Goal: Task Accomplishment & Management: Manage account settings

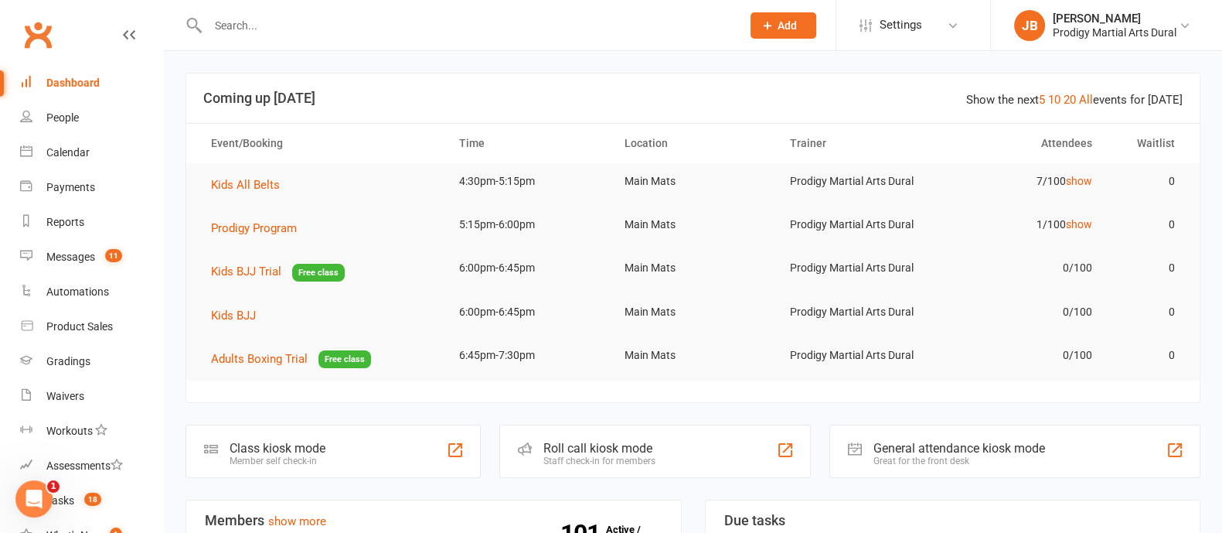
click at [262, 29] on input "text" at bounding box center [466, 26] width 527 height 22
type input "j"
type input "J"
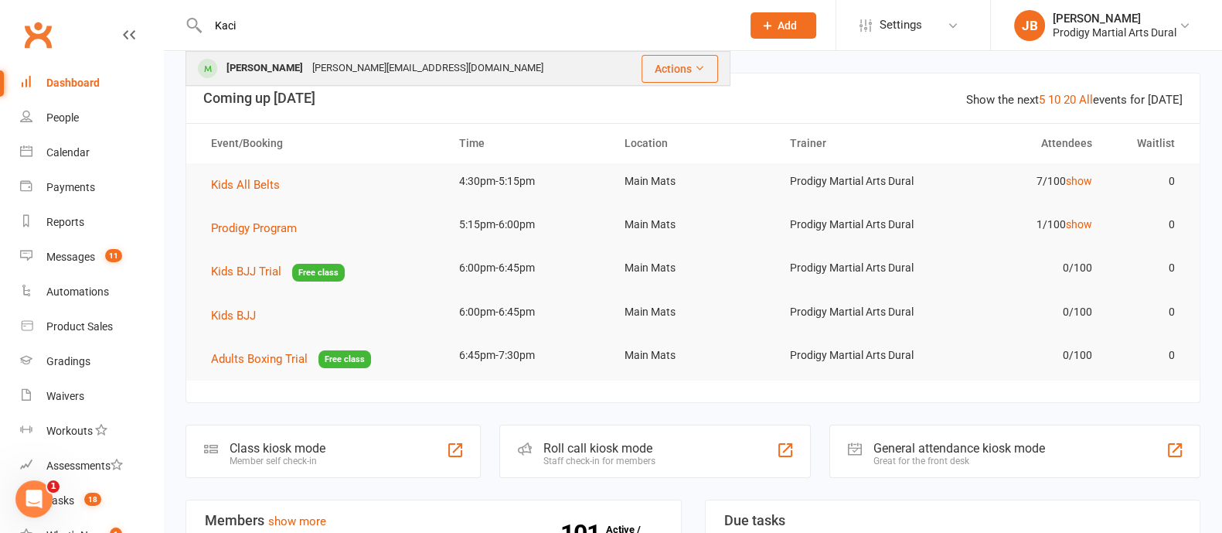
type input "Kaci"
click at [312, 69] on div "Chen_Jiashi@hotmail.com" at bounding box center [428, 68] width 240 height 22
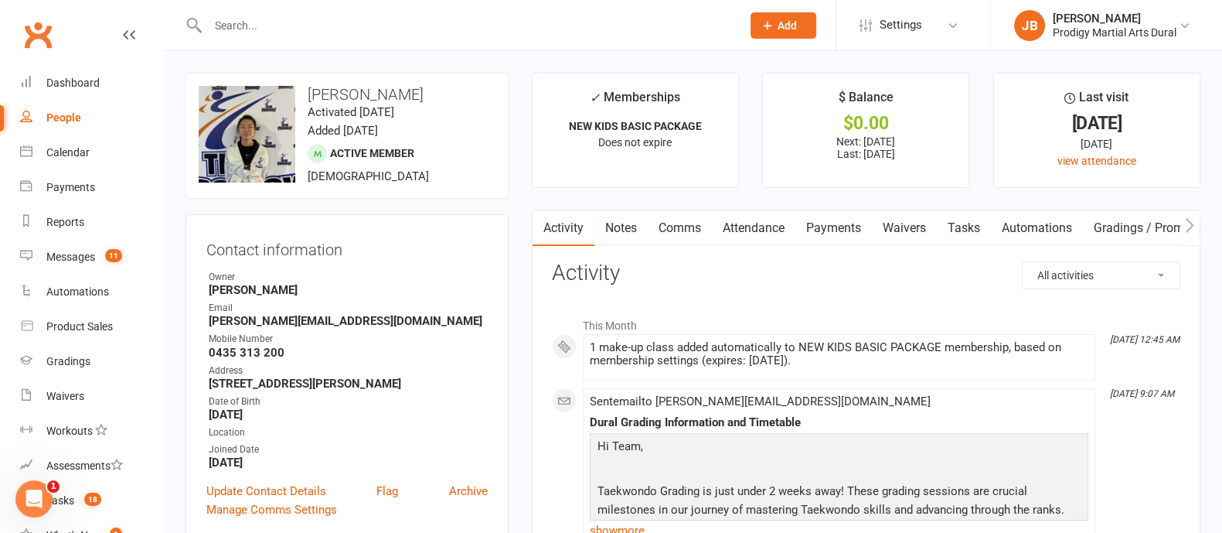
click at [255, 19] on input "text" at bounding box center [466, 26] width 527 height 22
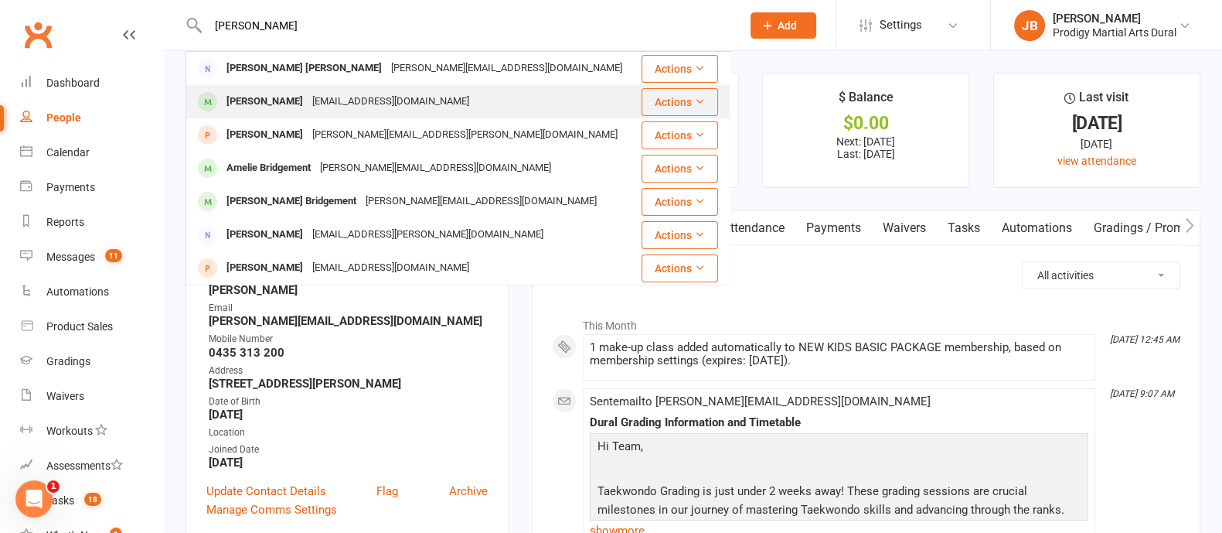
type input "jesse"
click at [308, 101] on div "sunrongs111@gmail.com" at bounding box center [391, 101] width 166 height 22
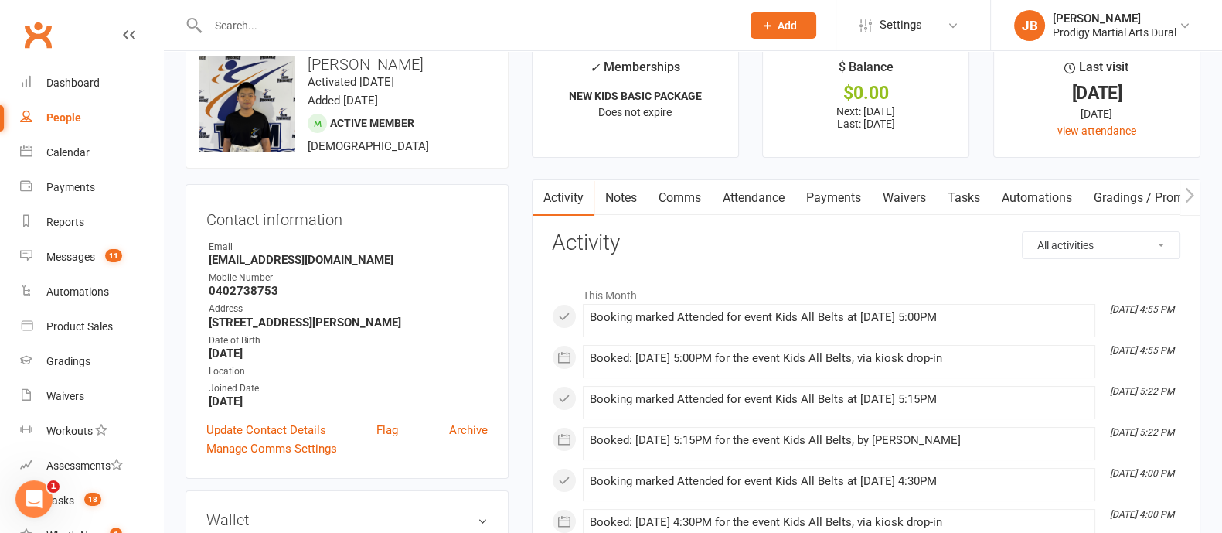
scroll to position [77, 0]
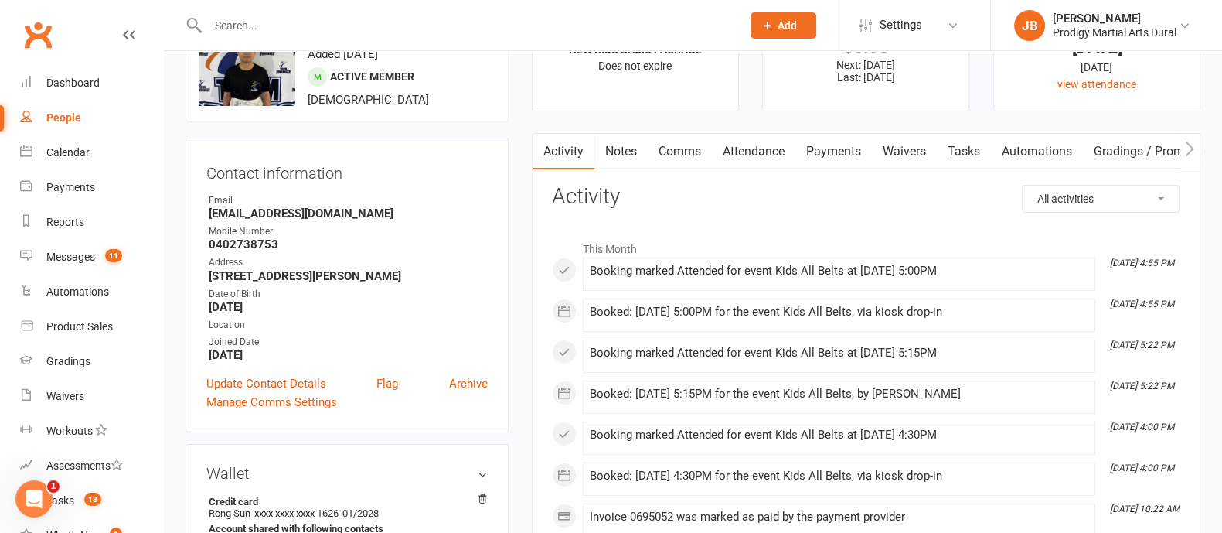
click at [240, 22] on input "text" at bounding box center [466, 26] width 527 height 22
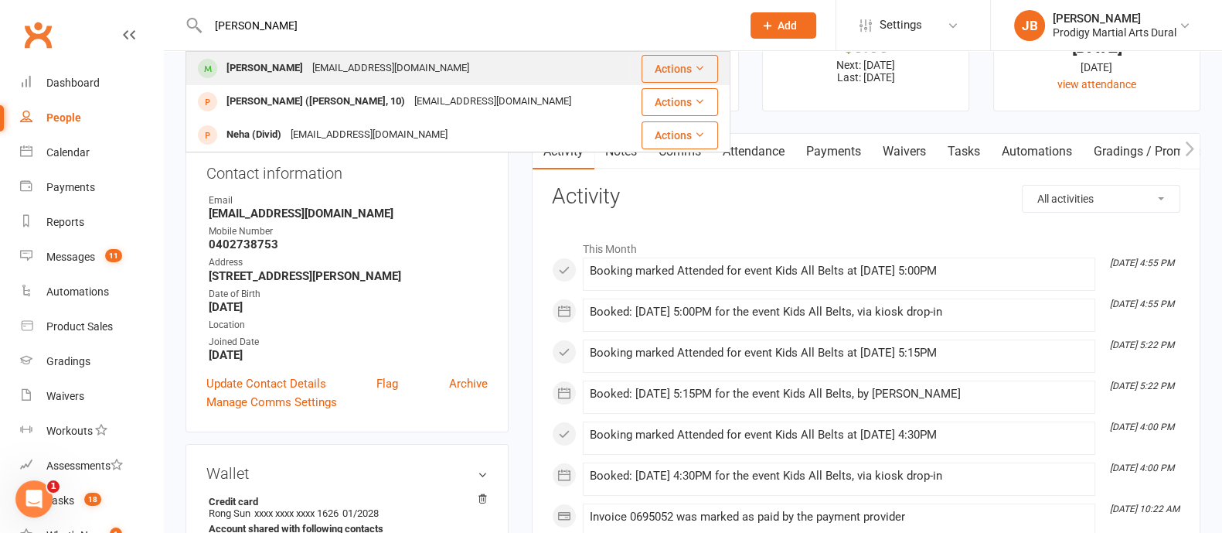
type input "Divyans"
click at [286, 64] on div "Divyansh Dhadwal" at bounding box center [265, 68] width 86 height 22
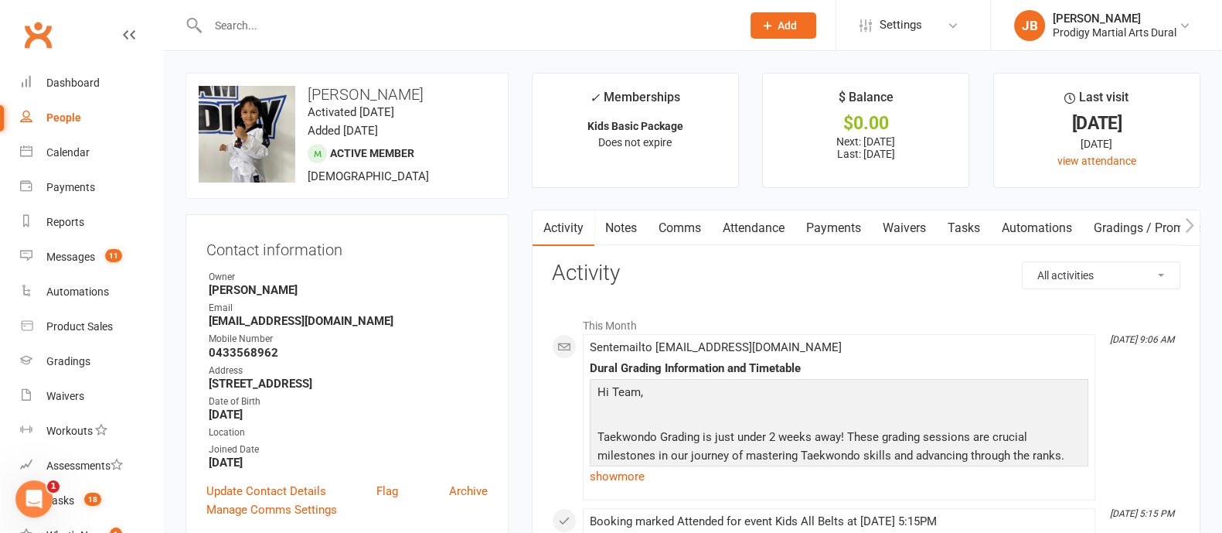
click at [405, 33] on input "text" at bounding box center [466, 26] width 527 height 22
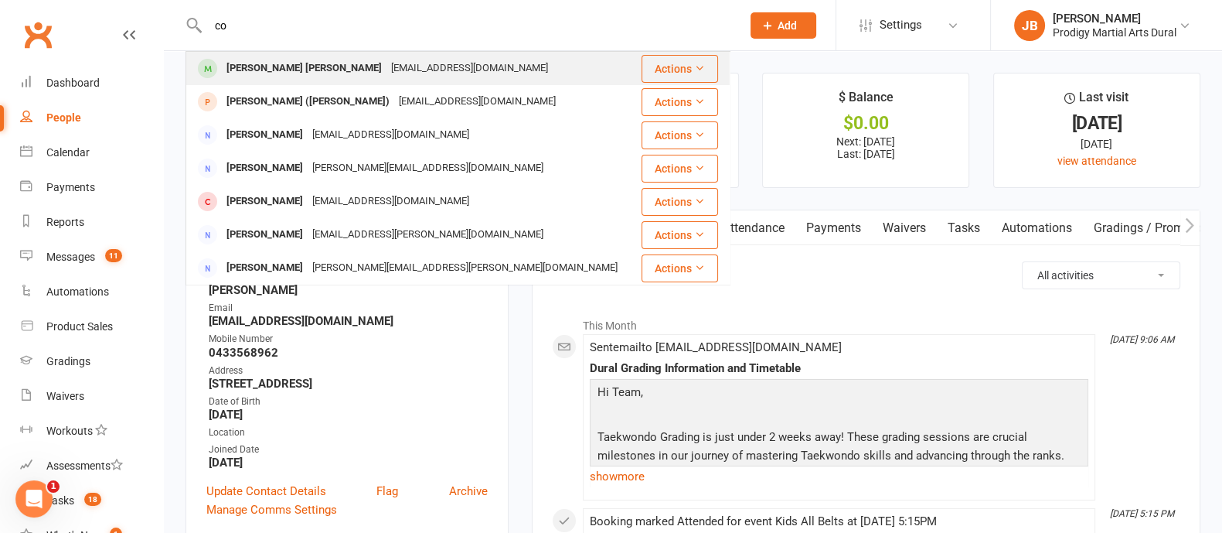
type input "c"
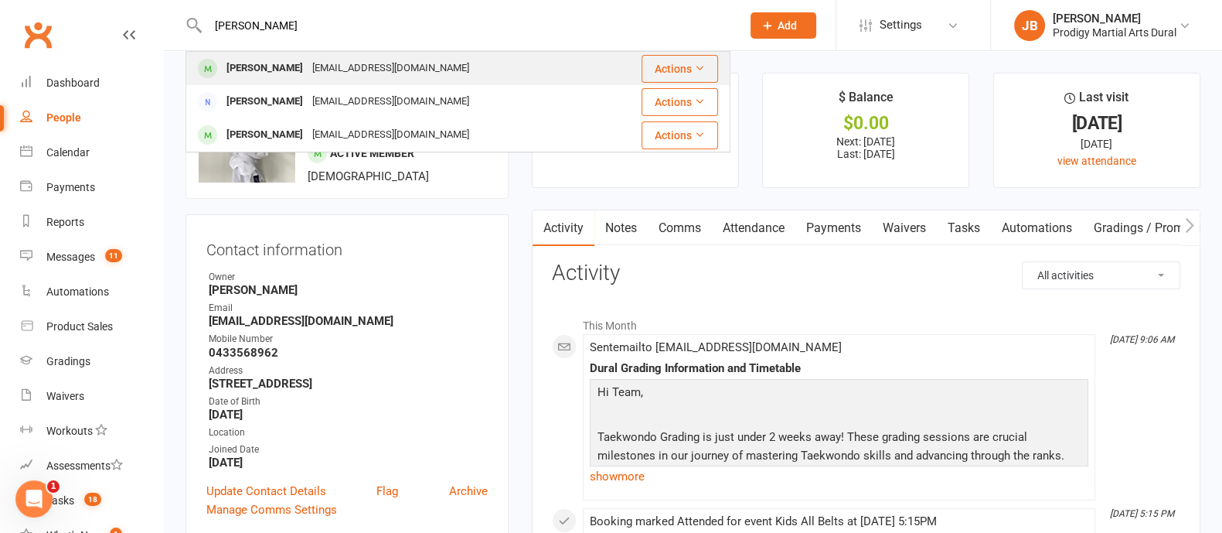
type input "Sasha"
click at [282, 66] on div "Sasha Khalil" at bounding box center [265, 68] width 86 height 22
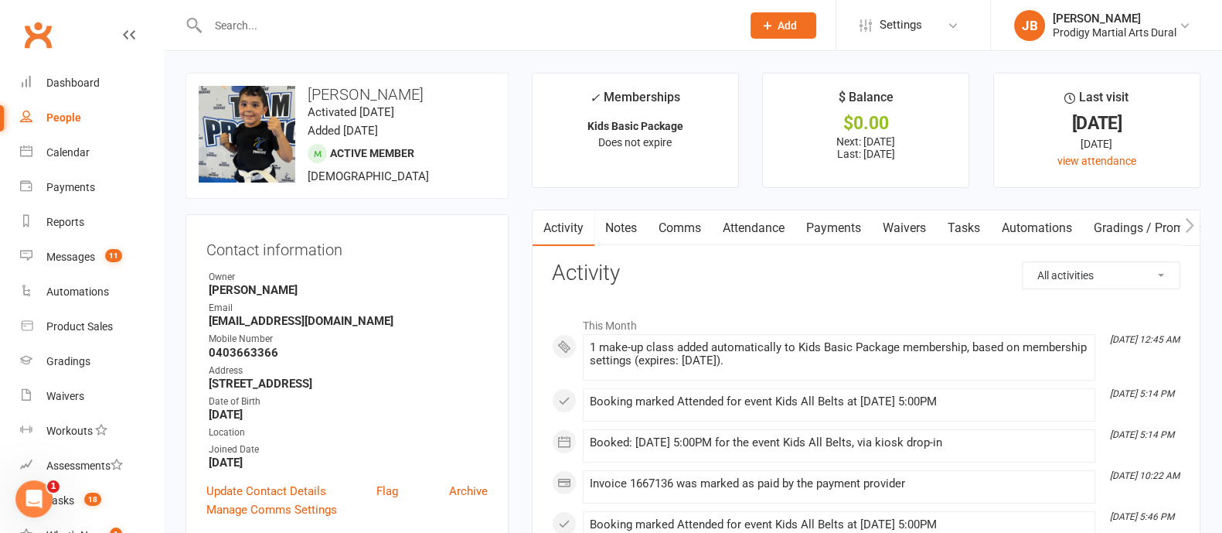
click at [251, 23] on input "text" at bounding box center [466, 26] width 527 height 22
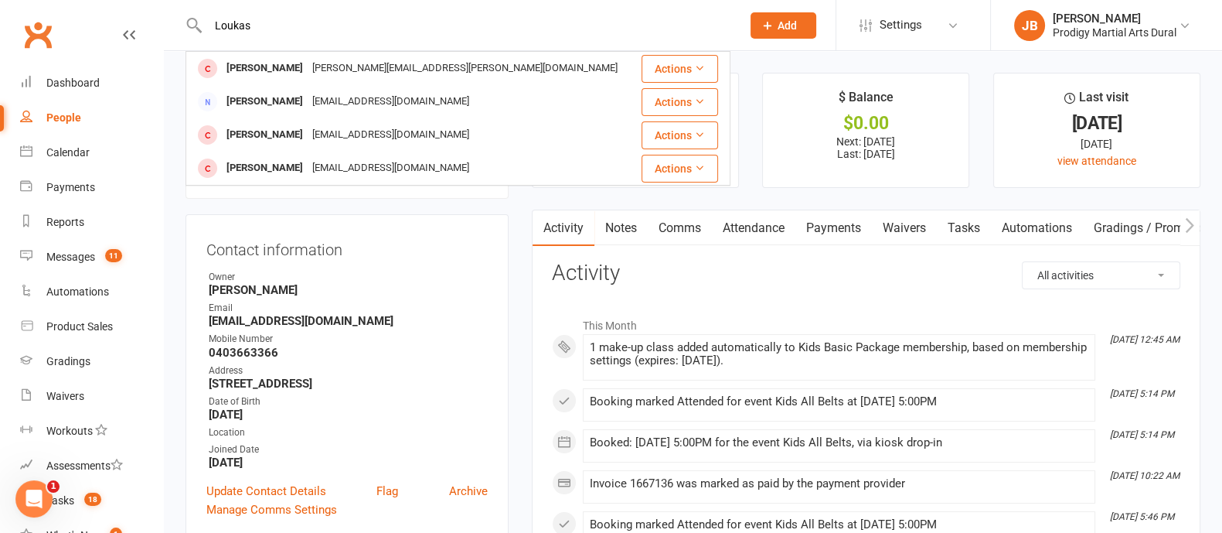
drag, startPoint x: 287, startPoint y: 31, endPoint x: 211, endPoint y: 28, distance: 75.8
click at [211, 28] on input "Loukas" at bounding box center [466, 26] width 527 height 22
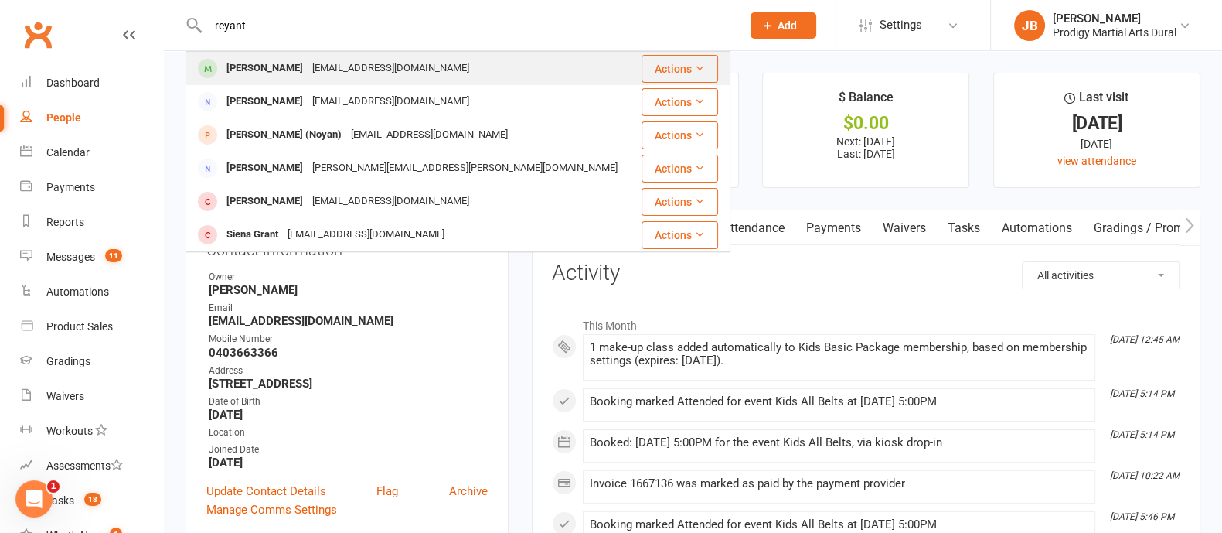
type input "reyant"
click at [358, 77] on div "Rams95@gmail.com" at bounding box center [391, 68] width 166 height 22
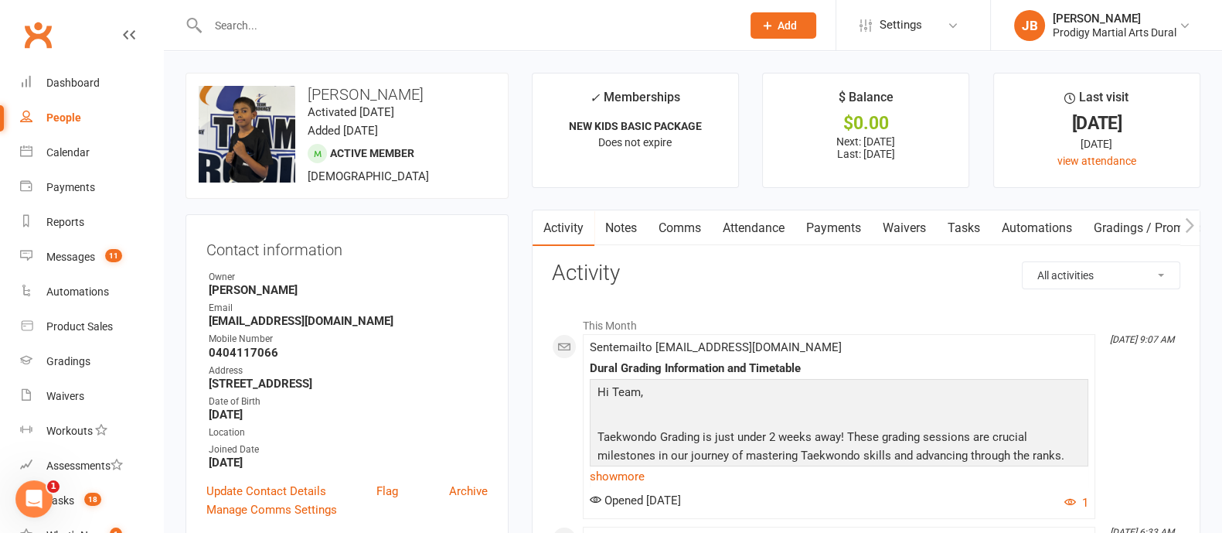
click at [248, 31] on input "text" at bounding box center [466, 26] width 527 height 22
click at [97, 333] on link "Product Sales" at bounding box center [91, 326] width 143 height 35
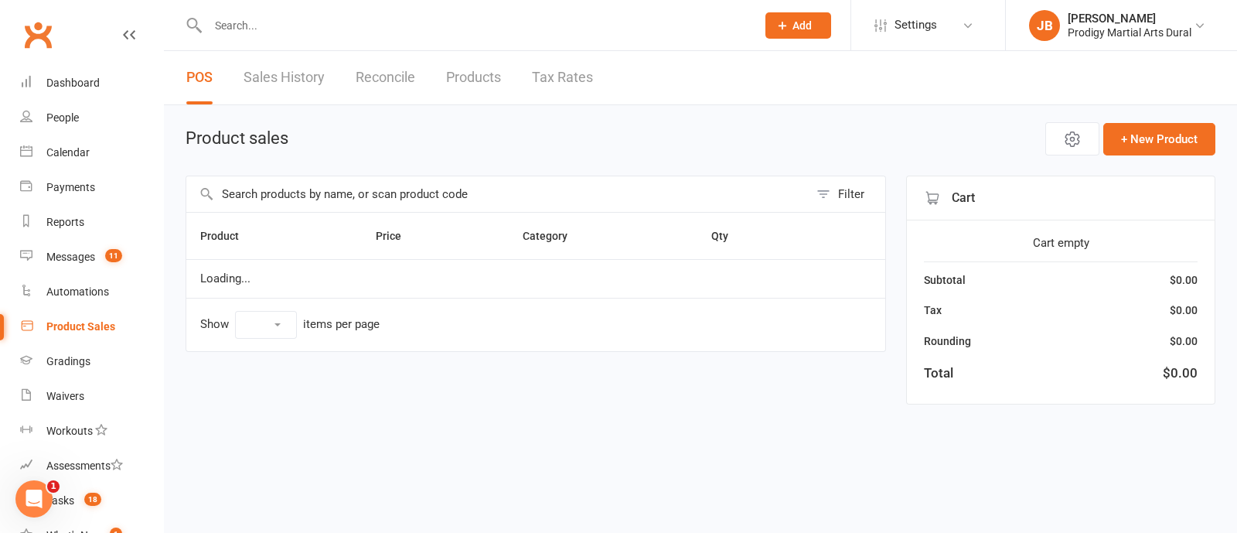
select select "100"
click at [434, 191] on input "text" at bounding box center [497, 194] width 622 height 36
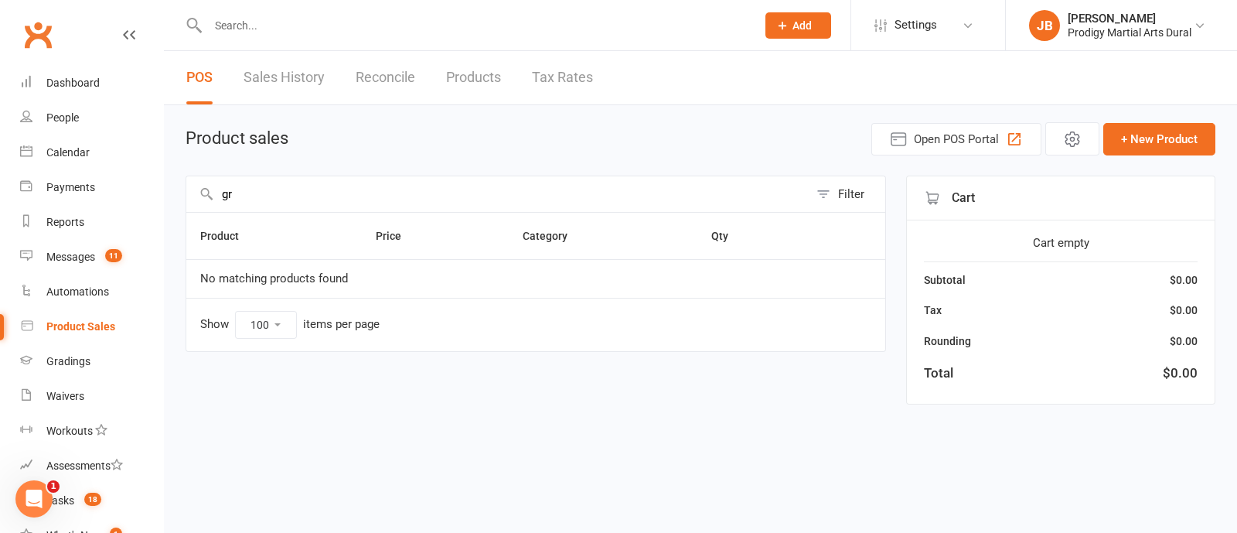
type input "g"
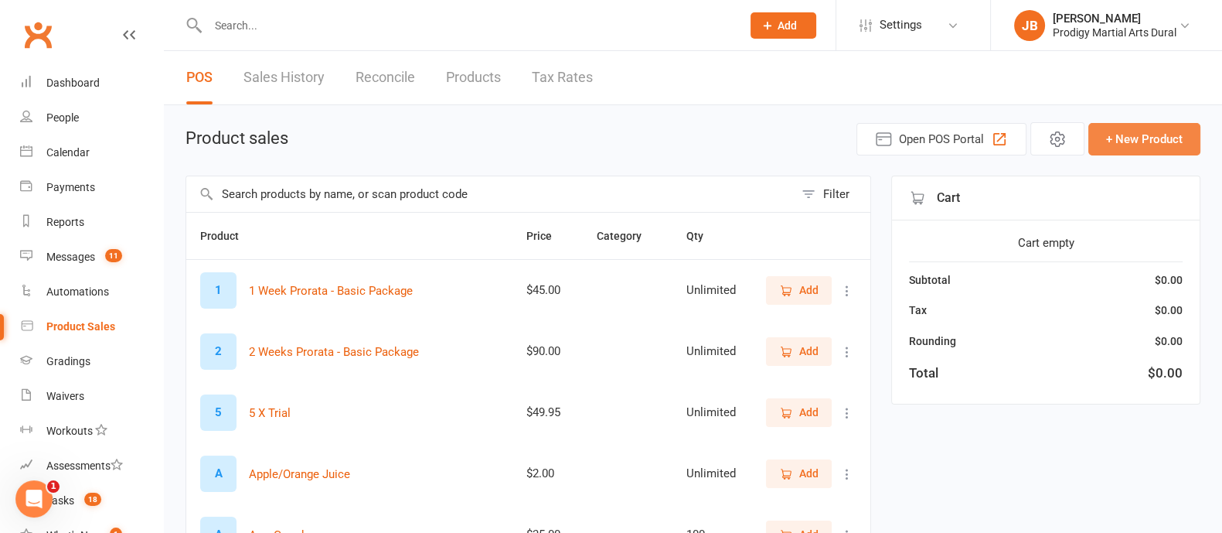
click at [1122, 133] on button "+ New Product" at bounding box center [1144, 139] width 112 height 32
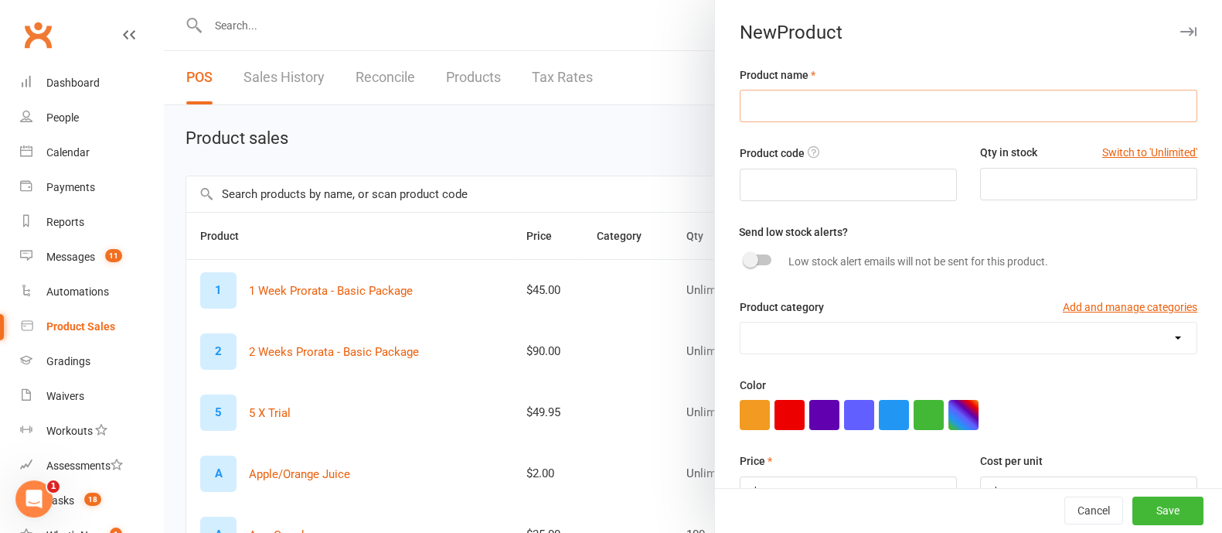
click at [795, 114] on input "text" at bounding box center [969, 106] width 458 height 32
type input "Green Belt Grading"
click at [1009, 172] on input "number" at bounding box center [1088, 184] width 217 height 32
click at [1144, 155] on button "Switch to 'Unlimited'" at bounding box center [1149, 152] width 95 height 17
type input "Unlimited"
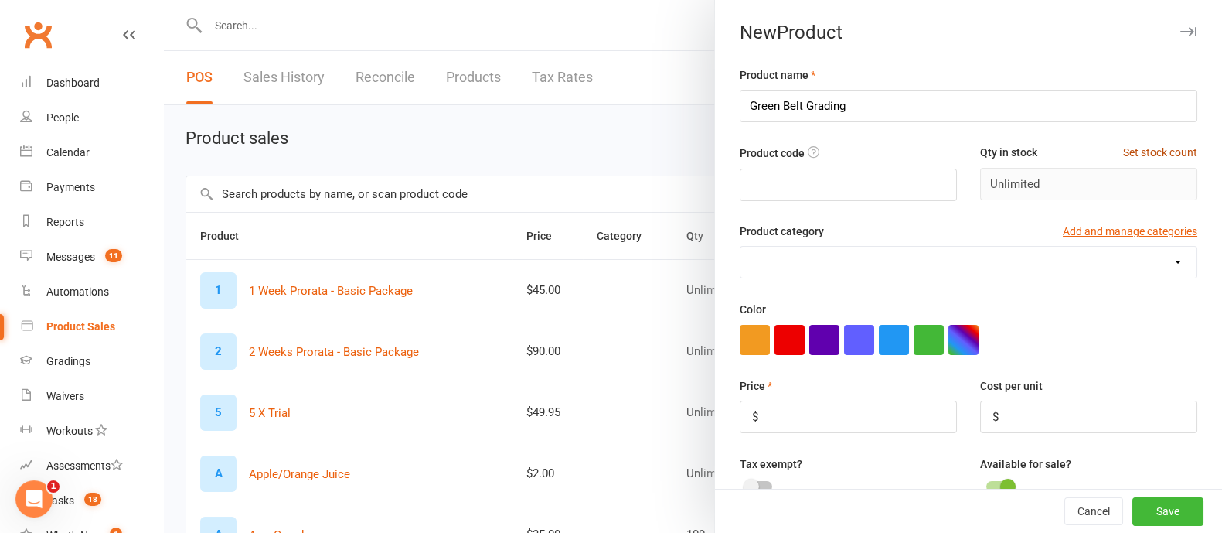
scroll to position [55, 0]
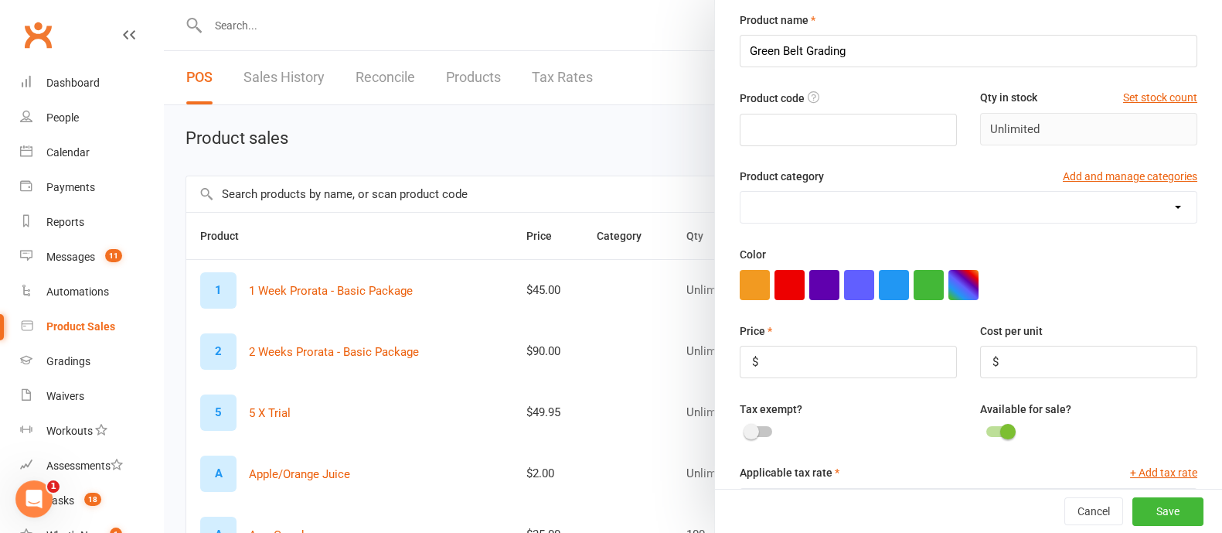
click at [795, 218] on select "Food Sign Up" at bounding box center [968, 207] width 456 height 31
click at [865, 186] on div "Product category Add and manage categories" at bounding box center [969, 179] width 458 height 23
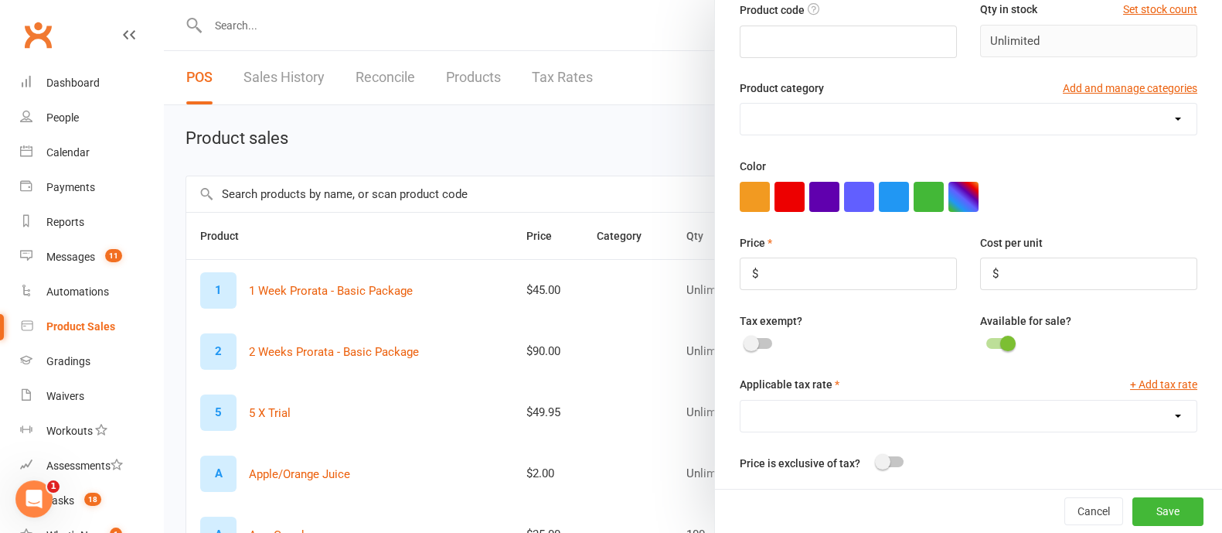
scroll to position [147, 0]
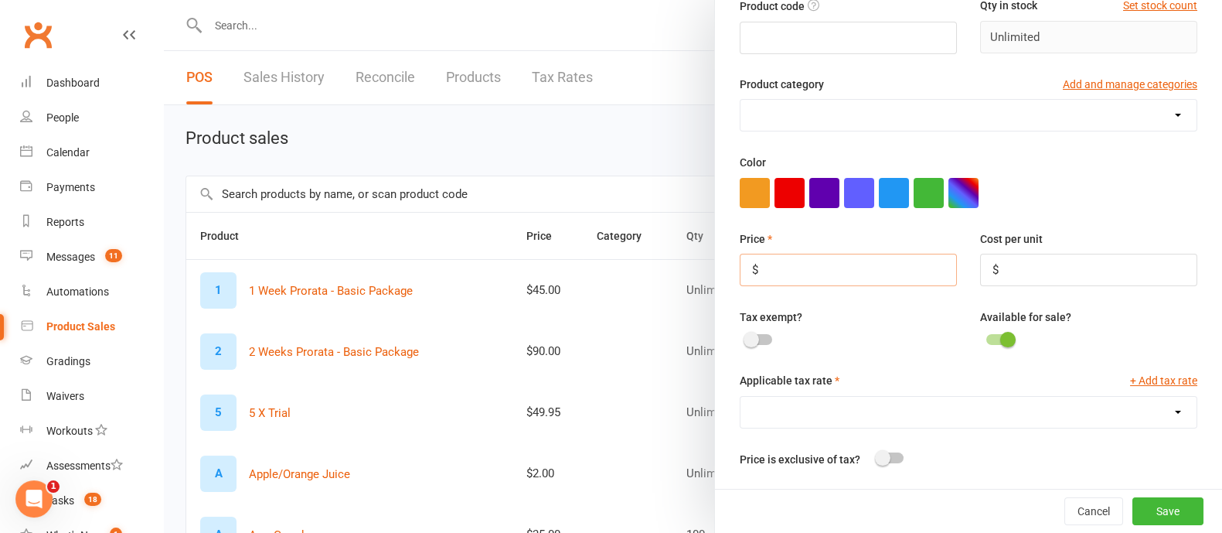
click at [796, 272] on input "number" at bounding box center [848, 270] width 217 height 32
type input "9"
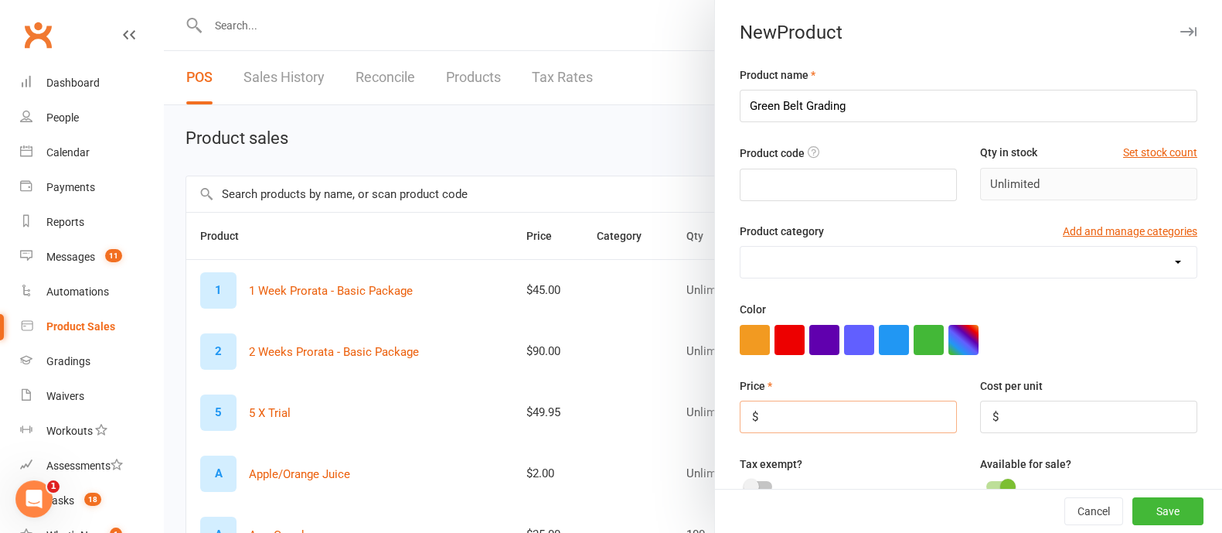
scroll to position [0, 0]
click at [1066, 521] on button "Cancel" at bounding box center [1093, 511] width 59 height 28
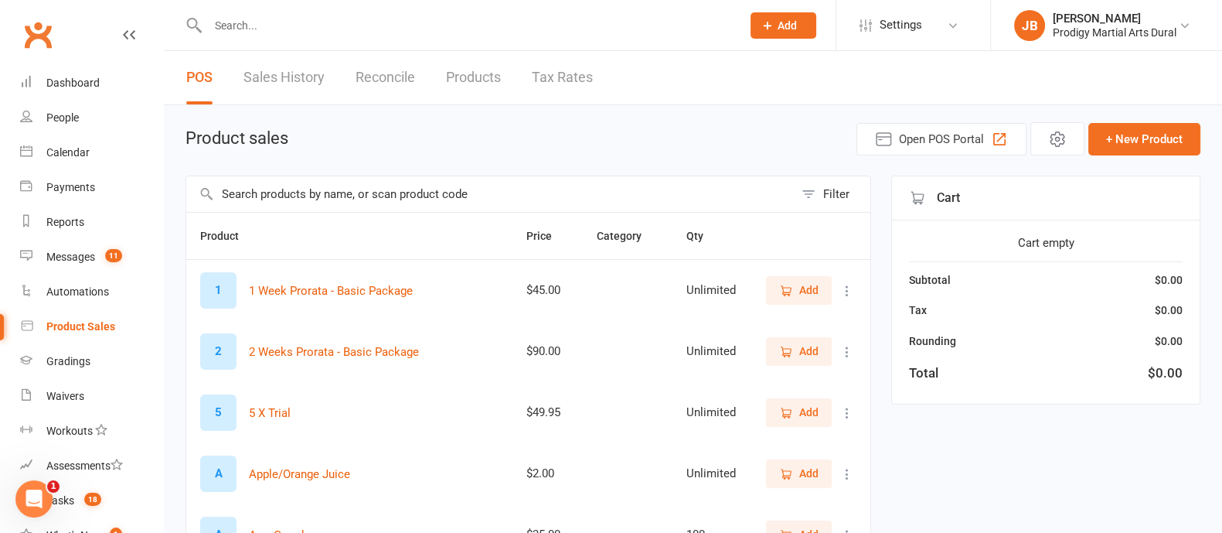
click at [248, 29] on input "text" at bounding box center [466, 26] width 527 height 22
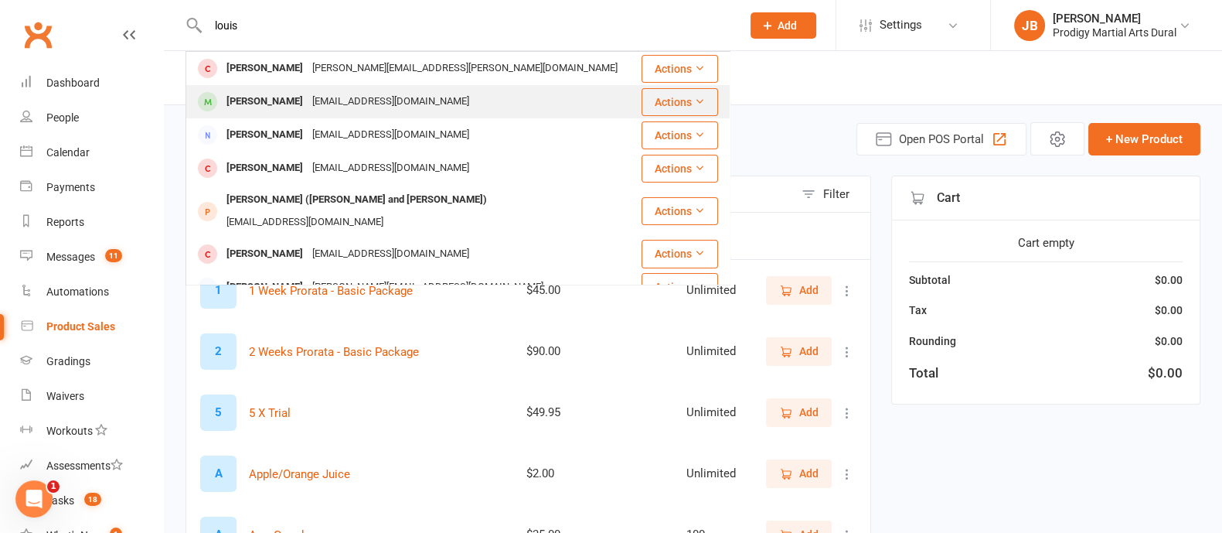
type input "louis"
click at [329, 99] on div "ashabilla@icloud.com" at bounding box center [391, 101] width 166 height 22
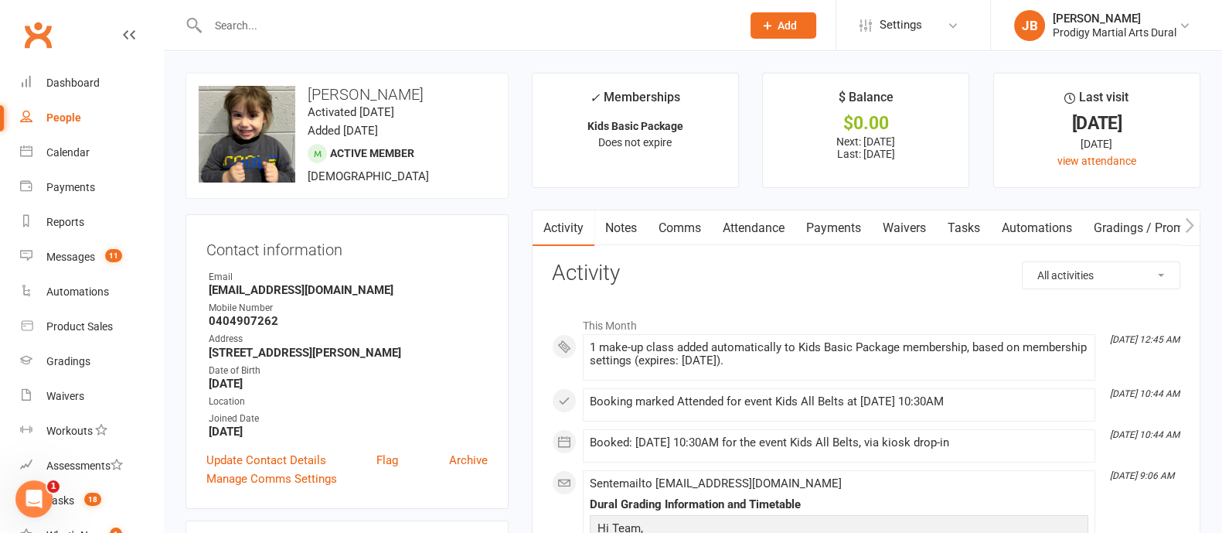
click at [269, 27] on input "text" at bounding box center [466, 26] width 527 height 22
click at [1104, 28] on div "Prodigy Martial Arts Dural" at bounding box center [1115, 33] width 124 height 14
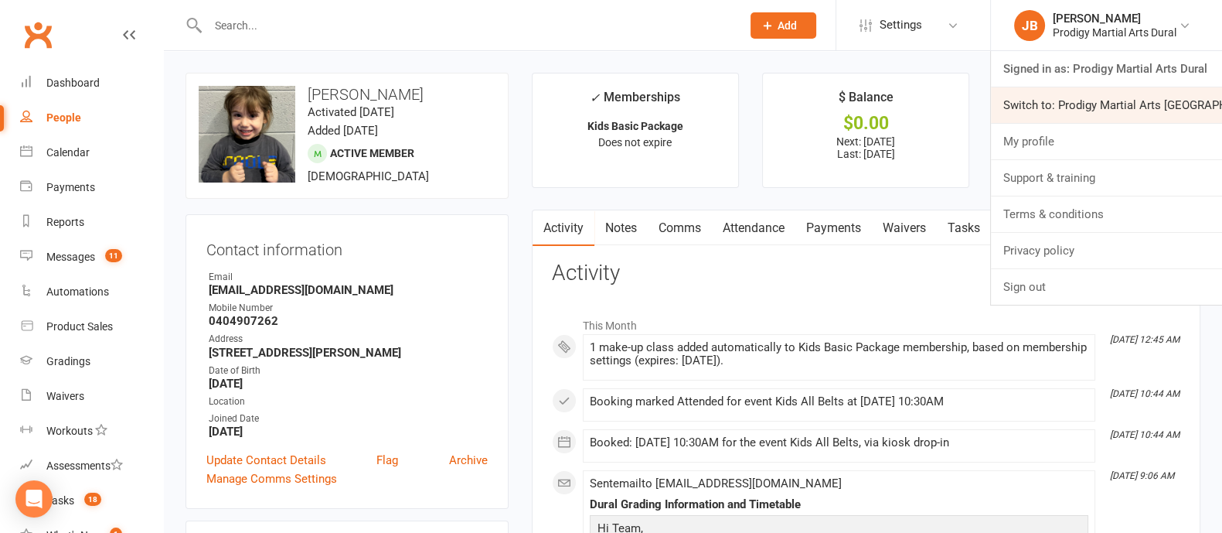
click at [1092, 108] on link "Switch to: Prodigy Martial Arts [GEOGRAPHIC_DATA]" at bounding box center [1106, 105] width 231 height 36
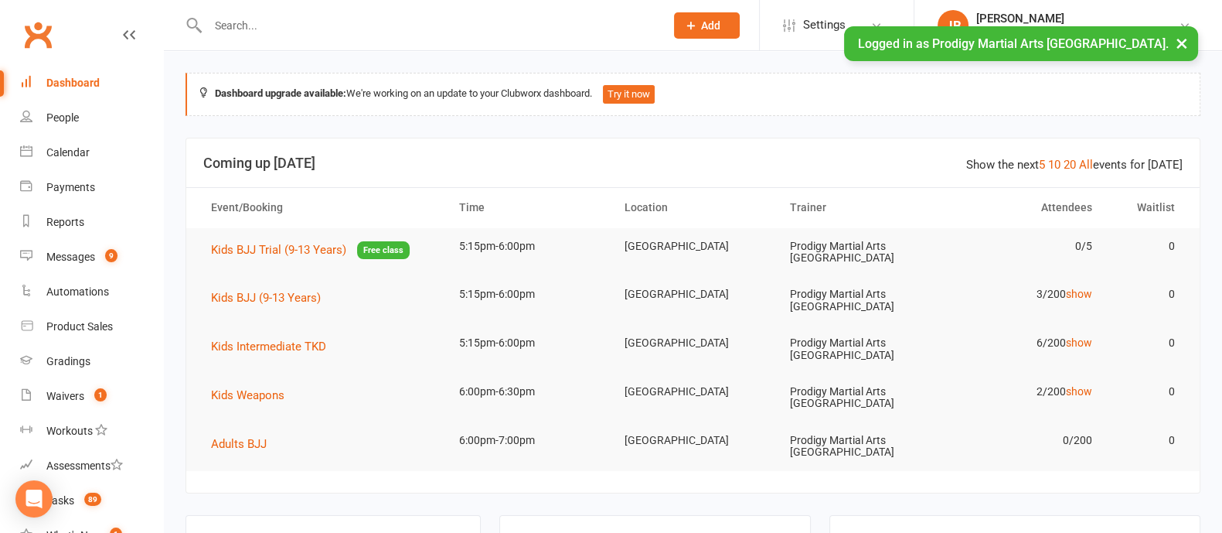
click at [386, 25] on input "text" at bounding box center [428, 26] width 451 height 22
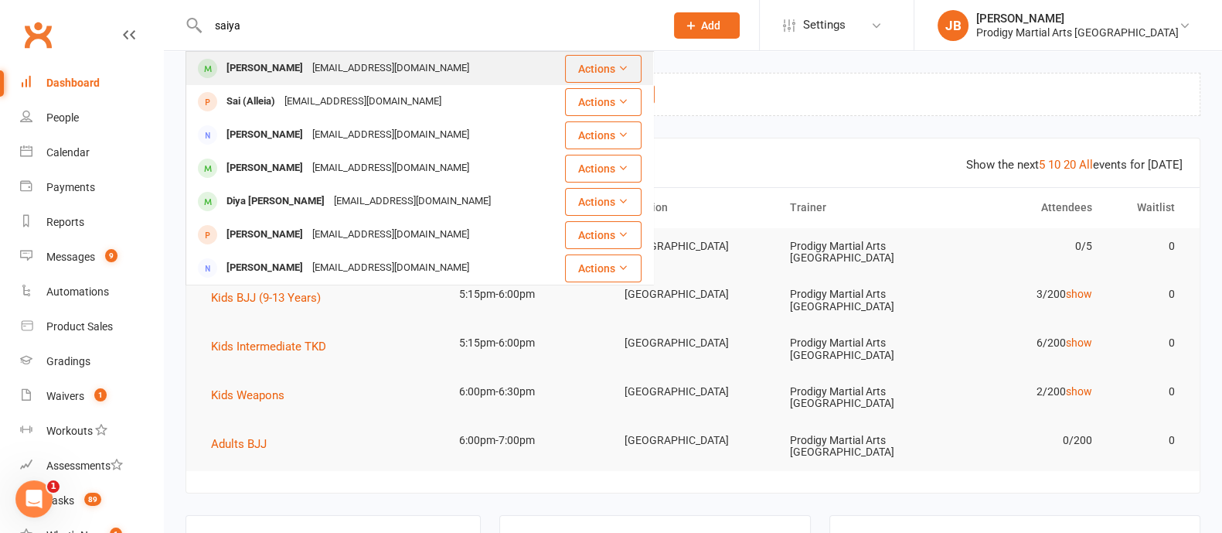
type input "saiya"
click at [341, 70] on div "shivigaur@yahoo.com" at bounding box center [391, 68] width 166 height 22
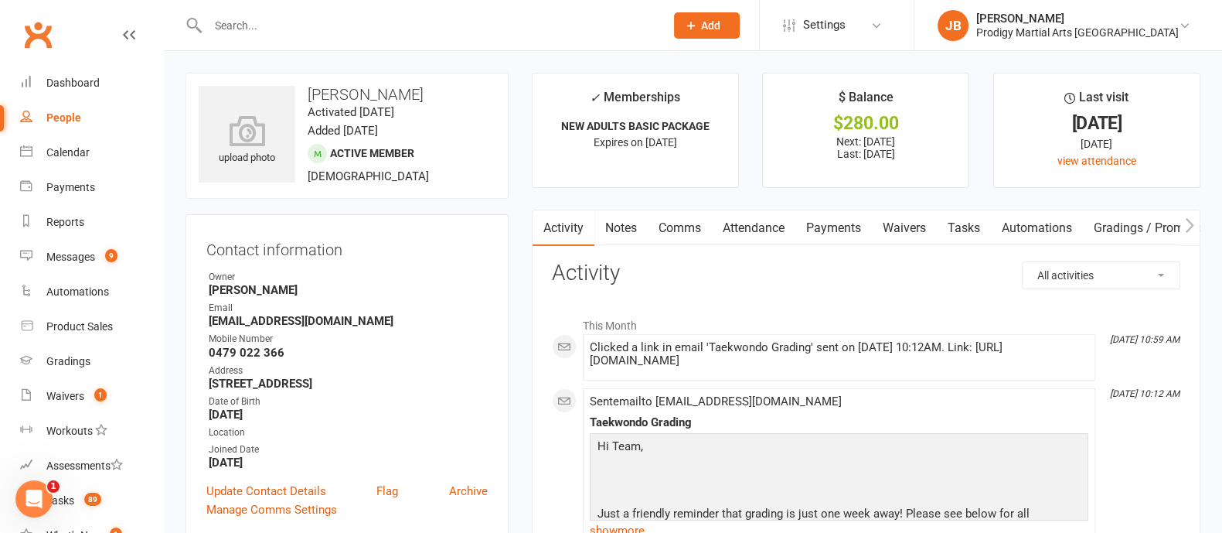
click at [264, 40] on div at bounding box center [420, 25] width 468 height 50
click at [249, 25] on input "text" at bounding box center [428, 26] width 451 height 22
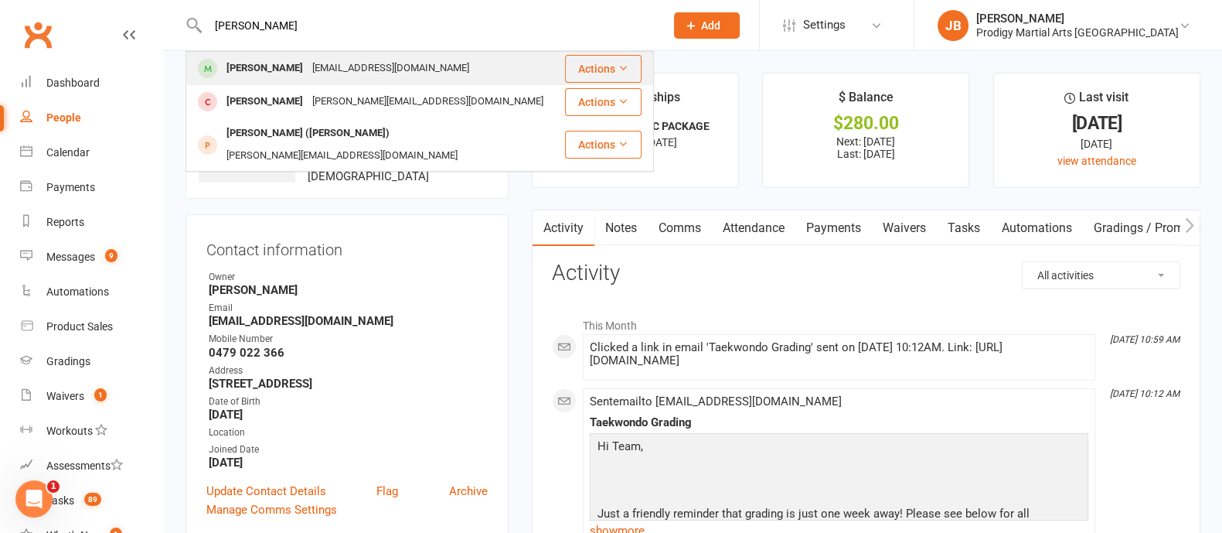
type input "Evelyn"
click at [321, 73] on div "ali.laffrey@gmail.com" at bounding box center [391, 68] width 166 height 22
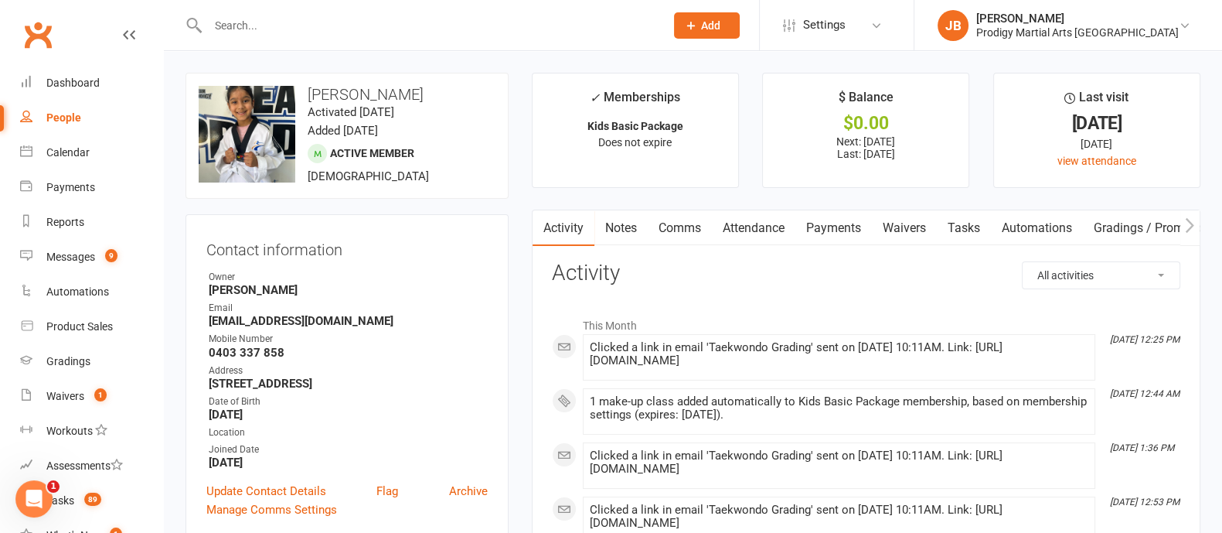
click at [389, 15] on input "text" at bounding box center [428, 26] width 451 height 22
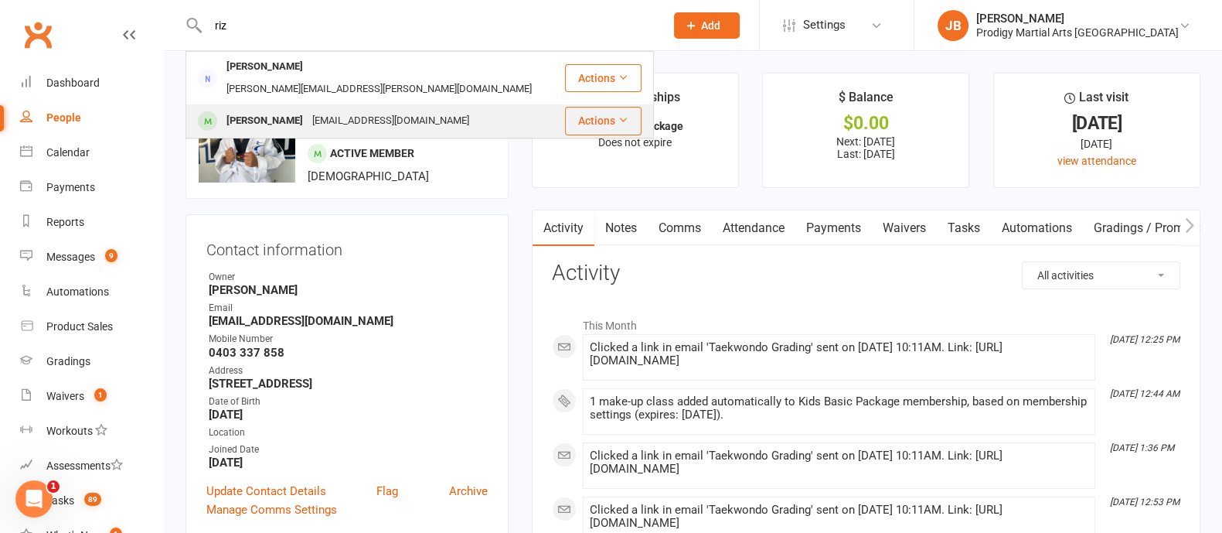
type input "riz"
click at [319, 110] on div "rjg_0902@yahoo.com" at bounding box center [391, 121] width 166 height 22
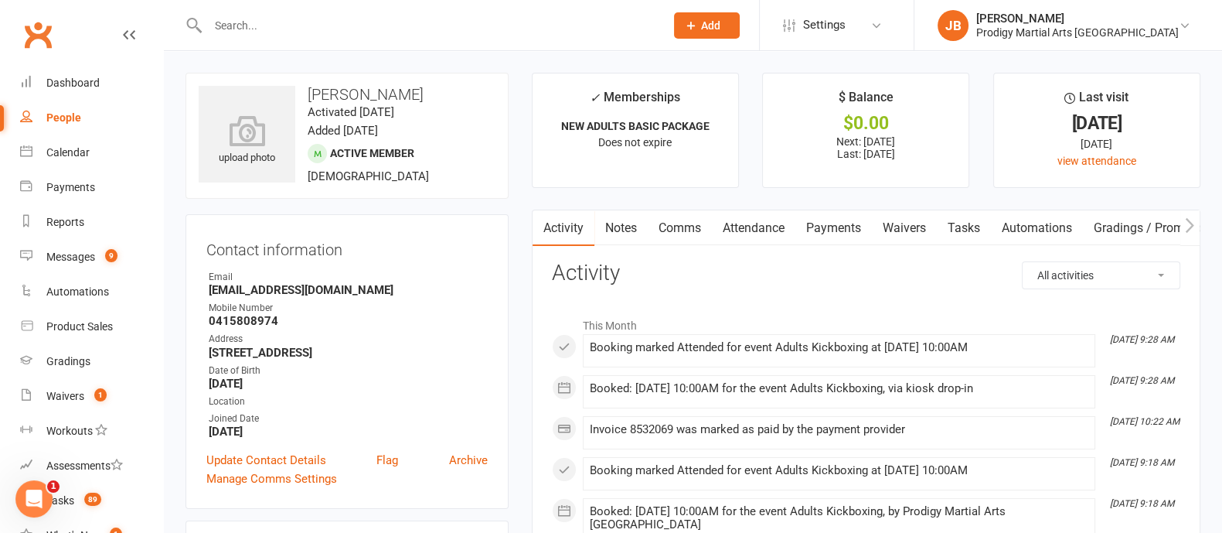
click at [280, 33] on input "text" at bounding box center [428, 26] width 451 height 22
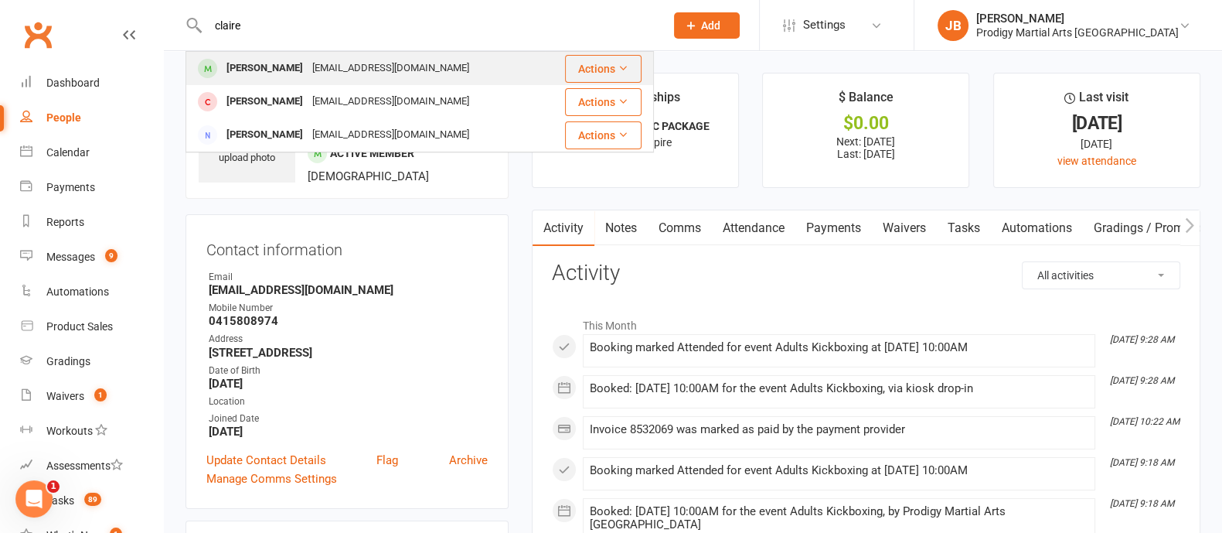
type input "claire"
click at [320, 80] on div "Claire Gatchalian rjg_0902@yahoo.com" at bounding box center [365, 69] width 357 height 32
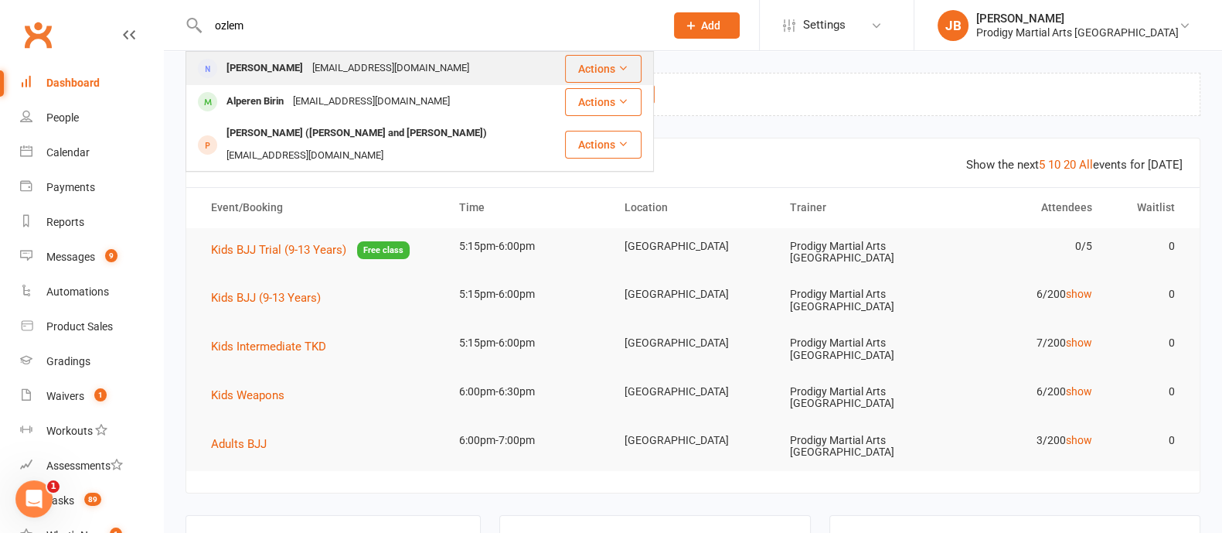
type input "ozlem"
click at [308, 66] on div "ozlemb82@gmail.com" at bounding box center [391, 68] width 166 height 22
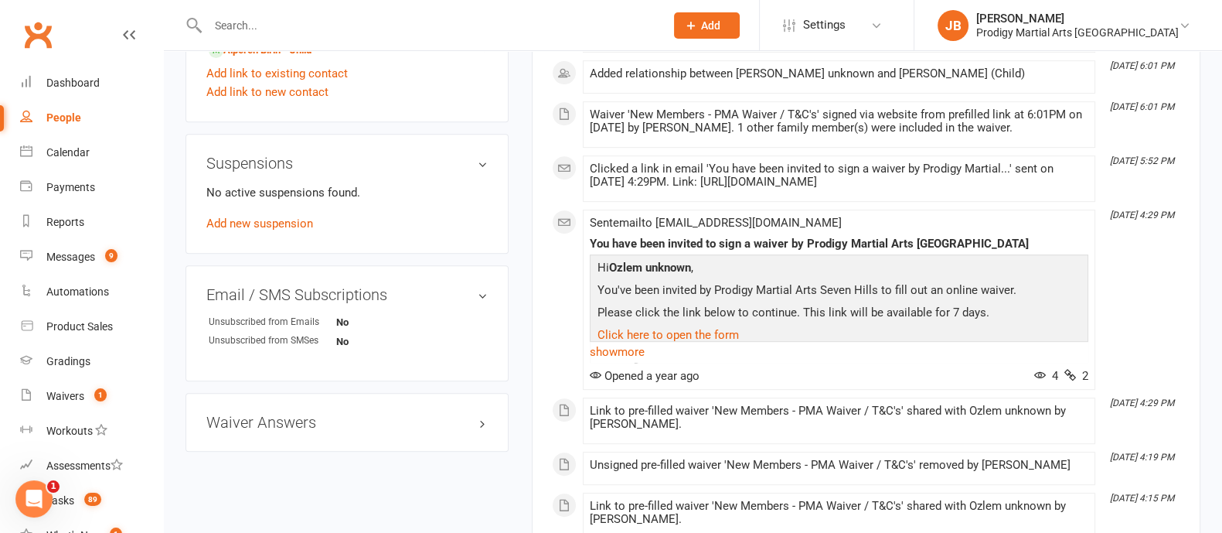
scroll to position [751, 0]
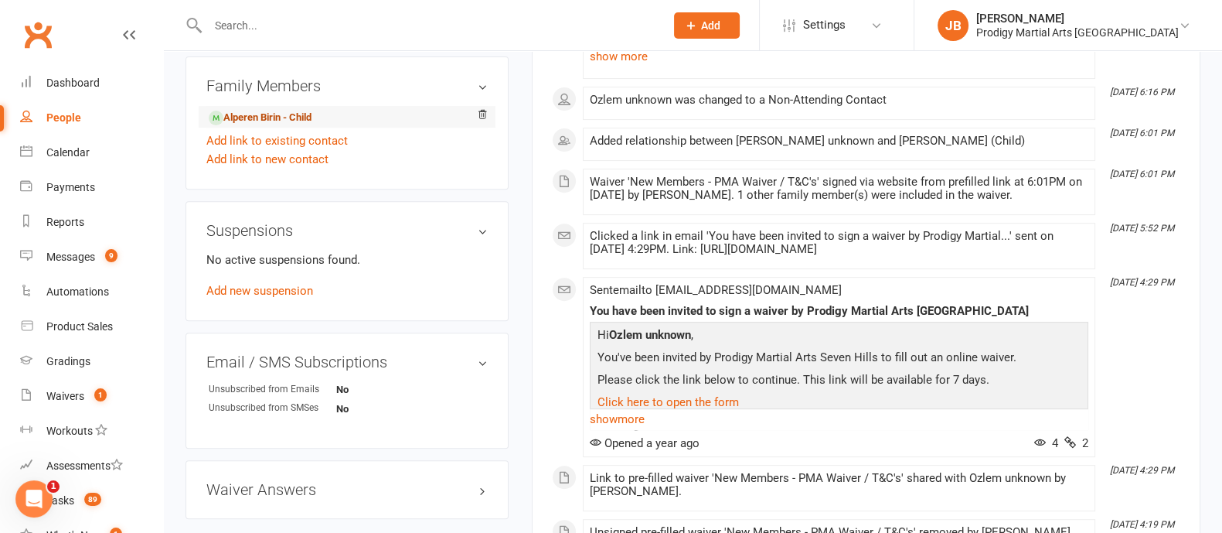
click at [274, 124] on link "Alperen Birin - Child" at bounding box center [260, 118] width 103 height 16
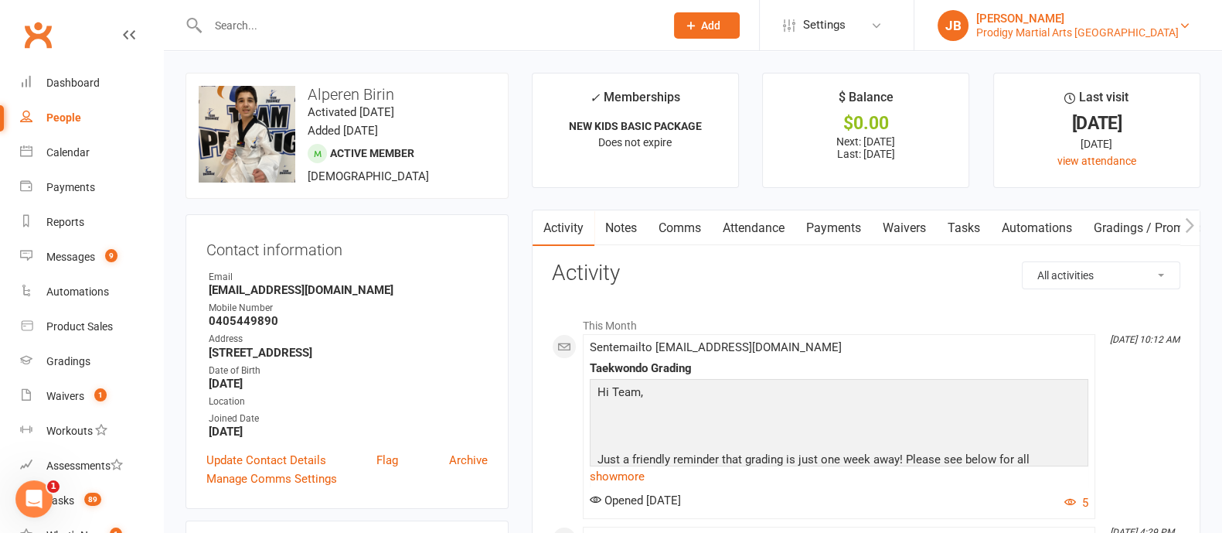
click at [1091, 19] on div "[PERSON_NAME]" at bounding box center [1077, 19] width 203 height 14
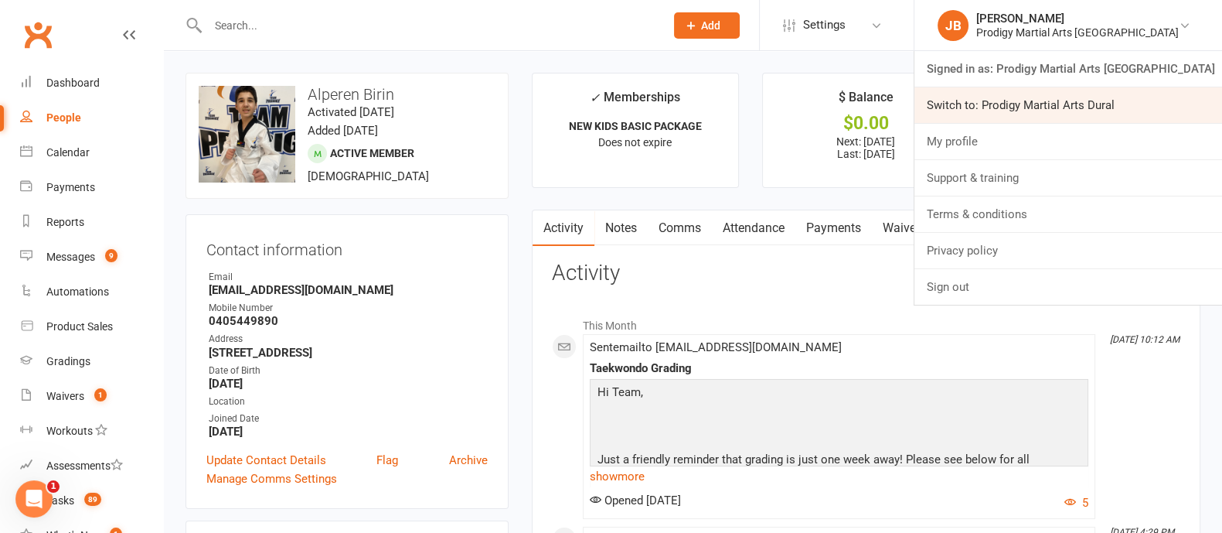
click at [1094, 95] on link "Switch to: Prodigy Martial Arts Dural" at bounding box center [1068, 105] width 308 height 36
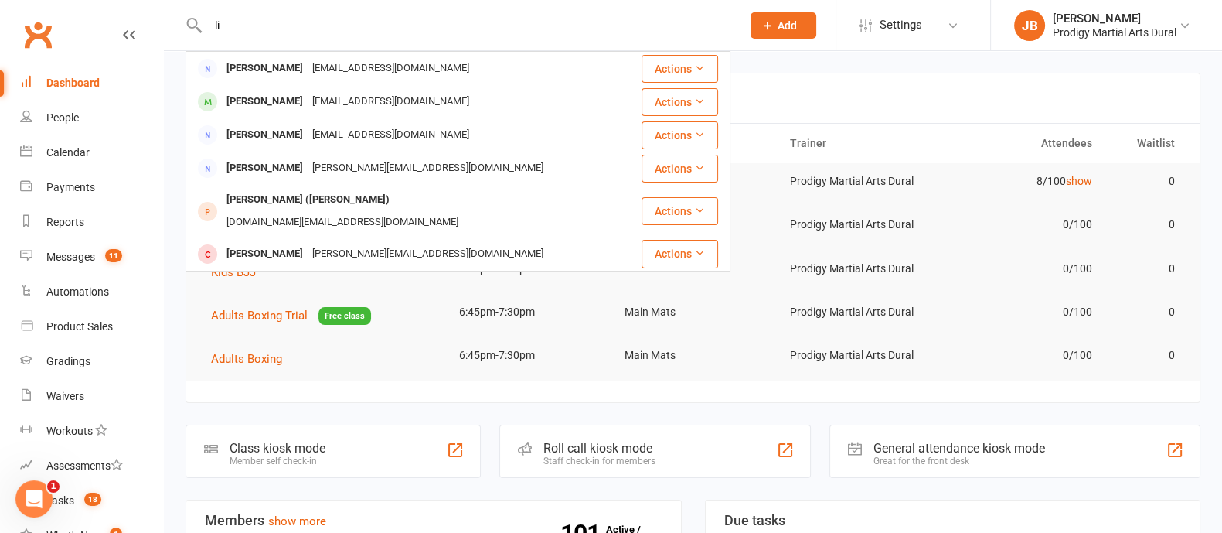
type input "l"
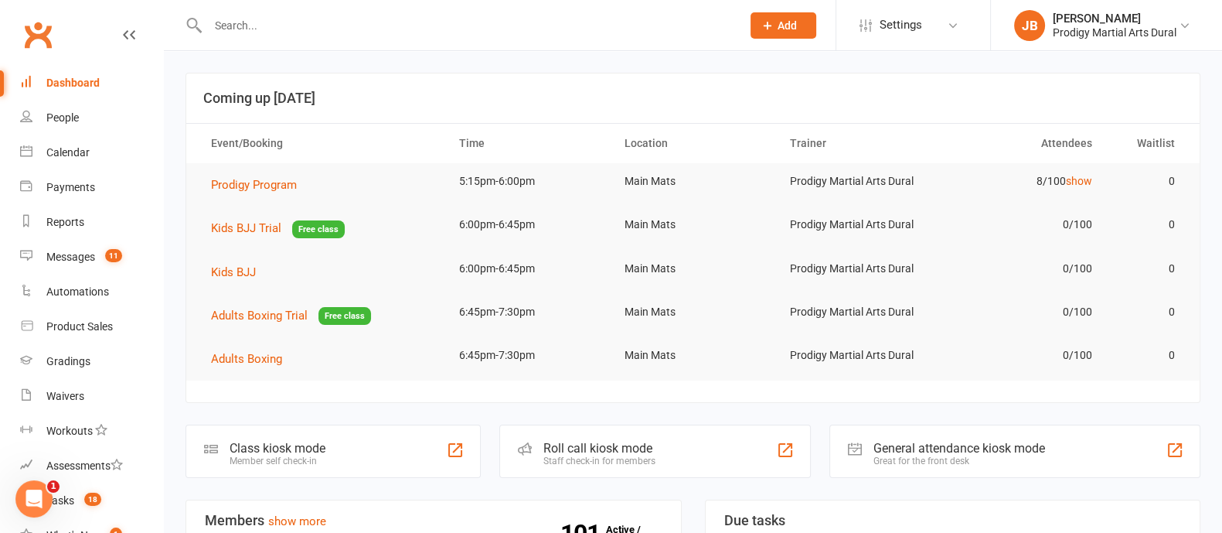
type input "n"
click at [84, 373] on link "Gradings" at bounding box center [91, 361] width 143 height 35
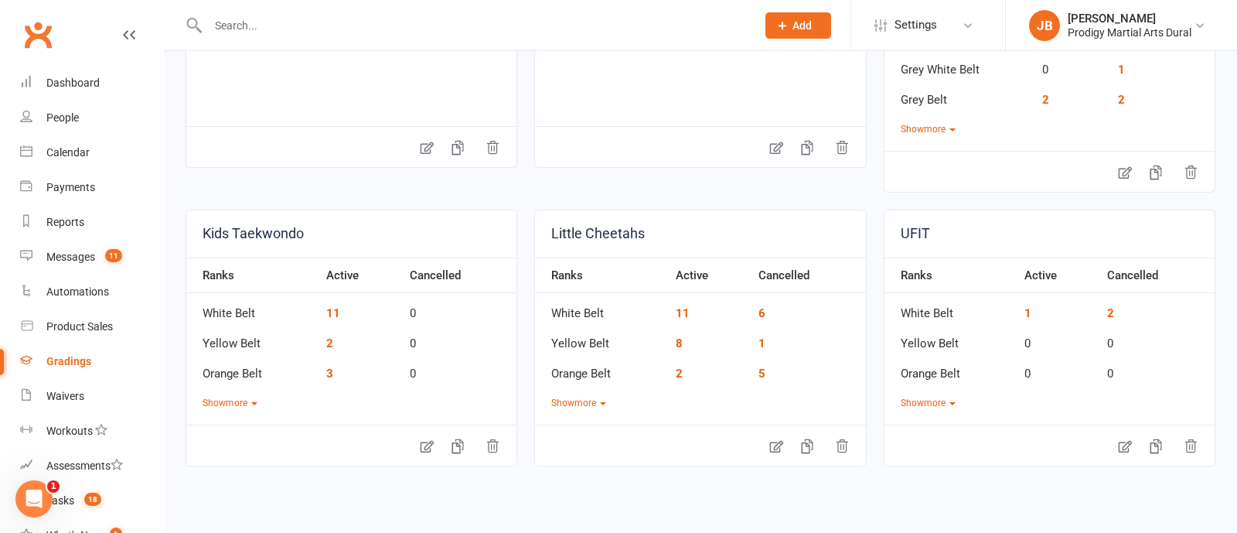
scroll to position [533, 0]
click at [230, 404] on button "Show more" at bounding box center [230, 402] width 55 height 15
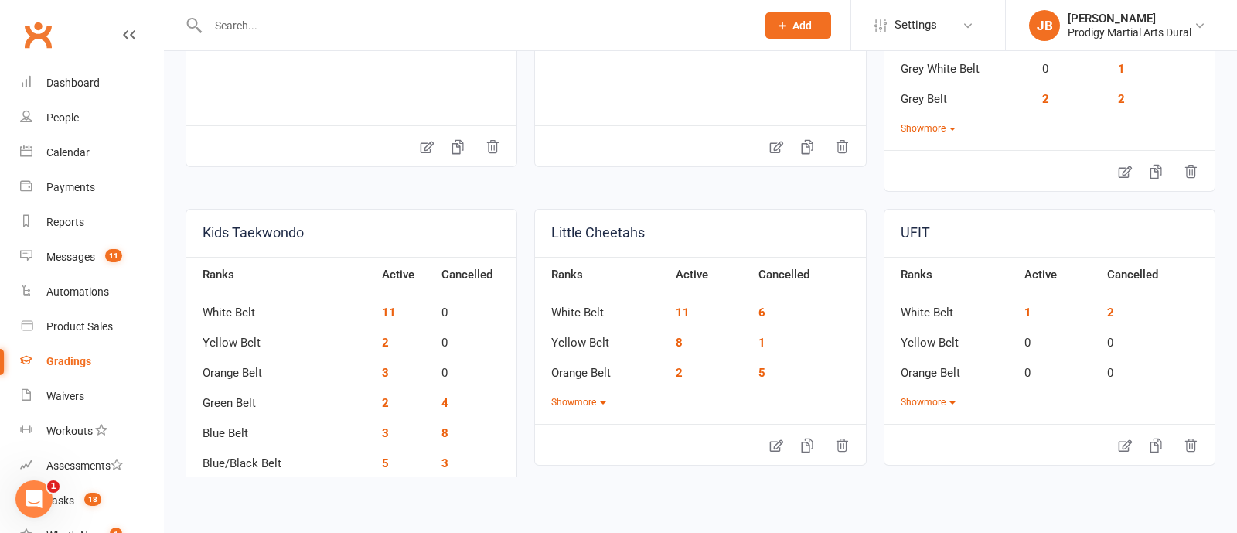
scroll to position [662, 0]
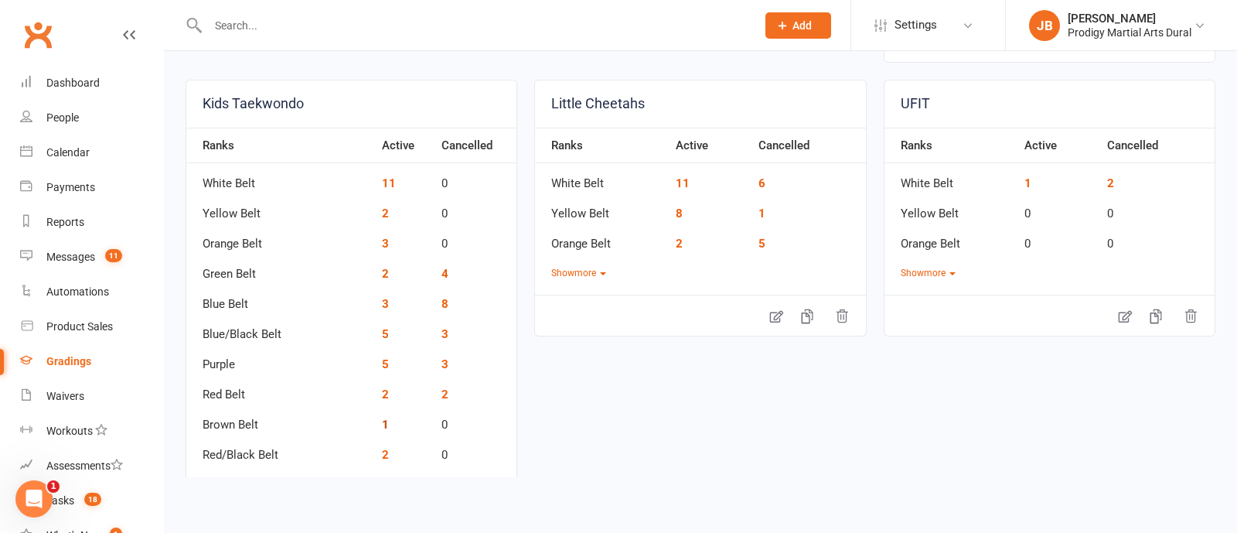
click at [382, 419] on link "1" at bounding box center [385, 424] width 7 height 14
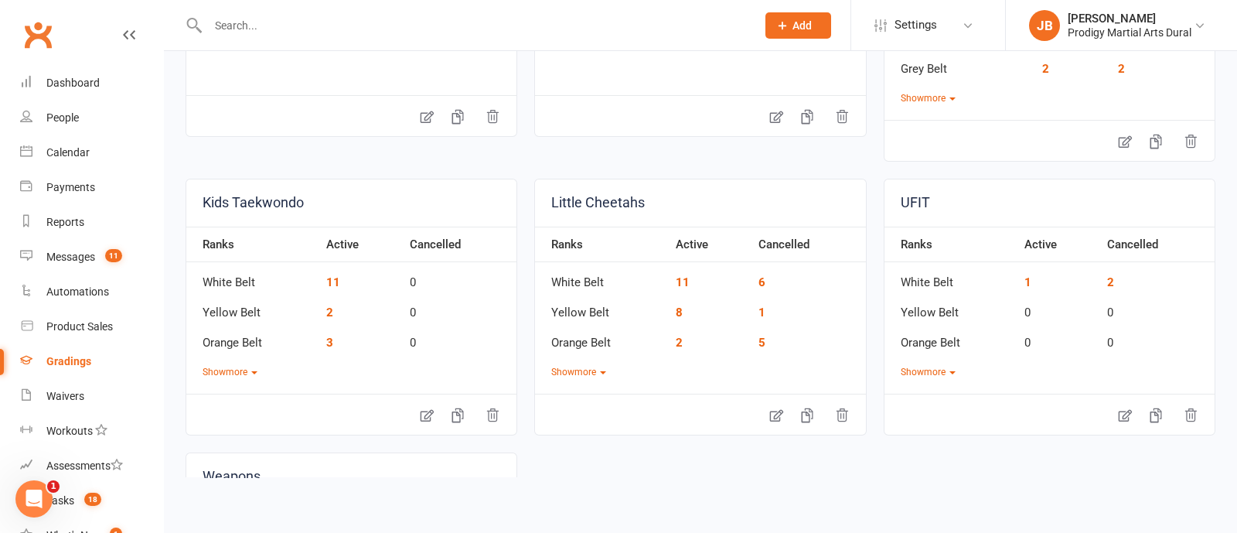
scroll to position [564, 0]
click at [238, 364] on button "Show more" at bounding box center [230, 371] width 55 height 15
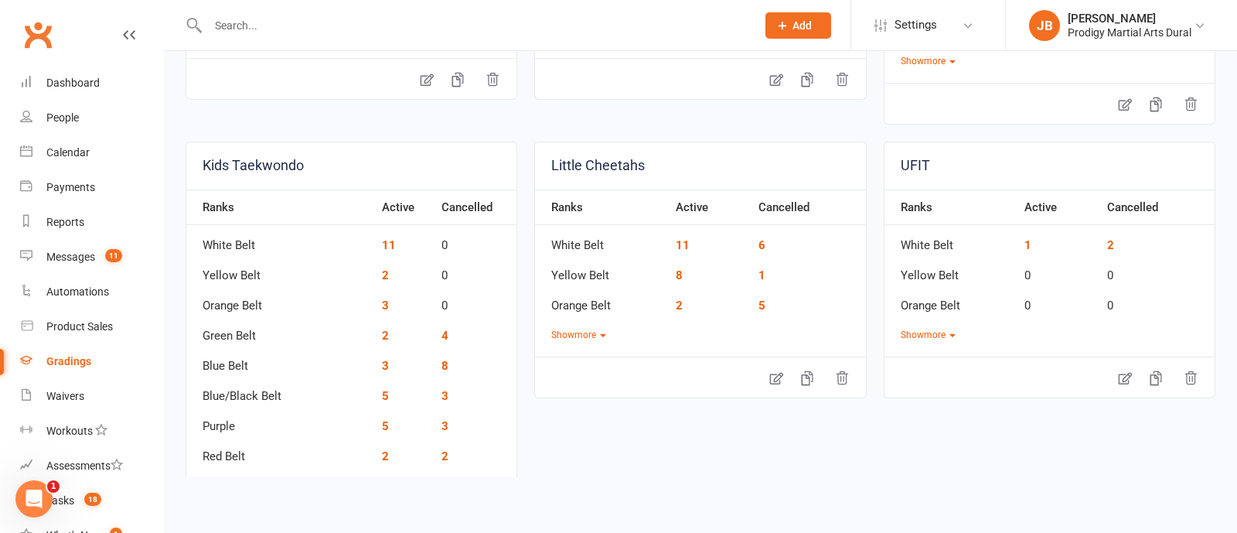
scroll to position [686, 0]
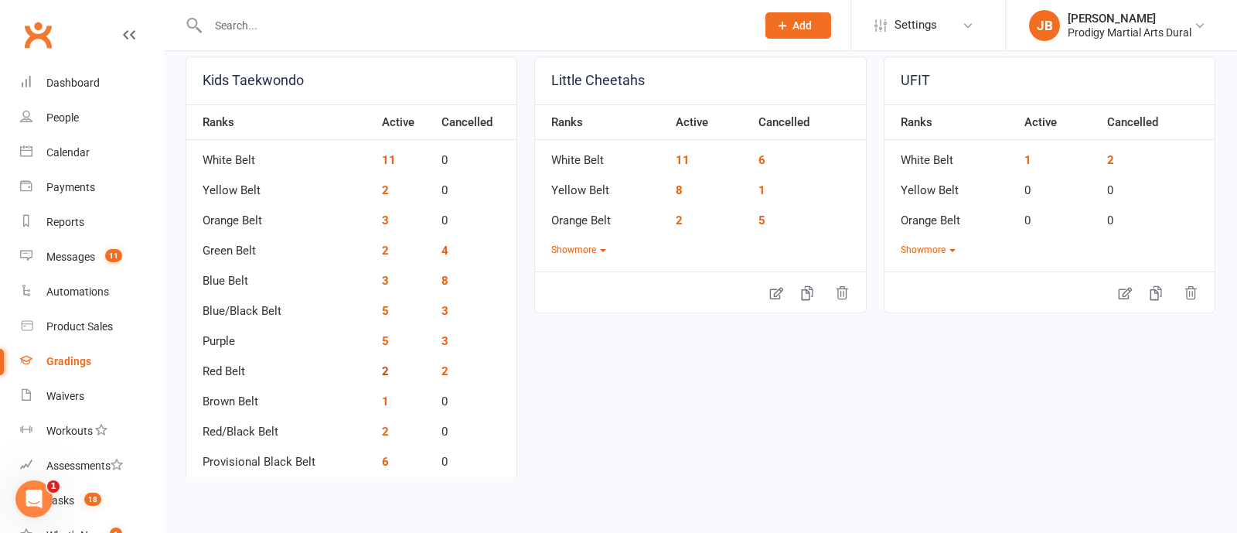
click at [382, 369] on link "2" at bounding box center [385, 371] width 7 height 14
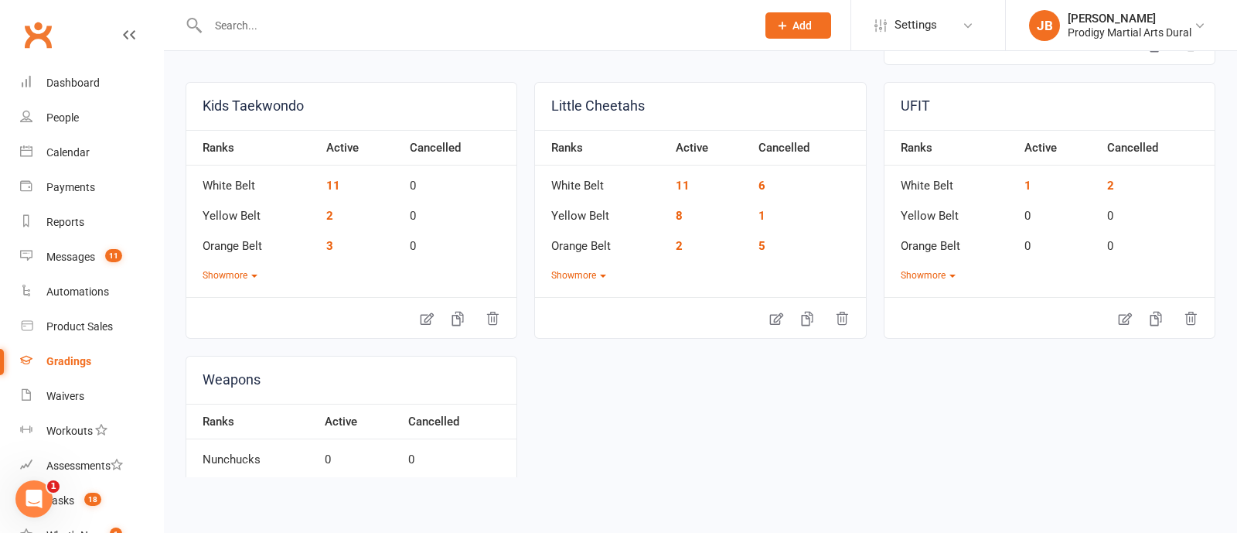
scroll to position [740, 0]
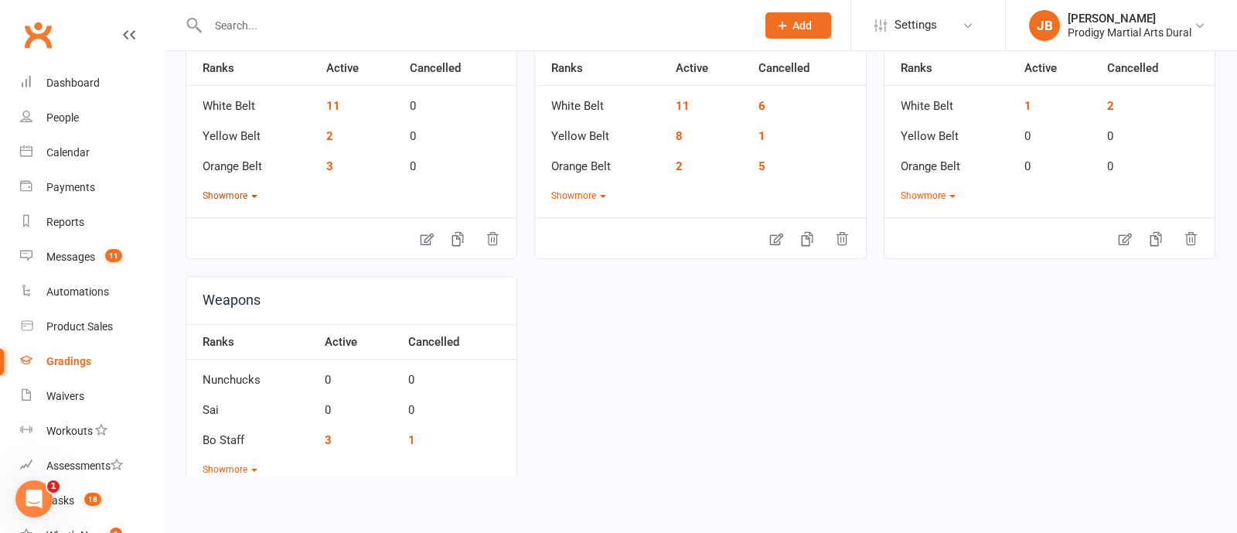
click at [246, 190] on button "Show more" at bounding box center [230, 196] width 55 height 15
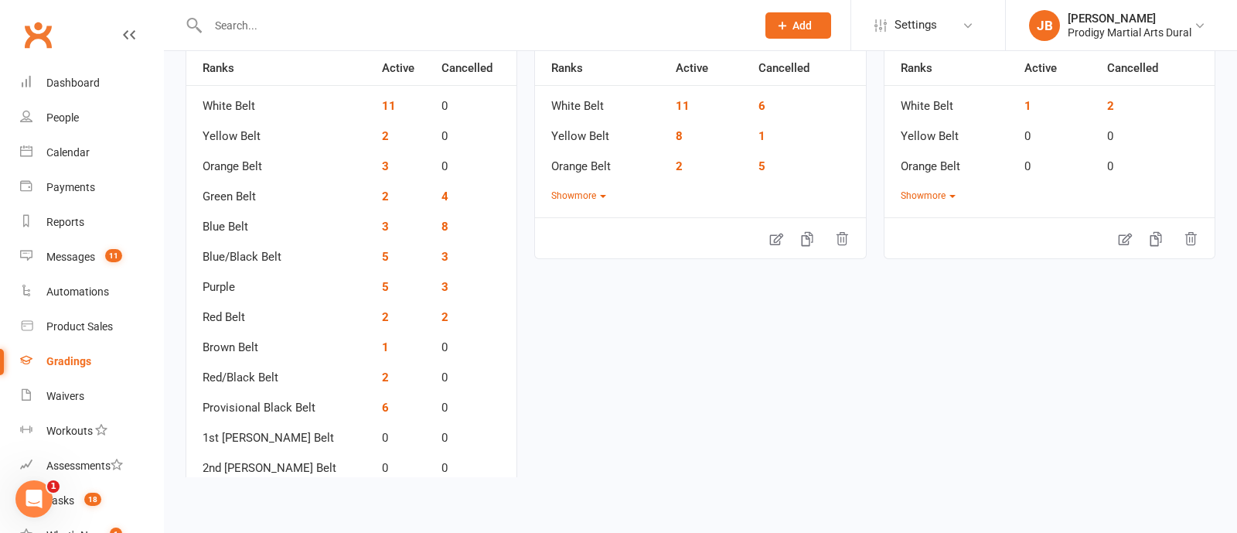
scroll to position [763, 0]
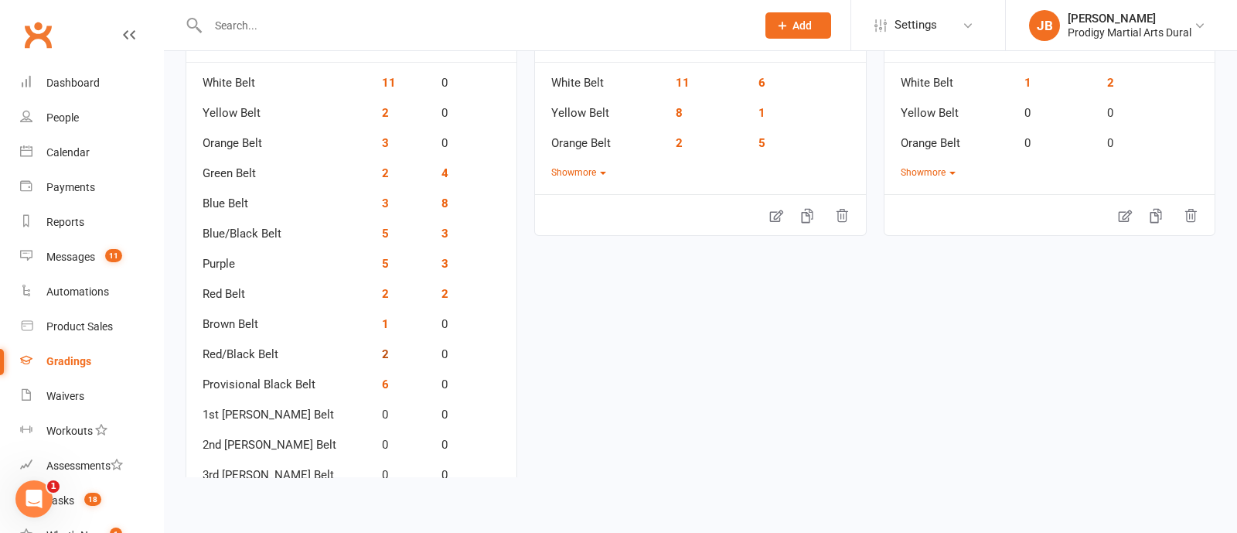
click at [382, 351] on link "2" at bounding box center [385, 354] width 7 height 14
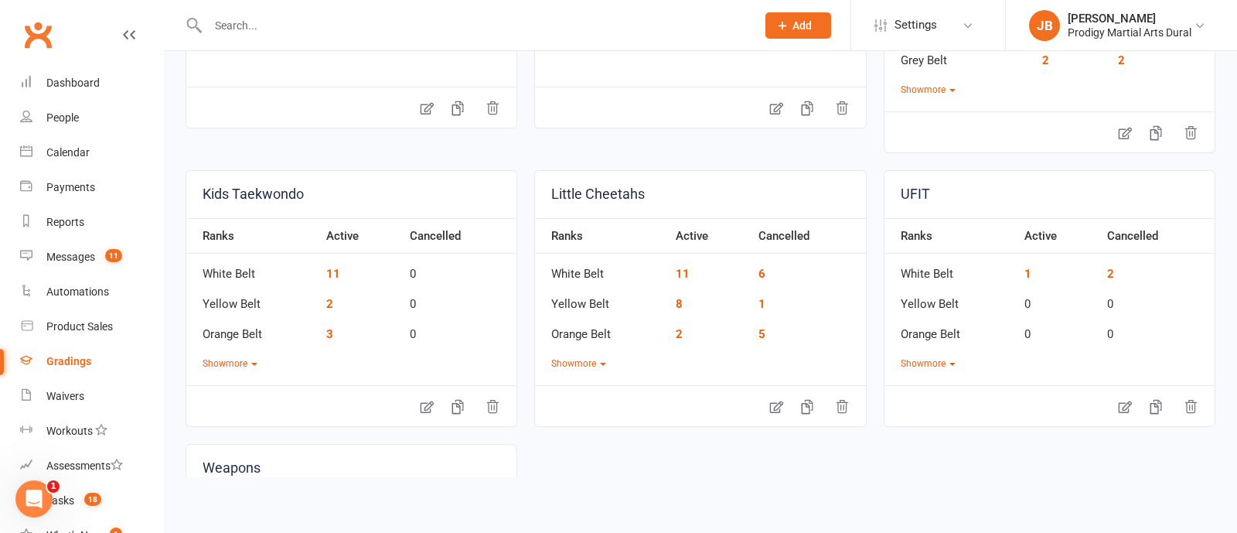
scroll to position [577, 0]
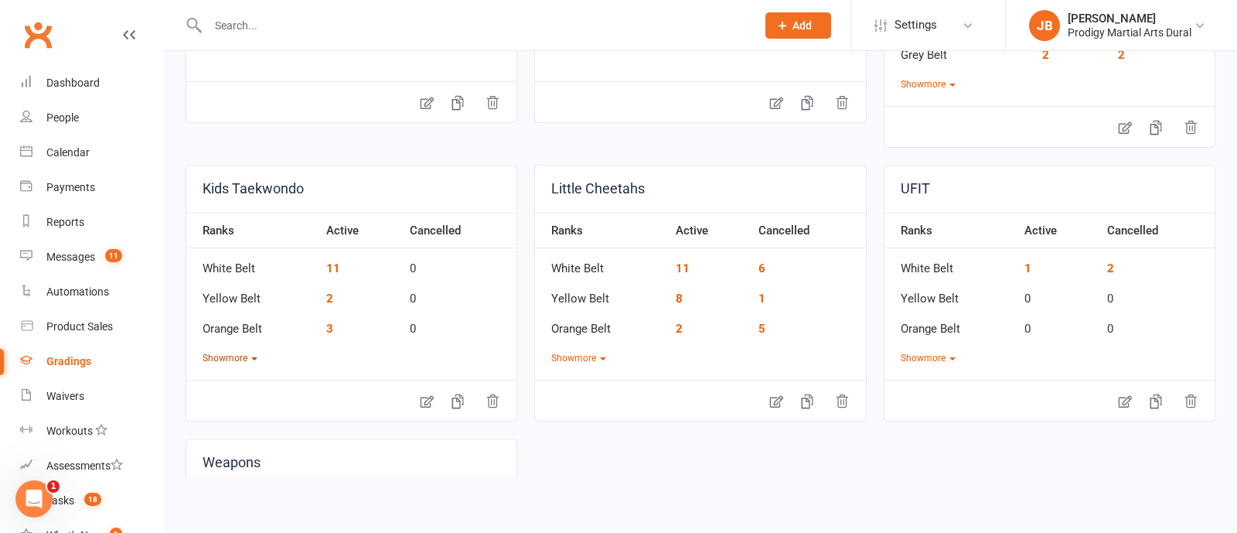
click at [244, 357] on button "Show more" at bounding box center [230, 358] width 55 height 15
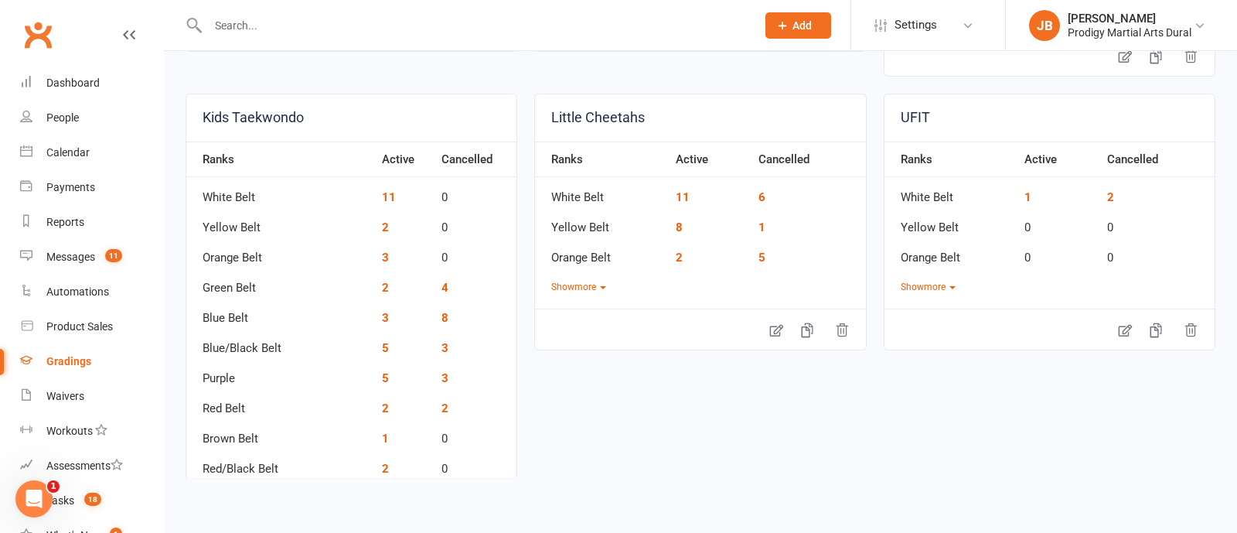
scroll to position [651, 0]
click at [382, 373] on link "5" at bounding box center [385, 376] width 7 height 14
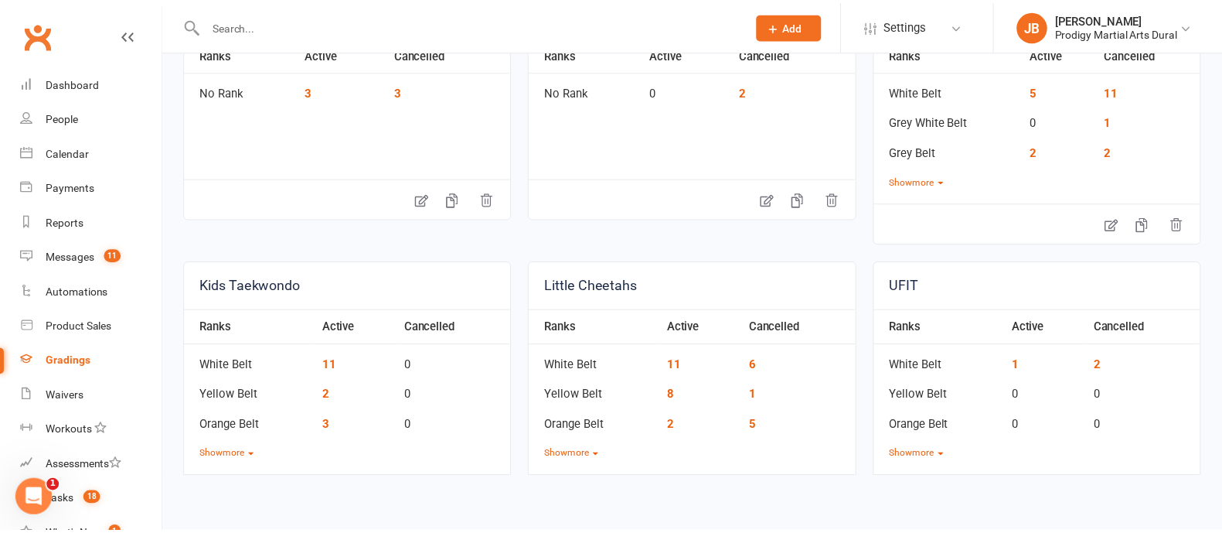
scroll to position [479, 0]
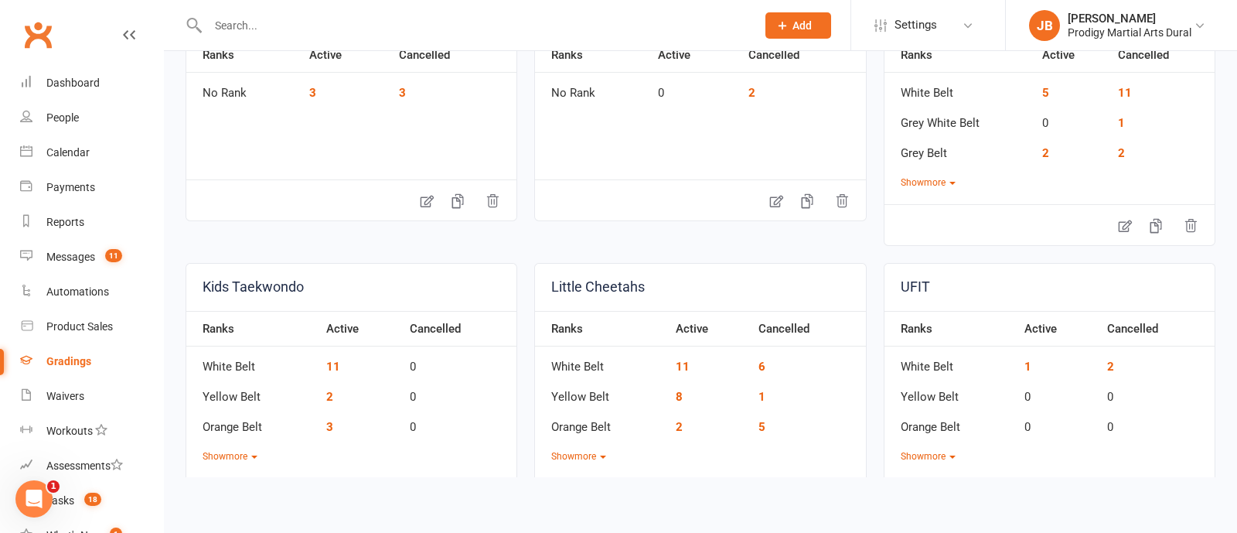
click at [264, 19] on input "text" at bounding box center [474, 26] width 542 height 22
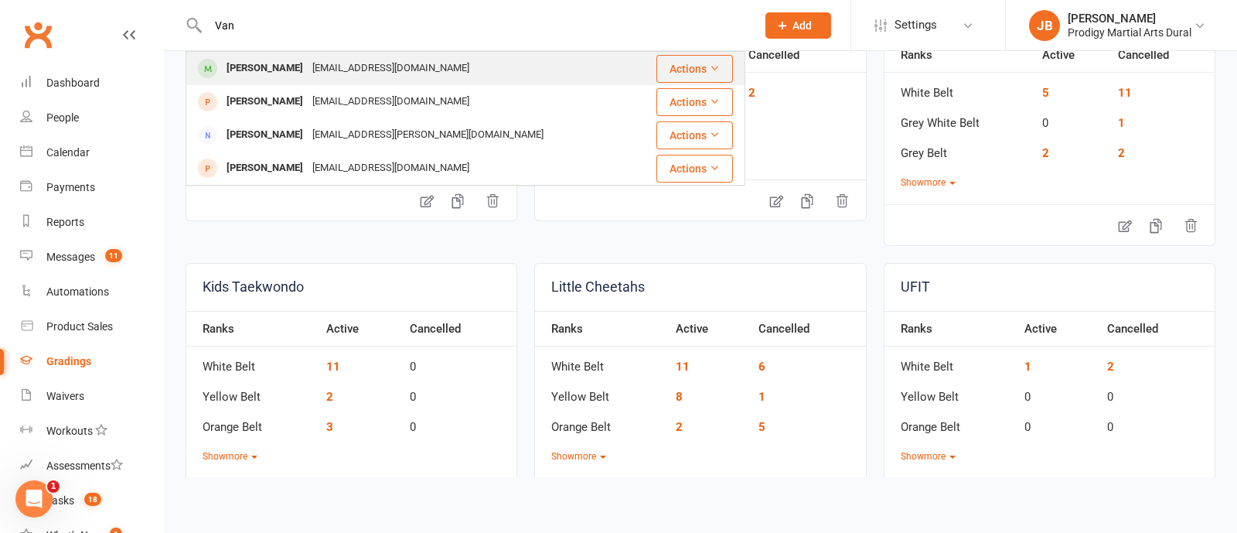
type input "Van"
click at [305, 66] on div "Emilian Vanyushov" at bounding box center [265, 68] width 86 height 22
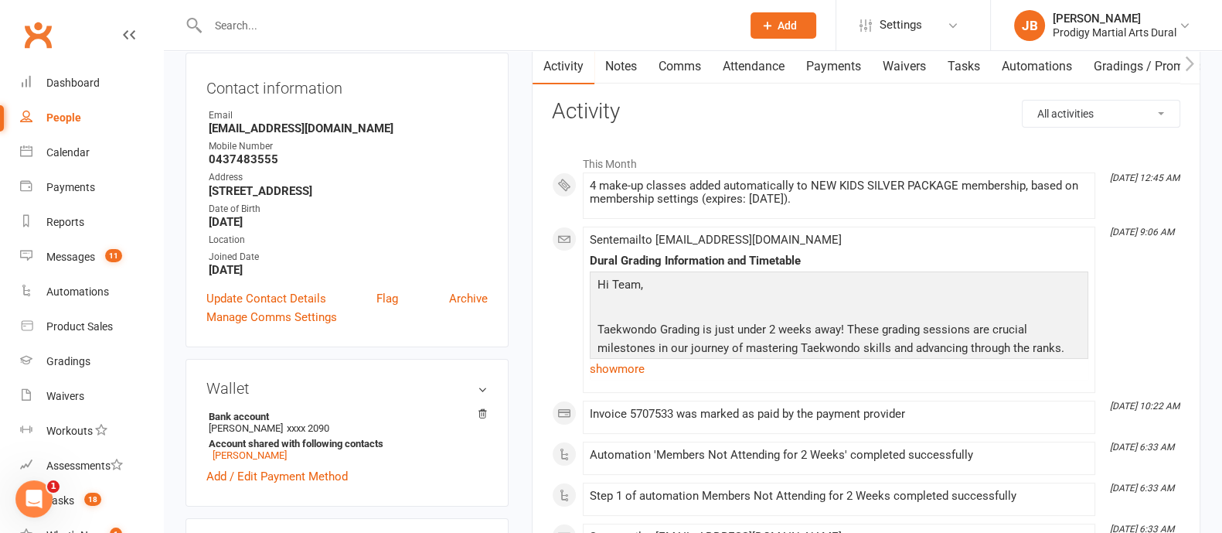
scroll to position [162, 0]
click at [626, 374] on link "show more" at bounding box center [839, 368] width 499 height 22
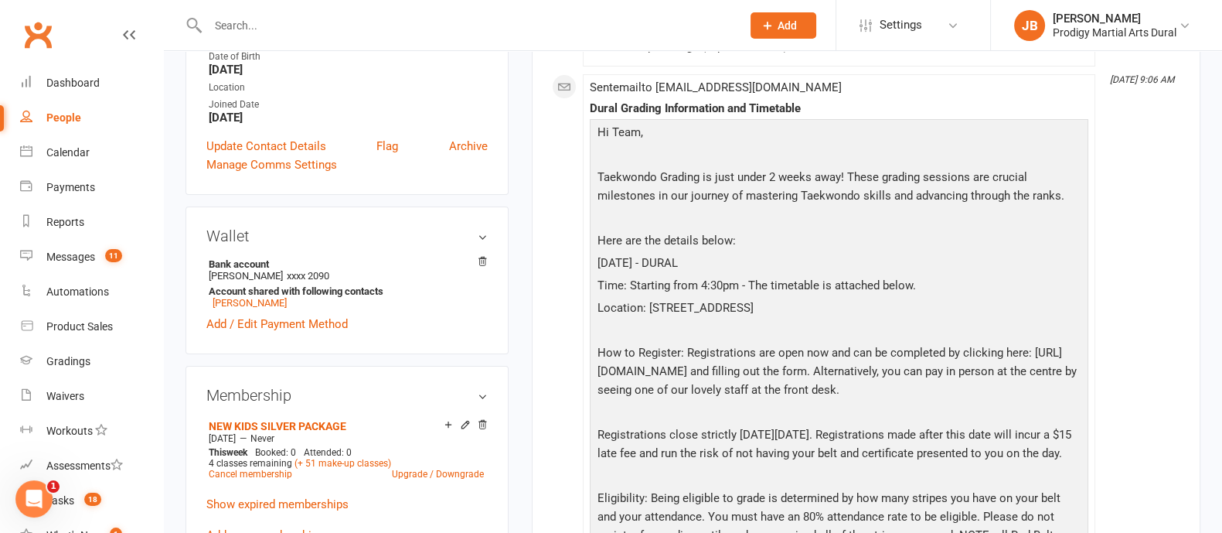
scroll to position [0, 0]
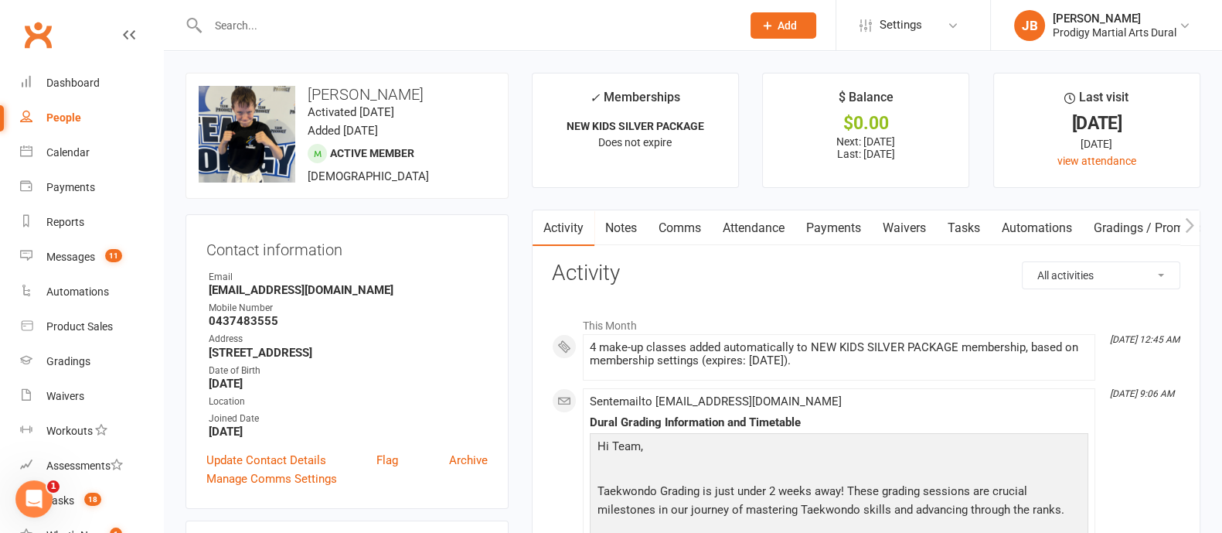
click at [424, 29] on input "text" at bounding box center [466, 26] width 527 height 22
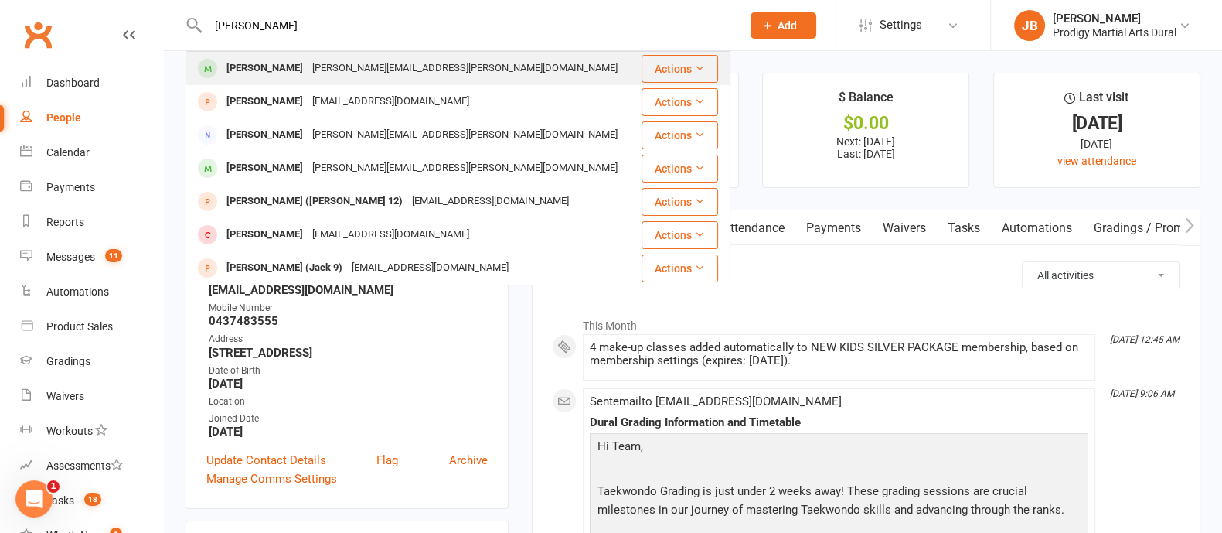
type input "Julius Barba"
click at [308, 77] on div "daniella.lirosi@gmail.com" at bounding box center [465, 68] width 315 height 22
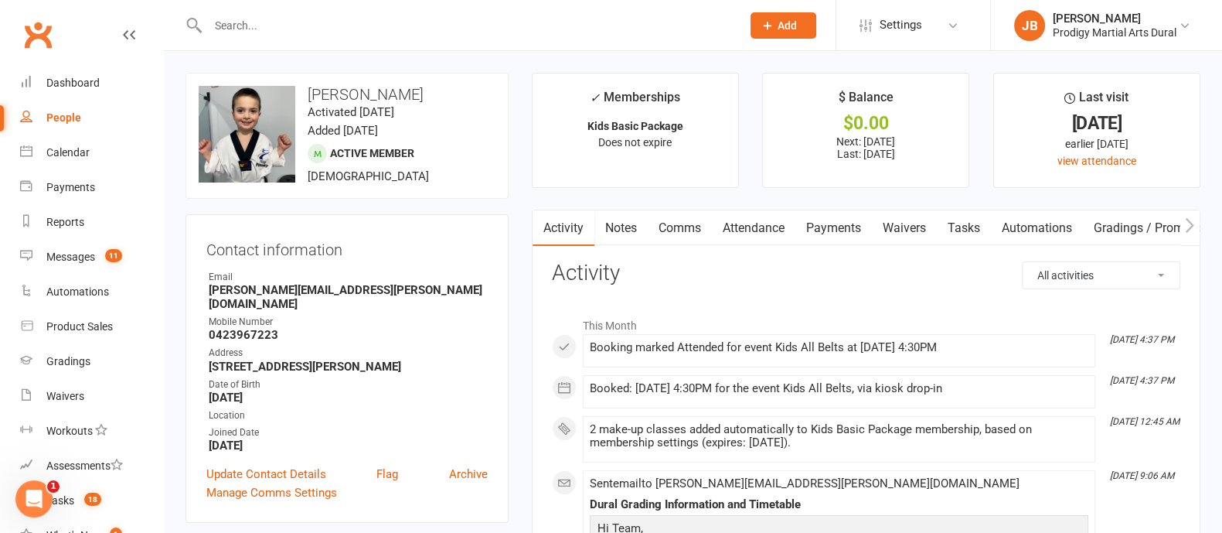
click at [257, 39] on div at bounding box center [458, 25] width 545 height 50
click at [243, 31] on input "text" at bounding box center [466, 26] width 527 height 22
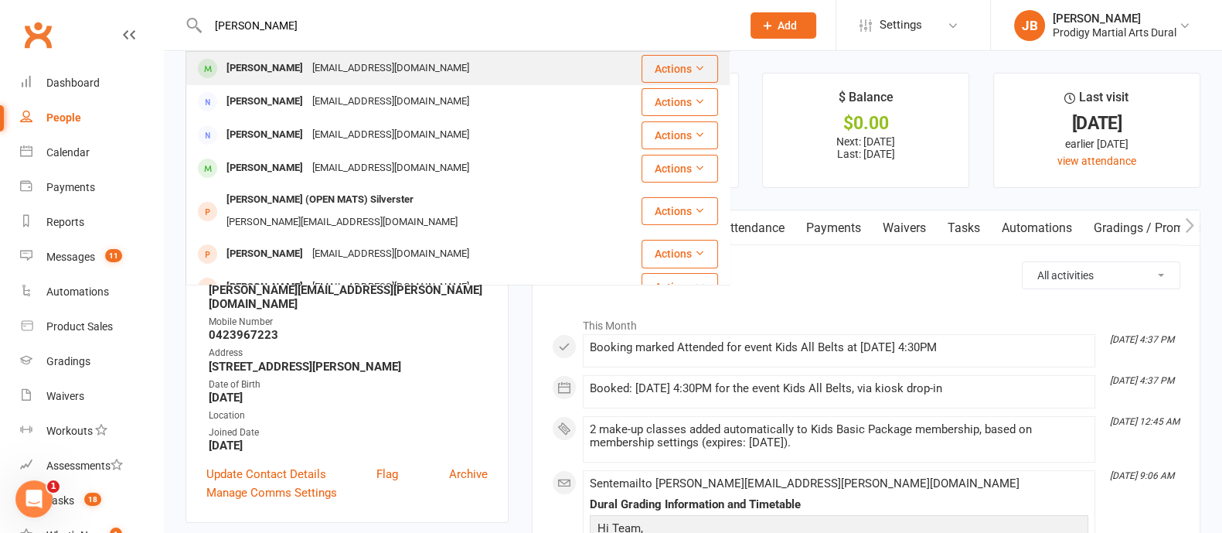
type input "ryu marsters"
click at [308, 70] on div "marsters@protonmail.com" at bounding box center [391, 68] width 166 height 22
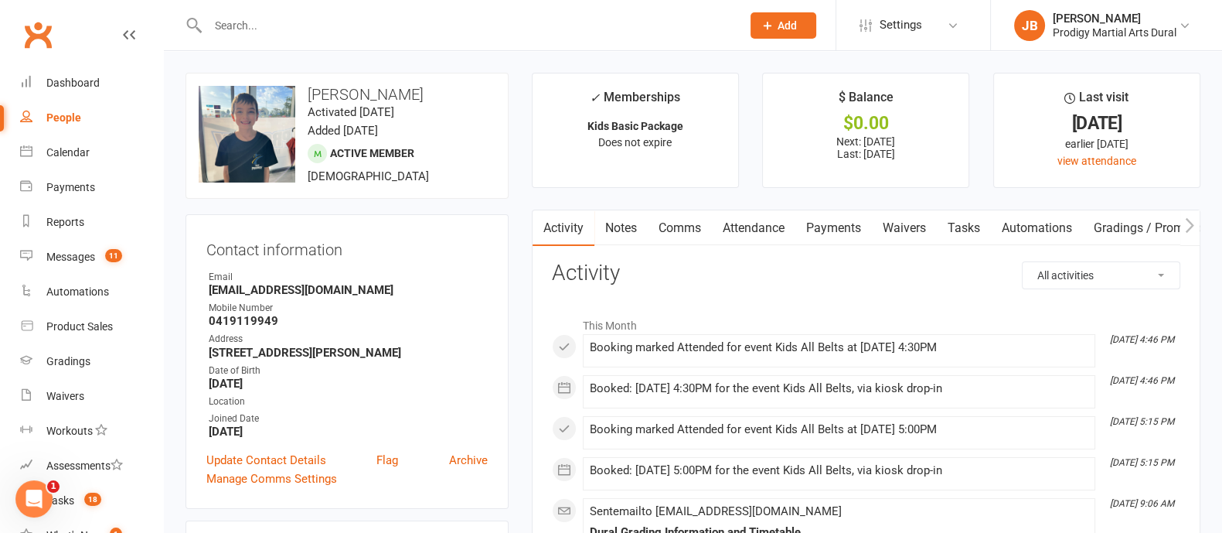
click at [290, 30] on input "text" at bounding box center [466, 26] width 527 height 22
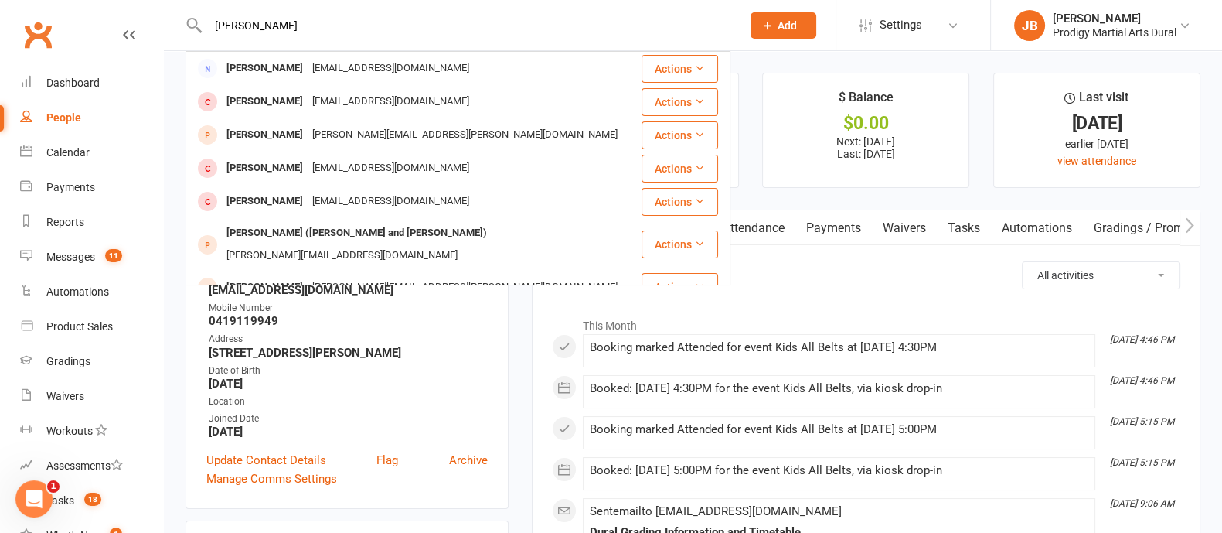
drag, startPoint x: 297, startPoint y: 24, endPoint x: 159, endPoint y: 19, distance: 137.7
click at [159, 4] on header "Jayda Burgin Gina Burgio marioandgina@hotmail.com Actions Luca Burgio marioandg…" at bounding box center [611, 4] width 1222 height 0
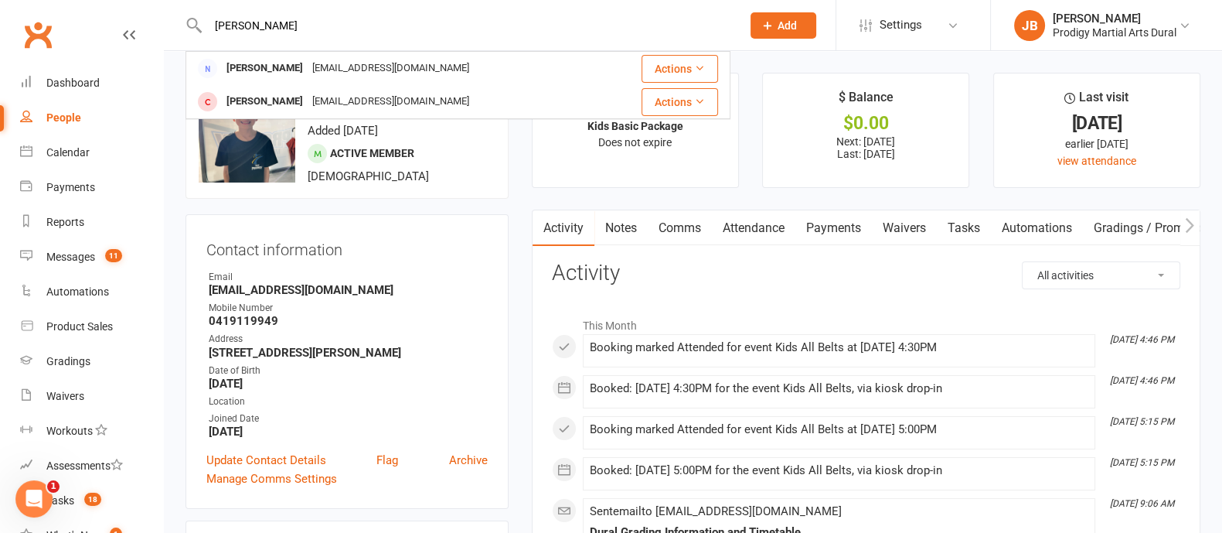
type input "[PERSON_NAME]"
drag, startPoint x: 274, startPoint y: 23, endPoint x: 135, endPoint y: 44, distance: 139.9
click at [135, 4] on header "Keshav Shannon Keskeridis skeskeridis@bigpond.com Actions Olivia Keskeridis ske…" at bounding box center [611, 4] width 1222 height 0
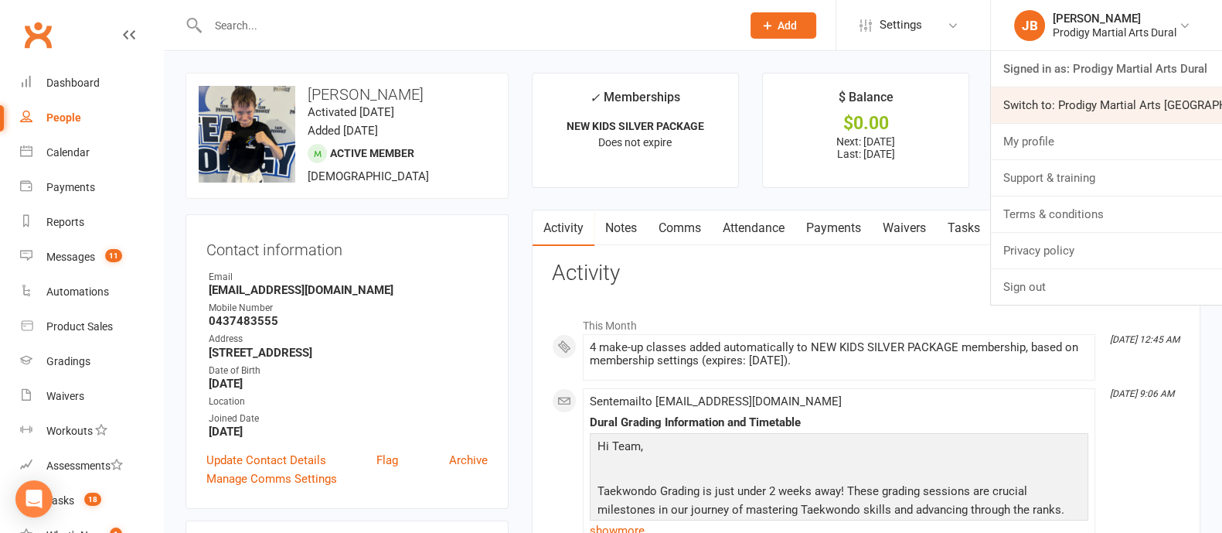
click at [1121, 107] on link "Switch to: Prodigy Martial Arts [GEOGRAPHIC_DATA]" at bounding box center [1106, 105] width 231 height 36
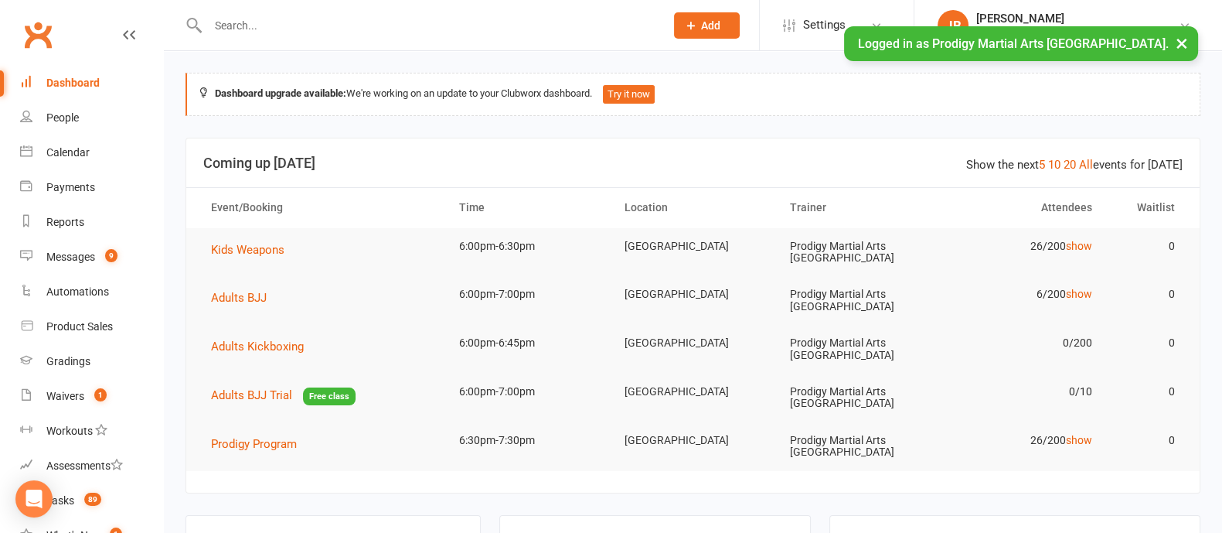
click at [360, 16] on input "text" at bounding box center [428, 26] width 451 height 22
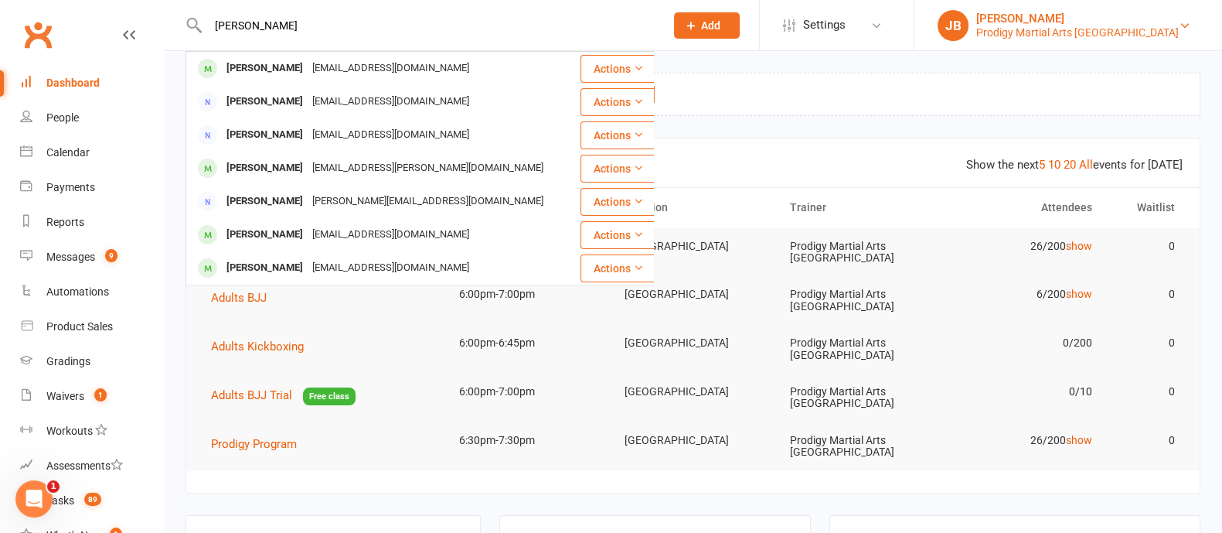
type input "[PERSON_NAME]"
click at [1099, 28] on div "Prodigy Martial Arts [GEOGRAPHIC_DATA]" at bounding box center [1077, 33] width 203 height 14
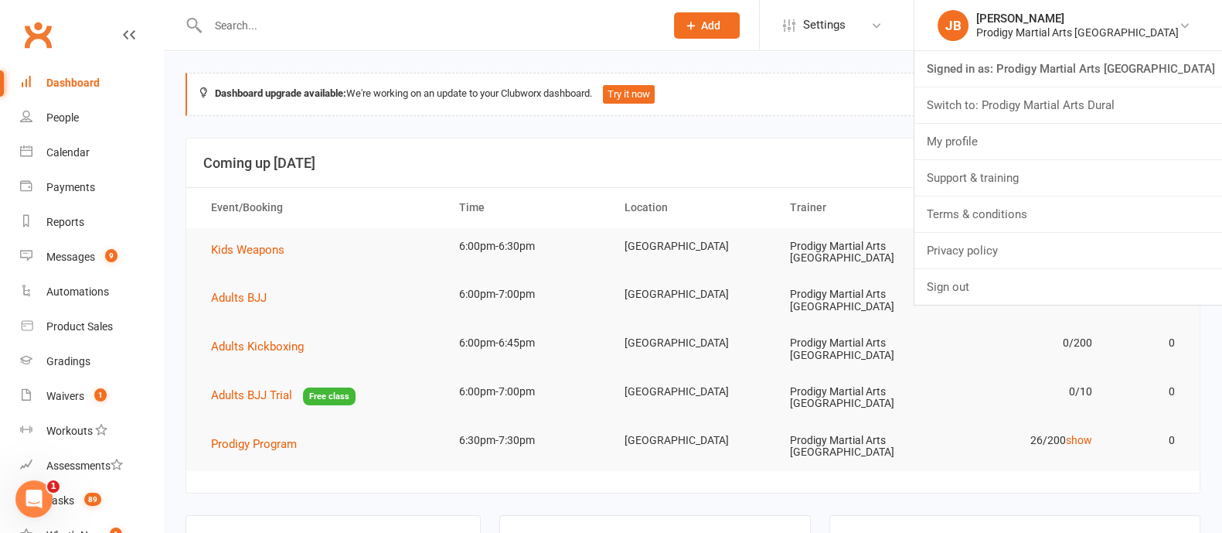
click at [241, 34] on input "text" at bounding box center [428, 26] width 451 height 22
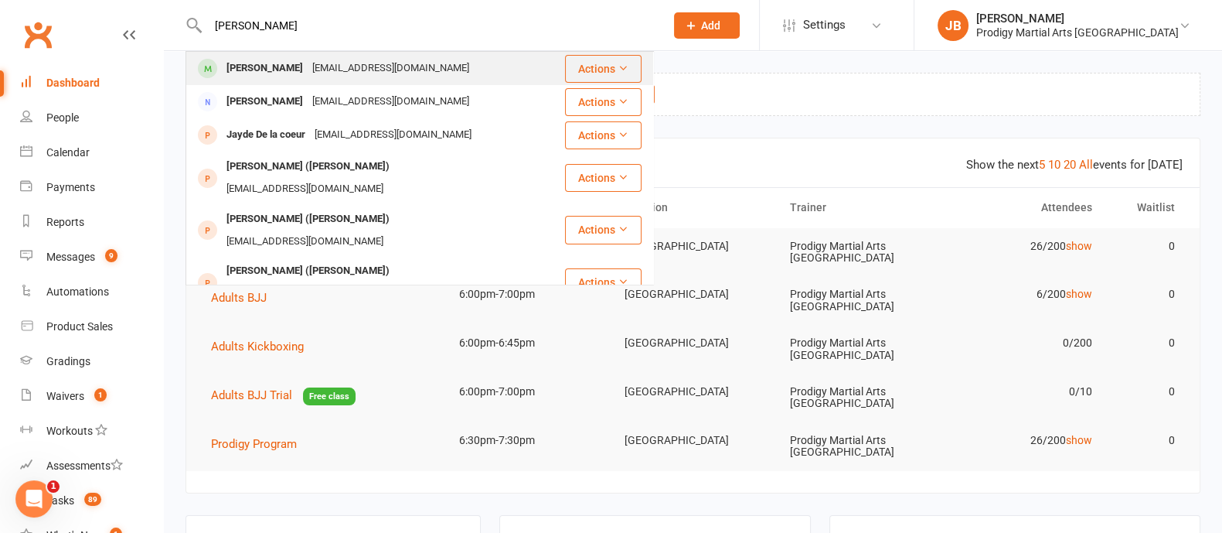
type input "[PERSON_NAME]"
click at [311, 64] on div "[EMAIL_ADDRESS][DOMAIN_NAME]" at bounding box center [391, 68] width 166 height 22
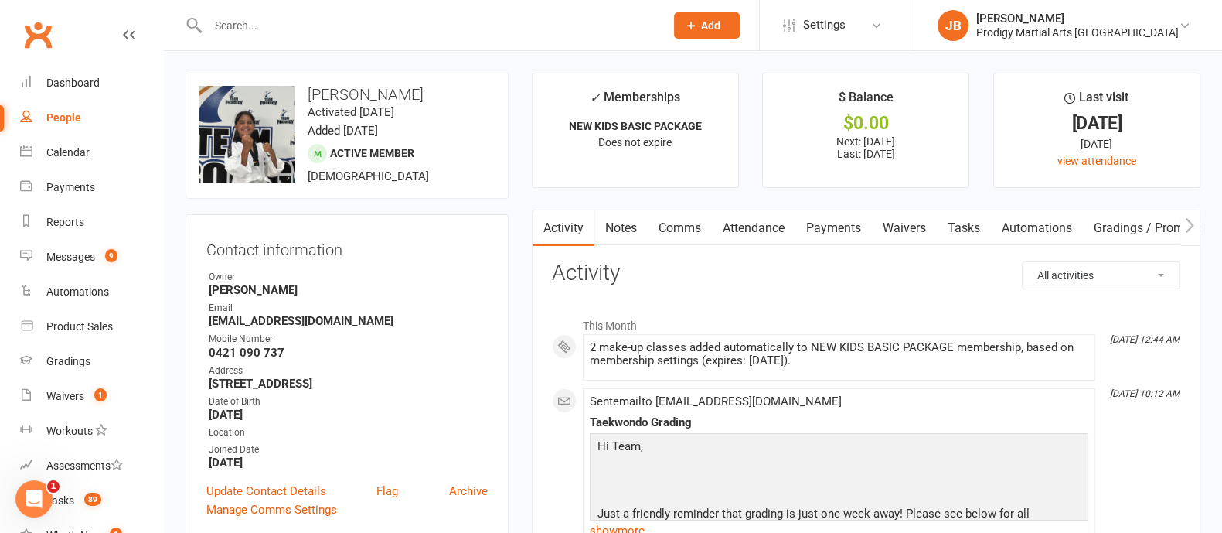
click at [633, 226] on link "Notes" at bounding box center [620, 228] width 53 height 36
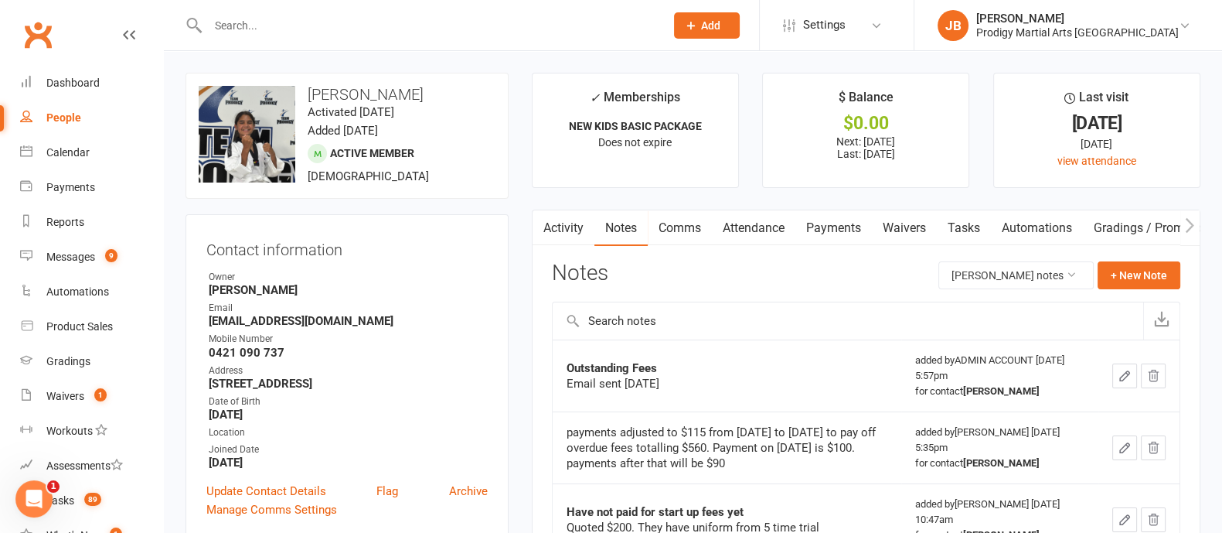
click at [668, 230] on link "Comms" at bounding box center [680, 228] width 64 height 36
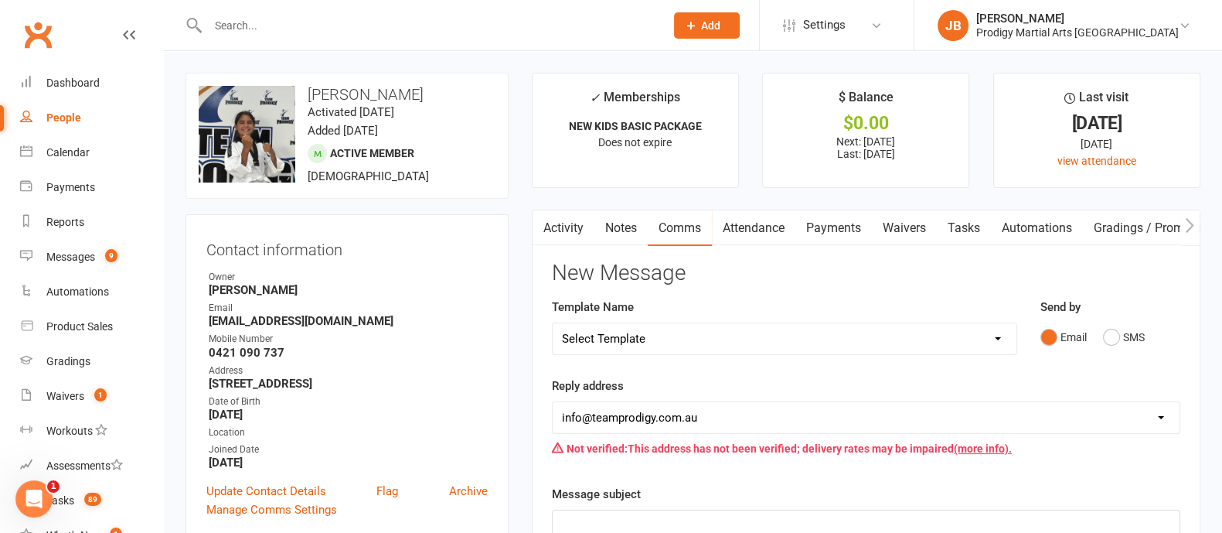
click at [566, 229] on link "Activity" at bounding box center [564, 228] width 62 height 36
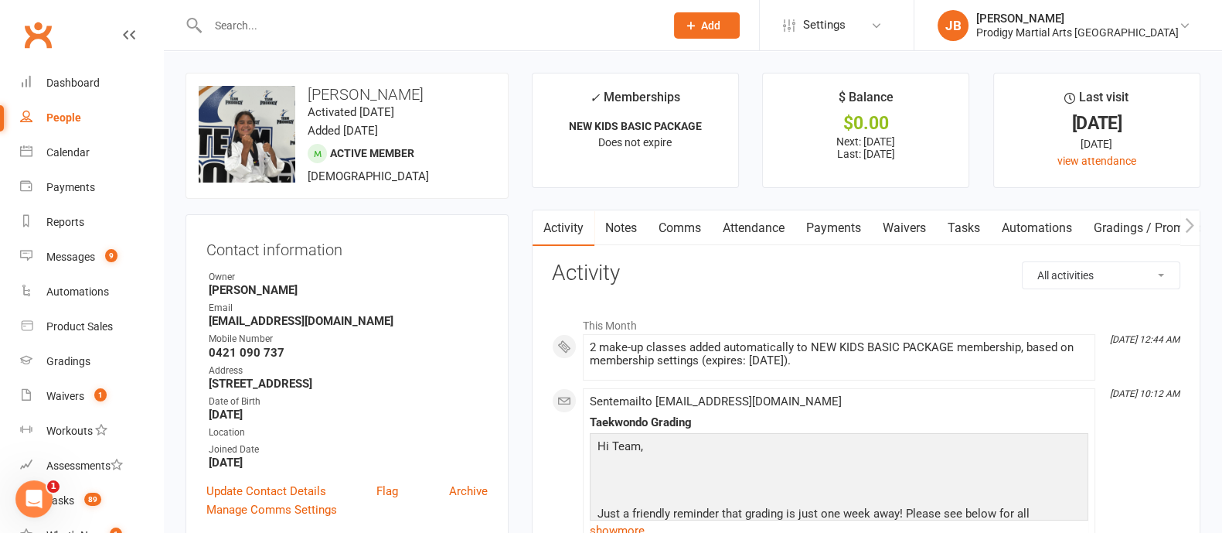
click at [626, 233] on link "Notes" at bounding box center [620, 228] width 53 height 36
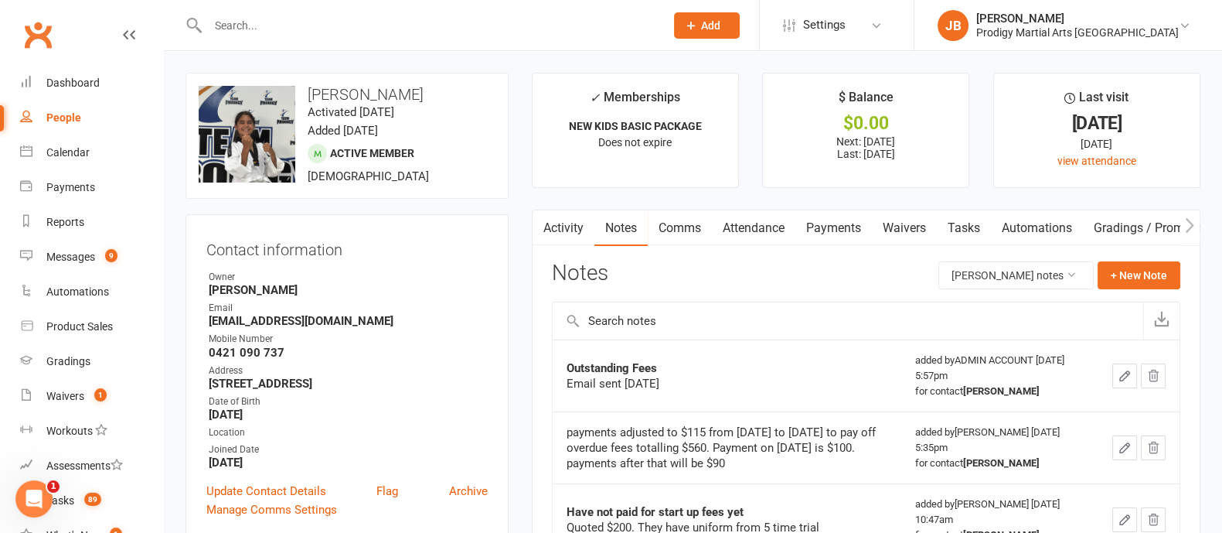
click at [834, 236] on link "Payments" at bounding box center [833, 228] width 77 height 36
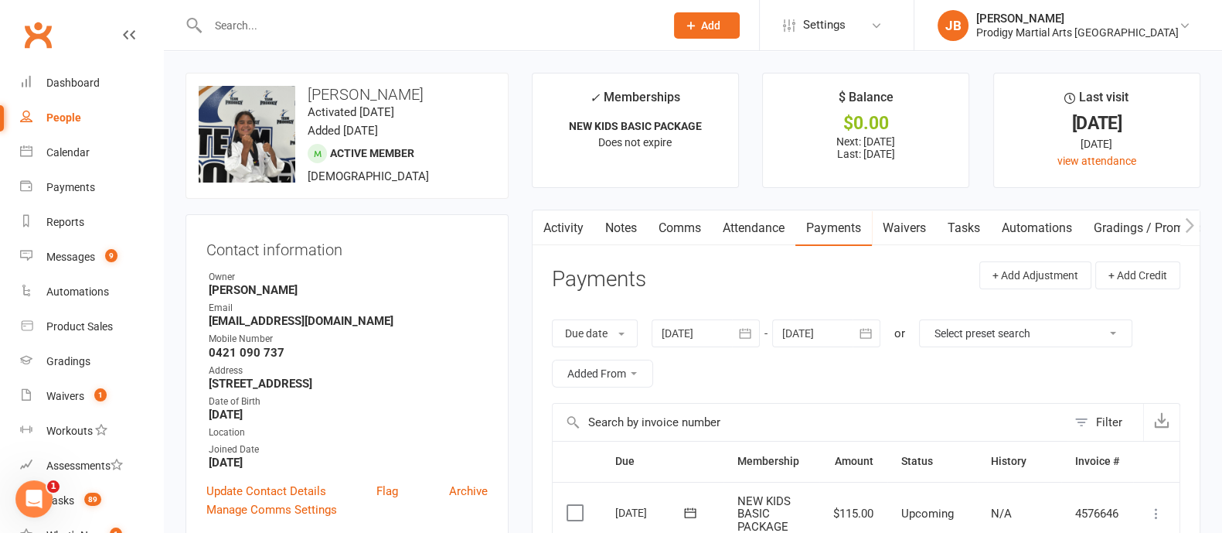
click at [268, 29] on input "text" at bounding box center [428, 26] width 451 height 22
click at [249, 36] on input "text" at bounding box center [428, 26] width 451 height 22
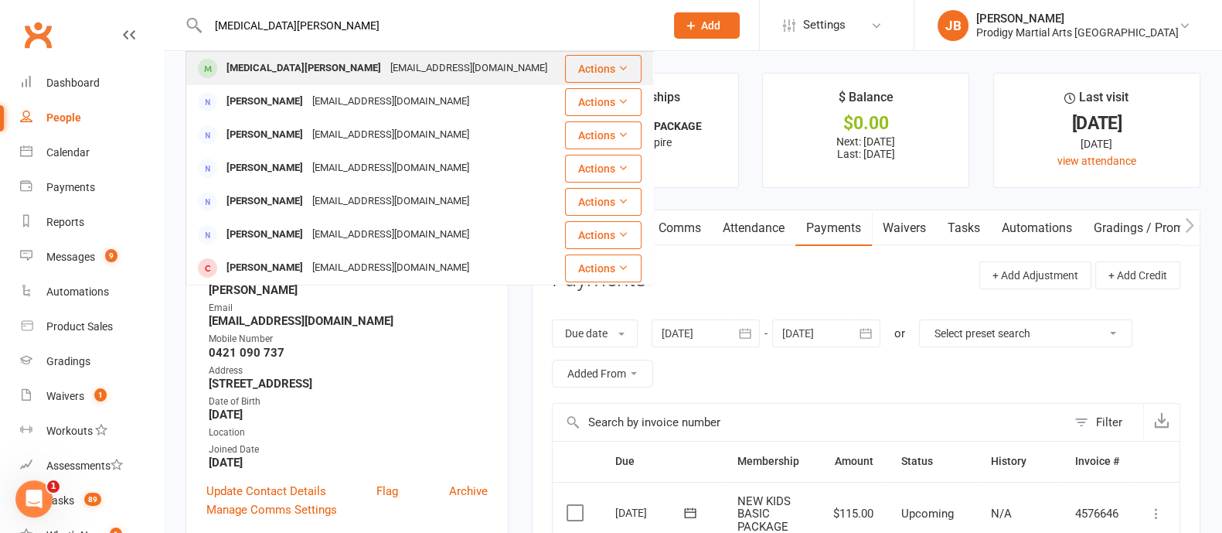
type input "[MEDICAL_DATA][PERSON_NAME]"
click at [386, 74] on div "[EMAIL_ADDRESS][DOMAIN_NAME]" at bounding box center [469, 68] width 166 height 22
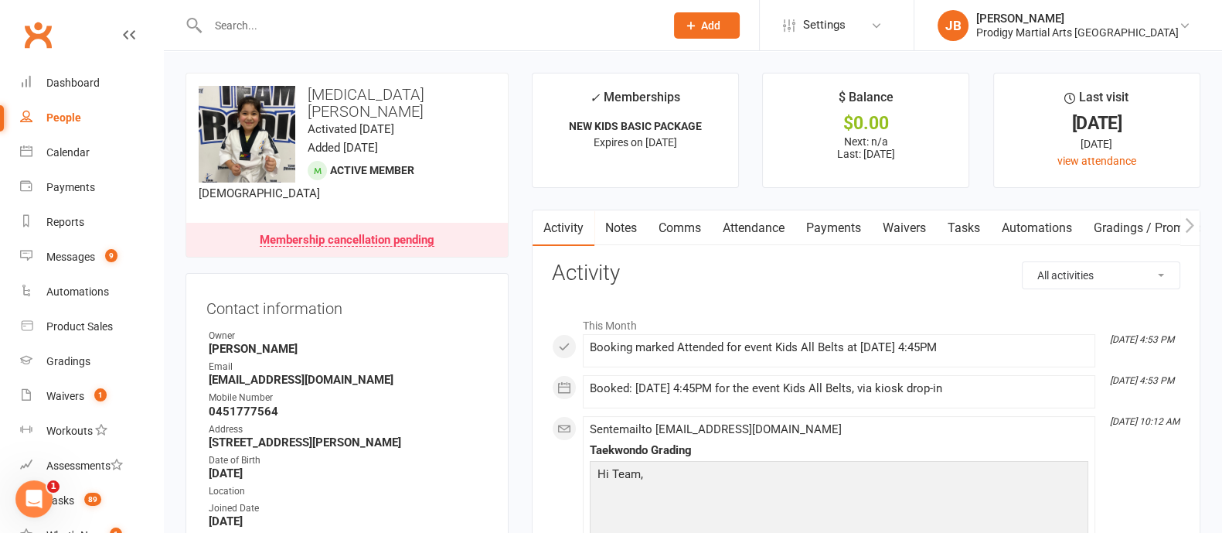
click at [251, 28] on input "text" at bounding box center [428, 26] width 451 height 22
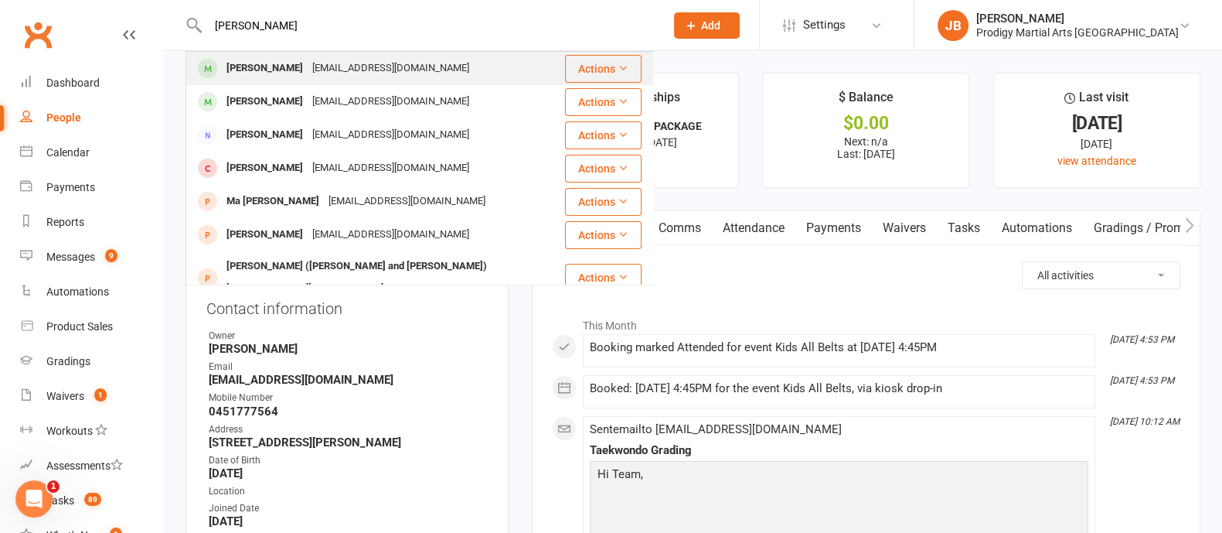
type input "[PERSON_NAME]"
click at [308, 63] on div "[EMAIL_ADDRESS][DOMAIN_NAME]" at bounding box center [391, 68] width 166 height 22
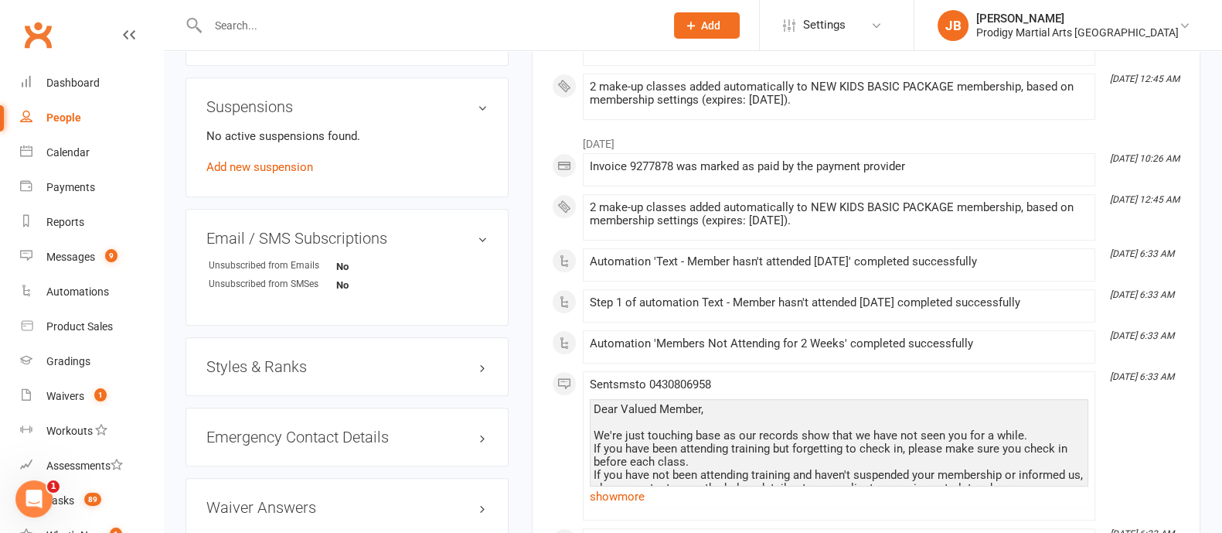
scroll to position [1036, 0]
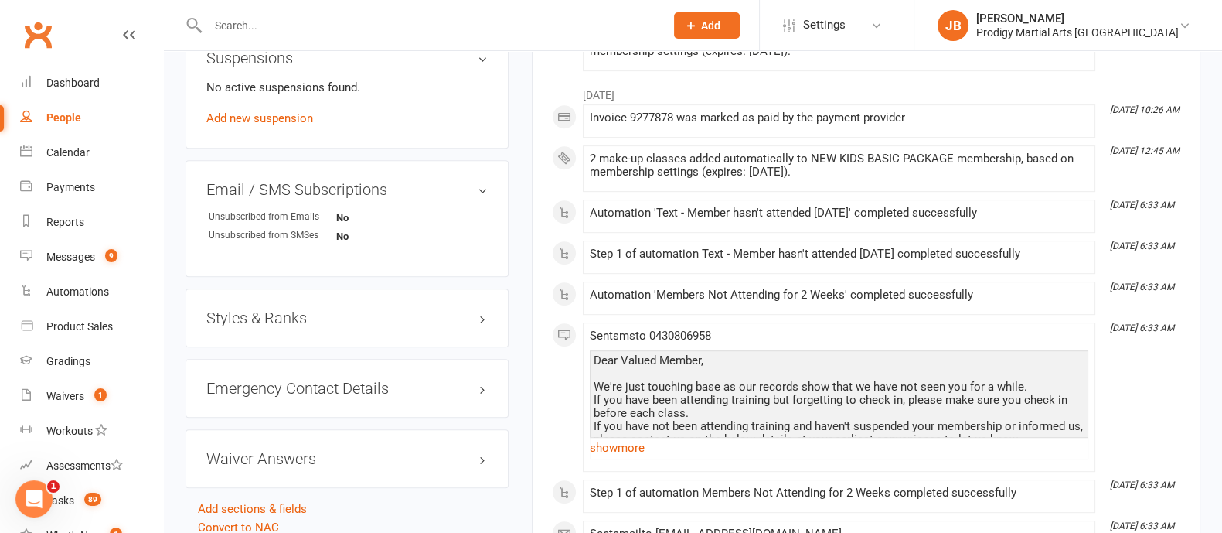
click at [483, 326] on h3 "Styles & Ranks" at bounding box center [346, 317] width 281 height 17
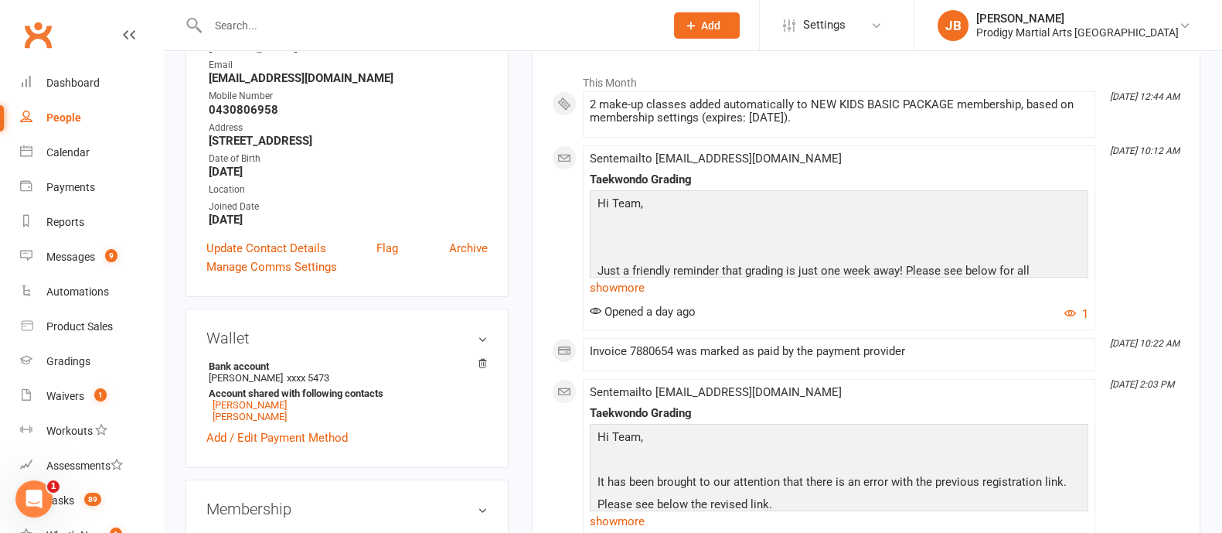
scroll to position [0, 0]
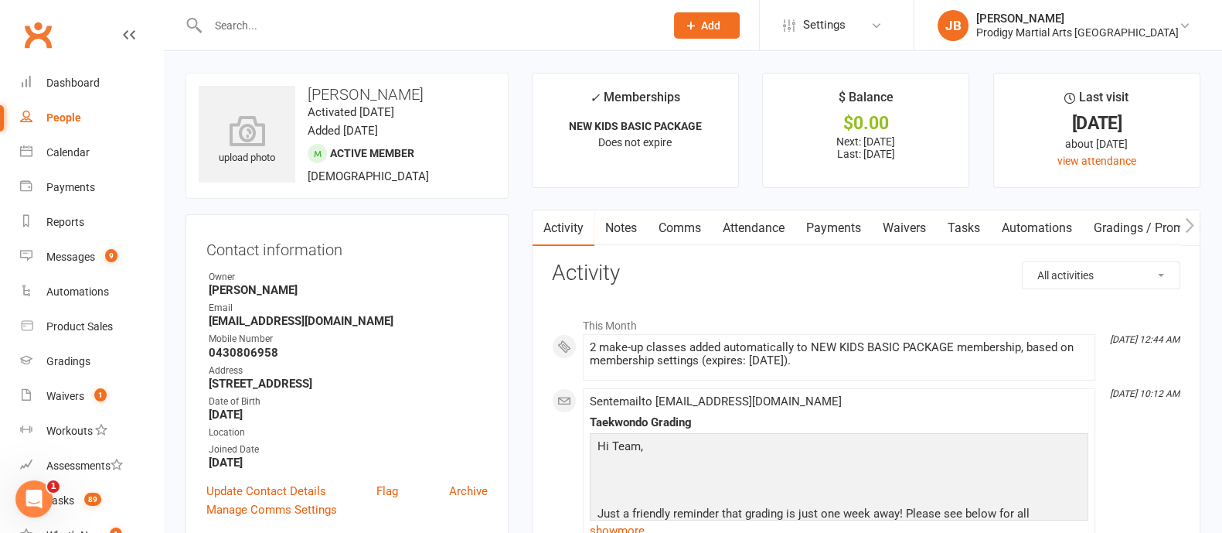
click at [318, 32] on input "text" at bounding box center [428, 26] width 451 height 22
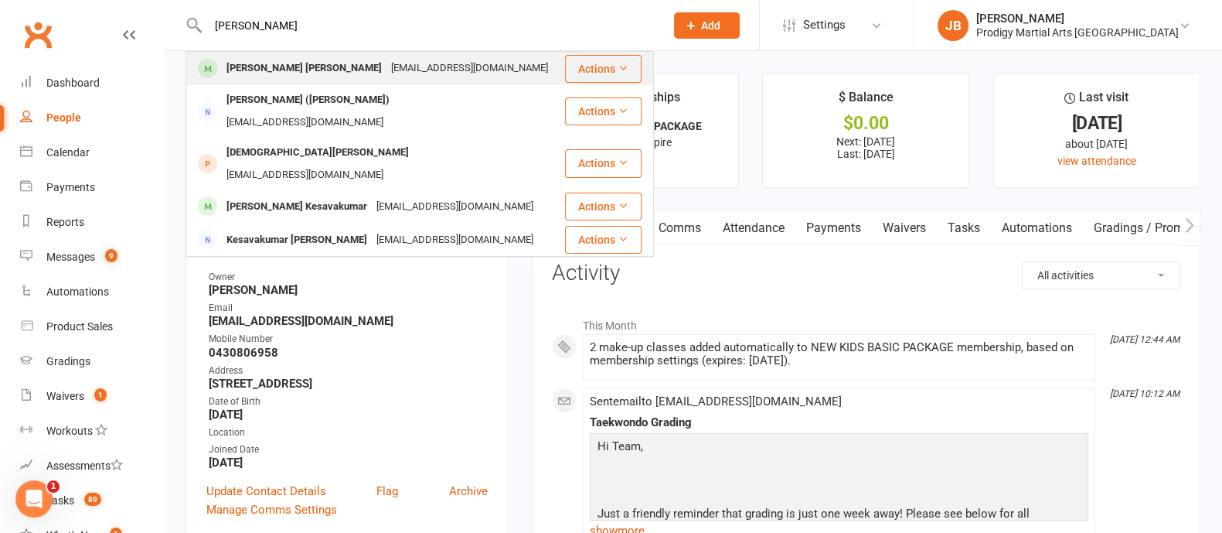
type input "[PERSON_NAME]"
click at [301, 69] on div "[PERSON_NAME] [PERSON_NAME]" at bounding box center [304, 68] width 165 height 22
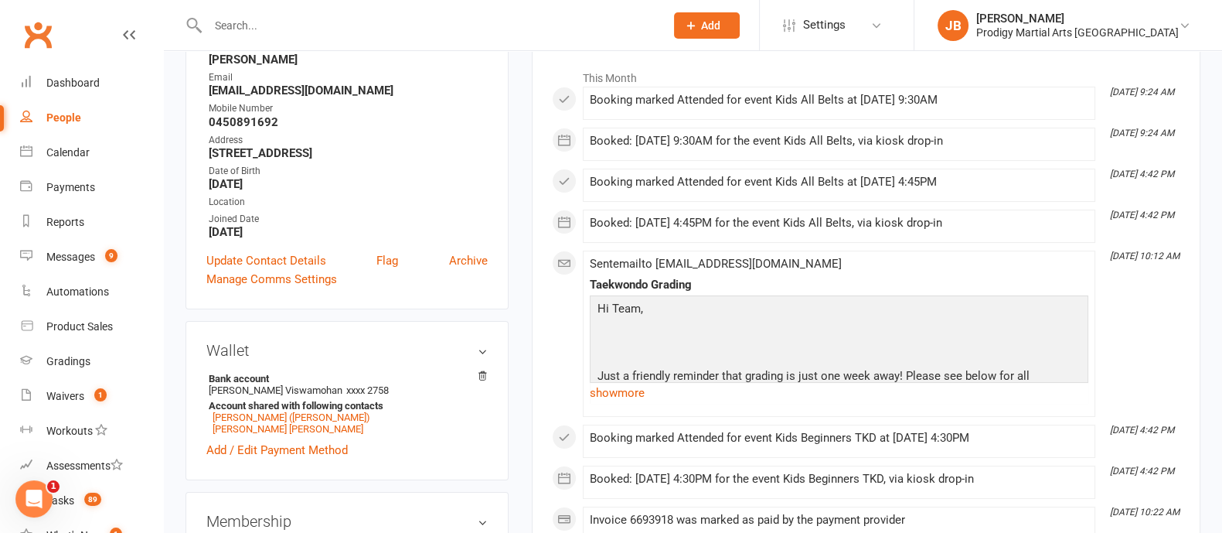
scroll to position [308, 0]
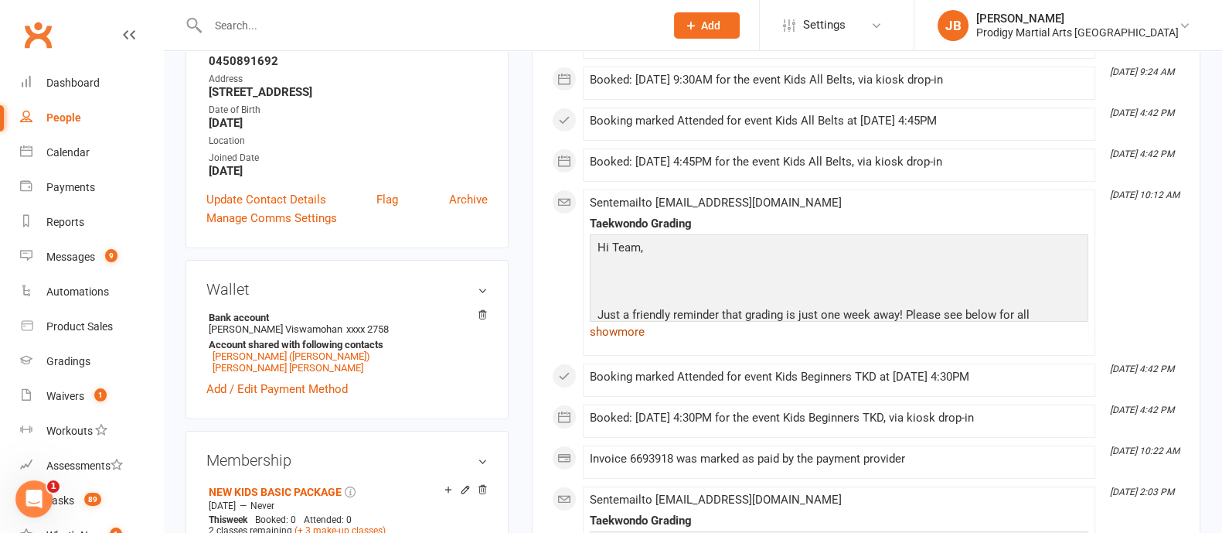
click at [615, 336] on link "show more" at bounding box center [839, 332] width 499 height 22
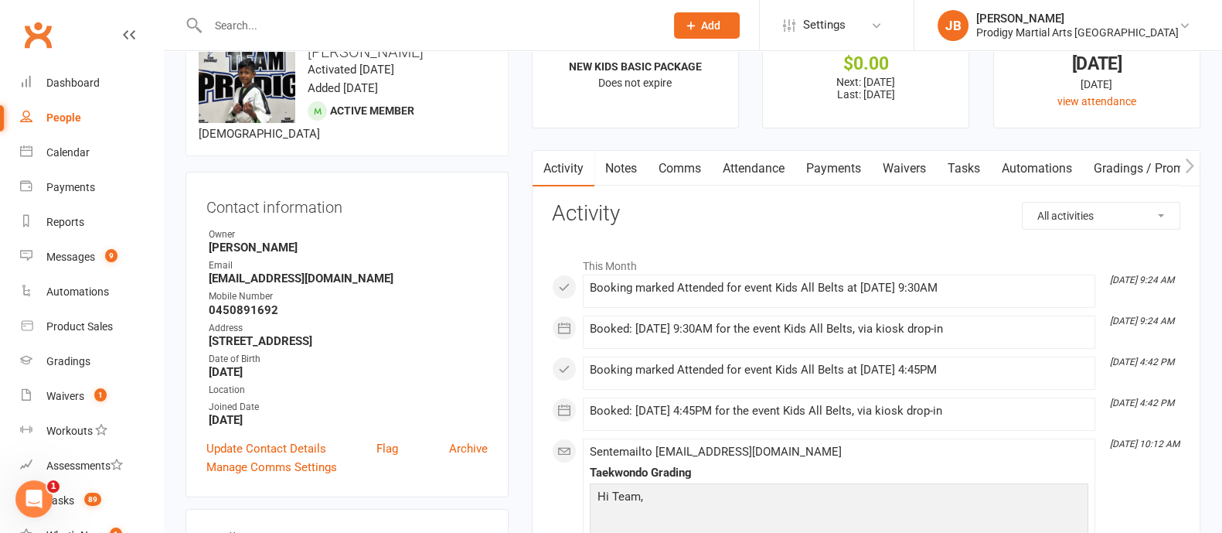
scroll to position [0, 0]
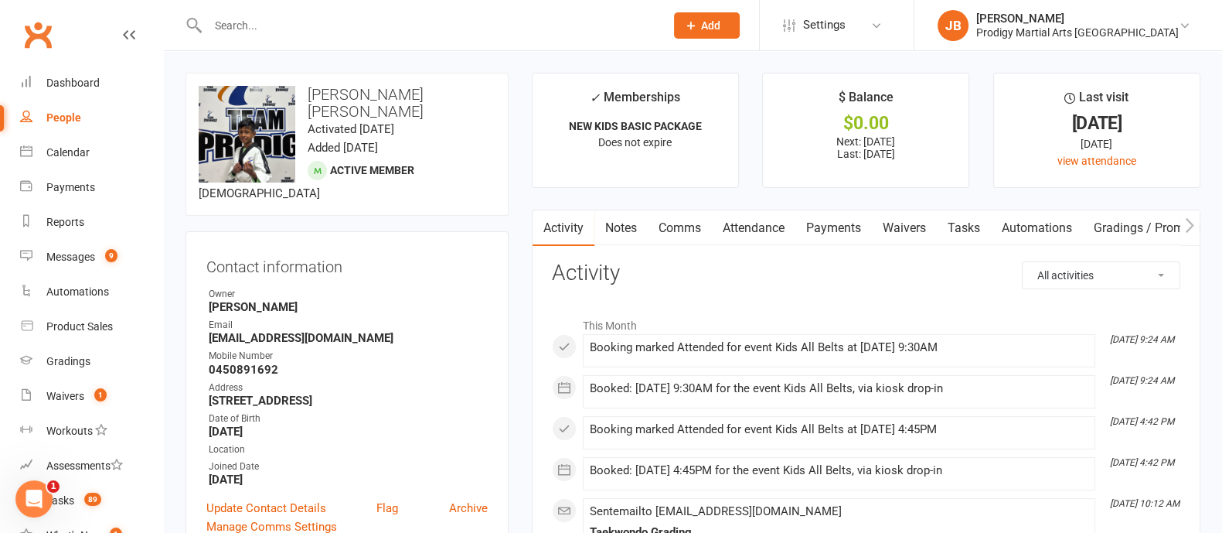
click at [256, 31] on input "text" at bounding box center [428, 26] width 451 height 22
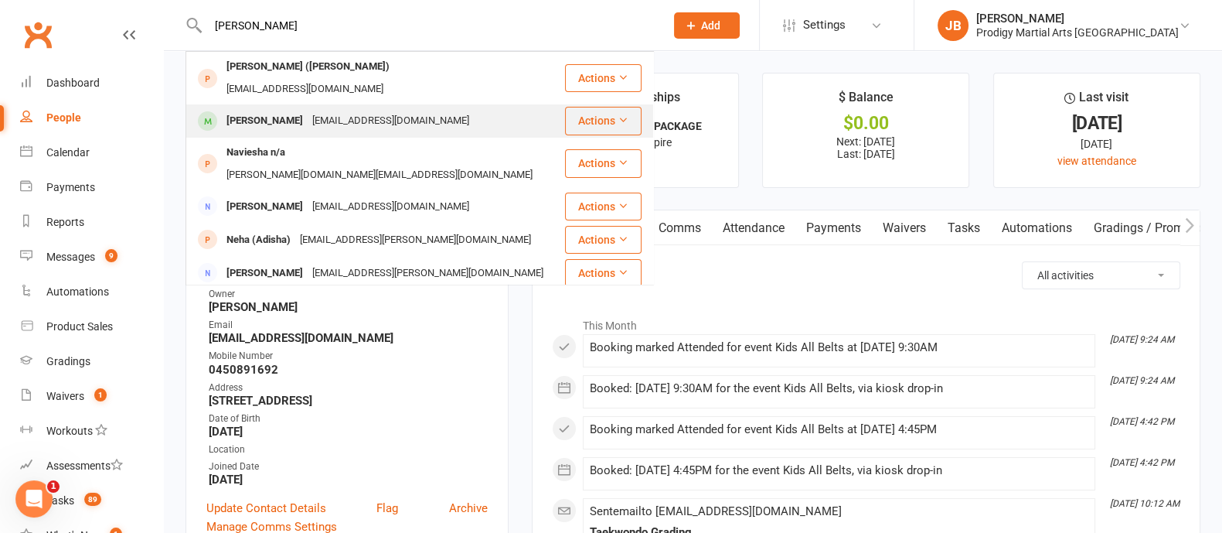
type input "[PERSON_NAME]"
click at [338, 110] on div "[EMAIL_ADDRESS][DOMAIN_NAME]" at bounding box center [391, 121] width 166 height 22
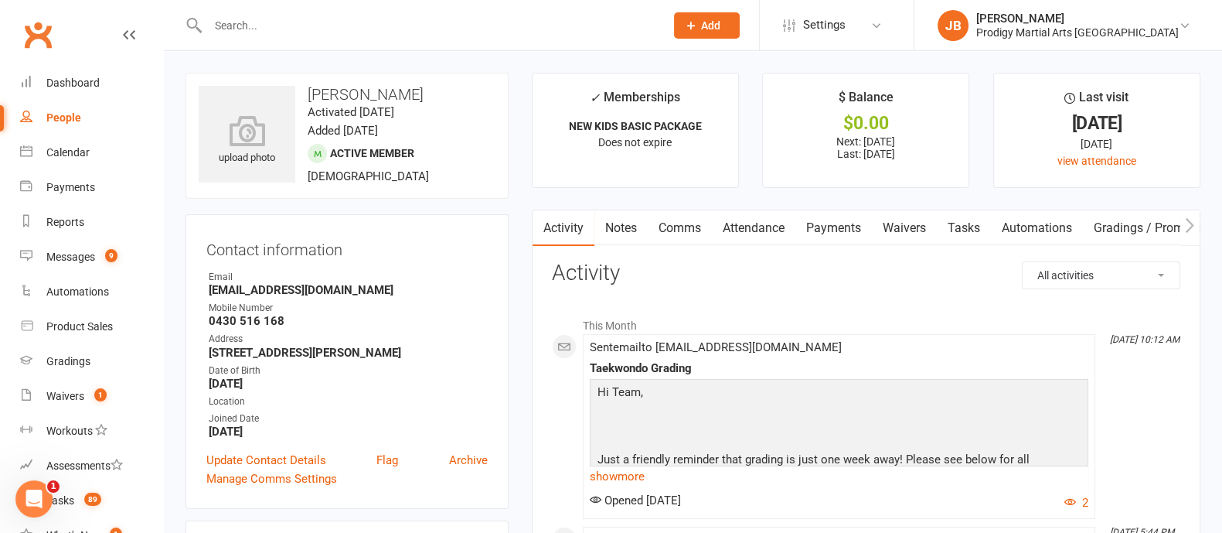
click at [260, 38] on div at bounding box center [420, 25] width 468 height 50
click at [247, 26] on input "text" at bounding box center [428, 26] width 451 height 22
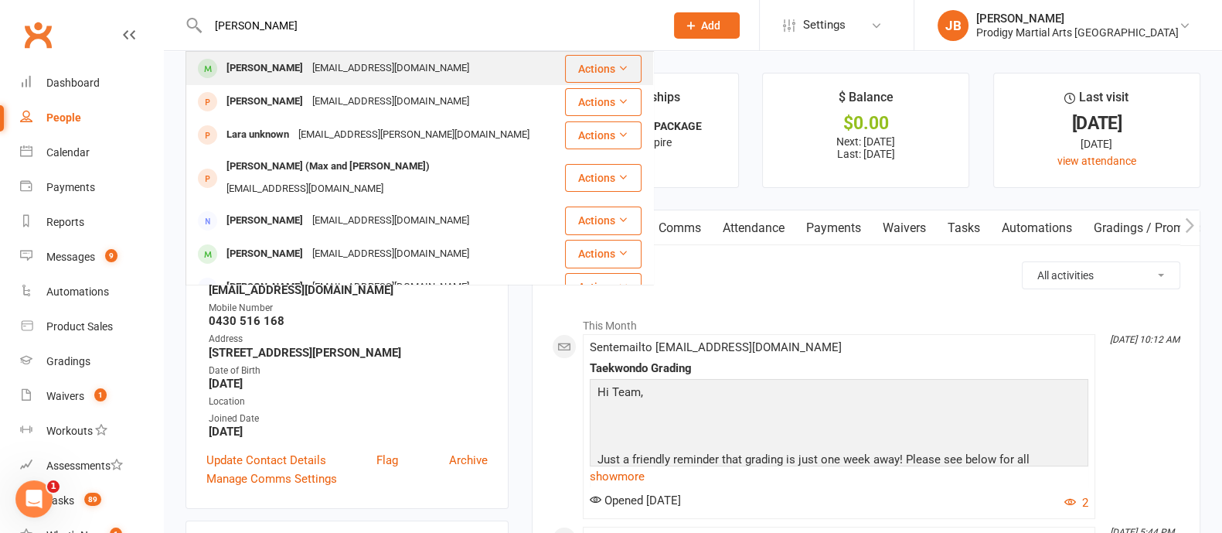
type input "[PERSON_NAME]"
click at [325, 74] on div "[EMAIL_ADDRESS][DOMAIN_NAME]" at bounding box center [391, 68] width 166 height 22
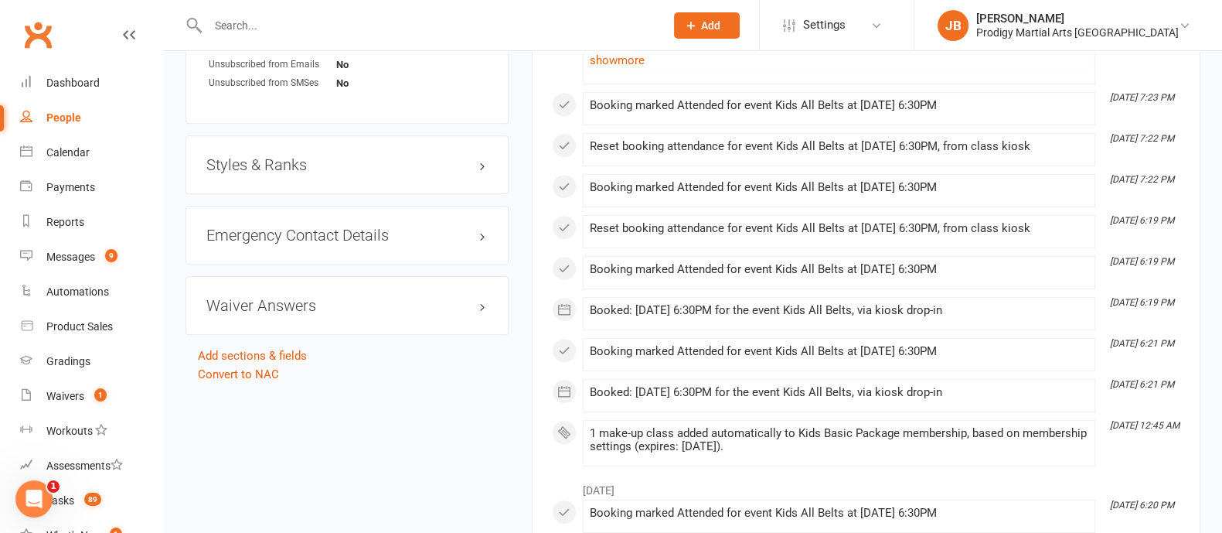
scroll to position [1186, 0]
drag, startPoint x: 441, startPoint y: 199, endPoint x: 479, endPoint y: 190, distance: 39.6
click at [479, 190] on div "Styles & Ranks" at bounding box center [347, 165] width 323 height 59
click at [479, 174] on h3 "Styles & Ranks" at bounding box center [346, 165] width 281 height 17
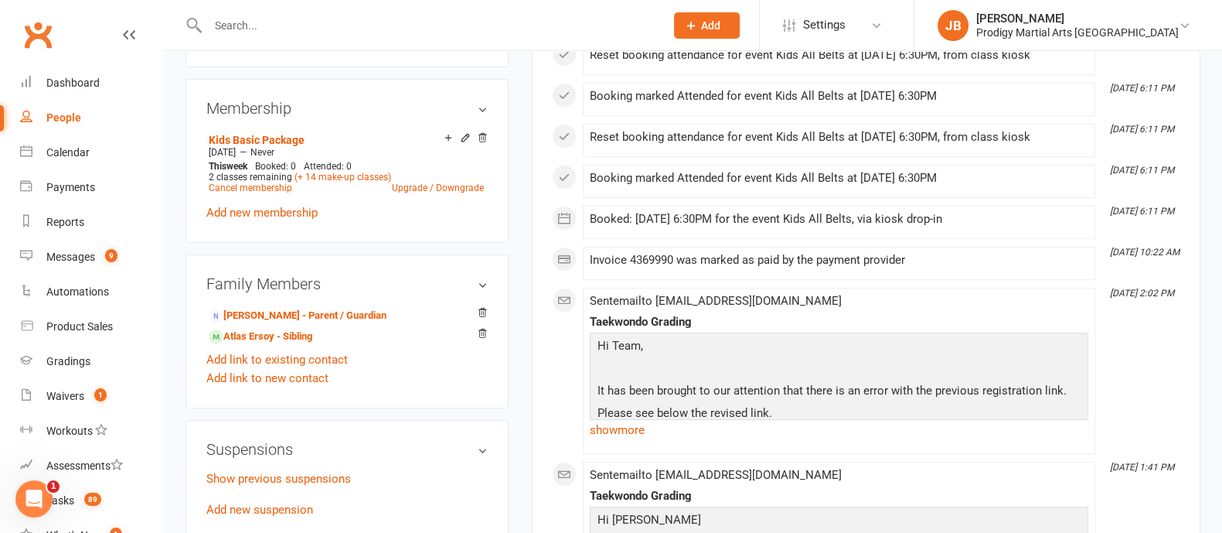
scroll to position [642, 0]
click at [297, 345] on link "Atlas Ersoy - Sibling" at bounding box center [261, 337] width 104 height 16
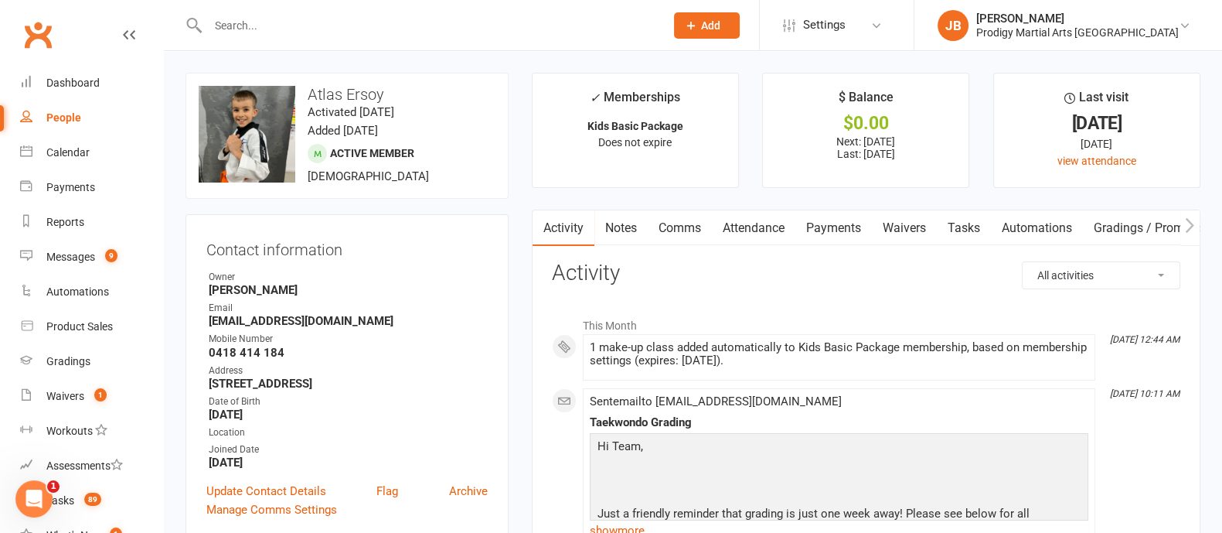
click at [375, 17] on input "text" at bounding box center [428, 26] width 451 height 22
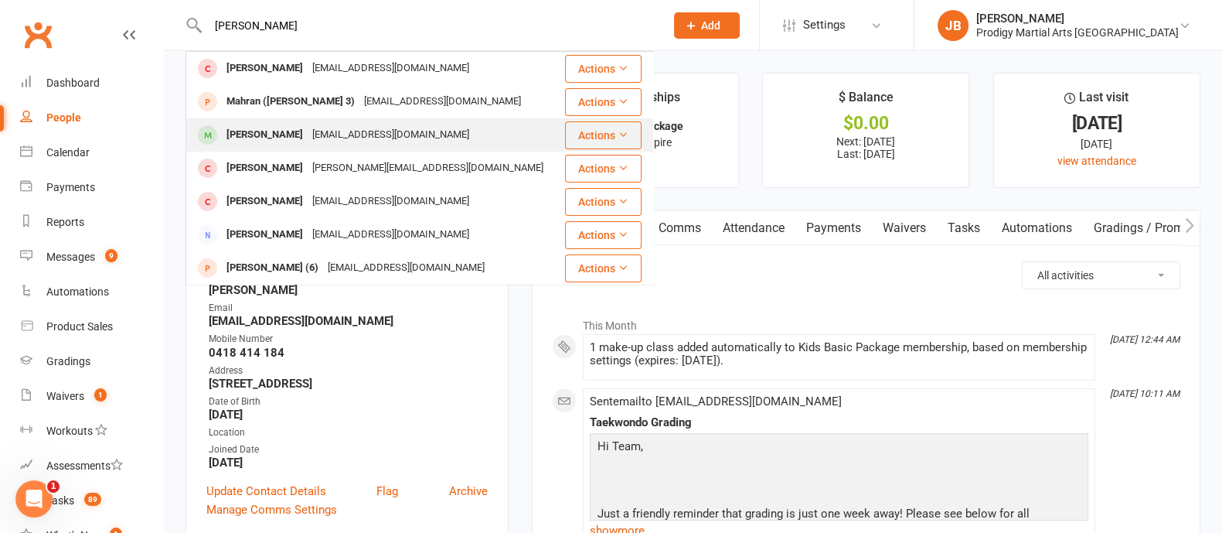
type input "[PERSON_NAME]"
click at [373, 128] on div "[EMAIL_ADDRESS][DOMAIN_NAME]" at bounding box center [391, 135] width 166 height 22
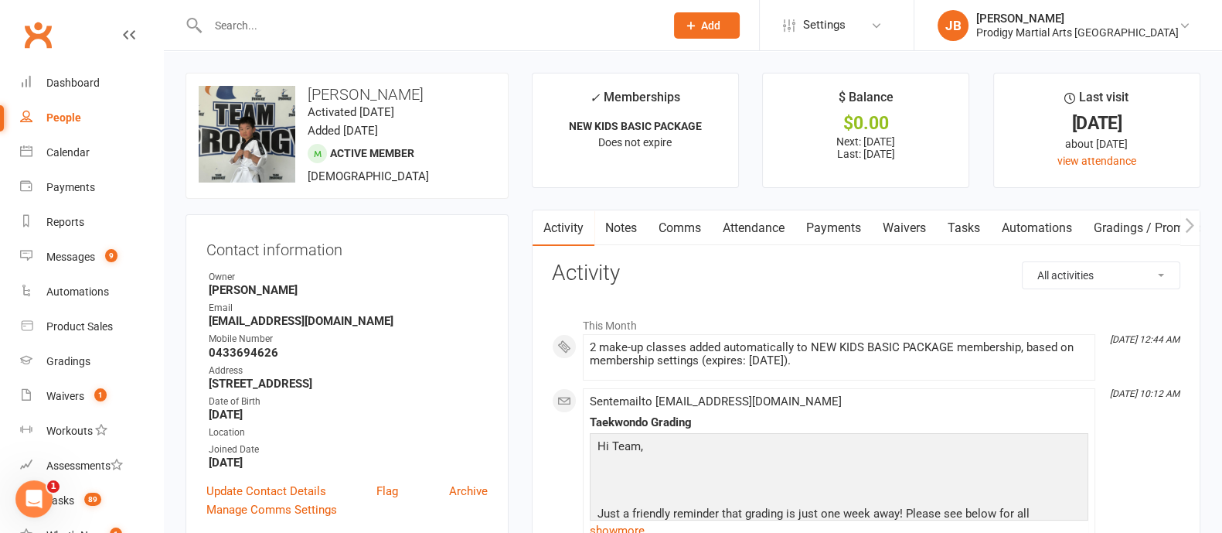
click at [382, 15] on input "text" at bounding box center [428, 26] width 451 height 22
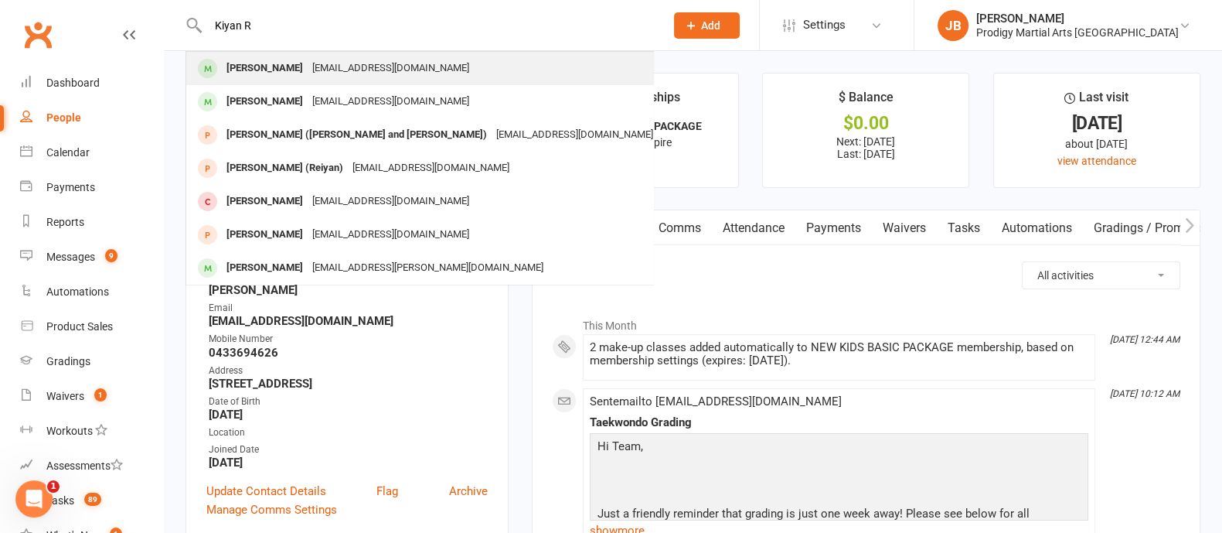
type input "Kiyan R"
click at [317, 77] on div "[EMAIL_ADDRESS][DOMAIN_NAME]" at bounding box center [391, 68] width 166 height 22
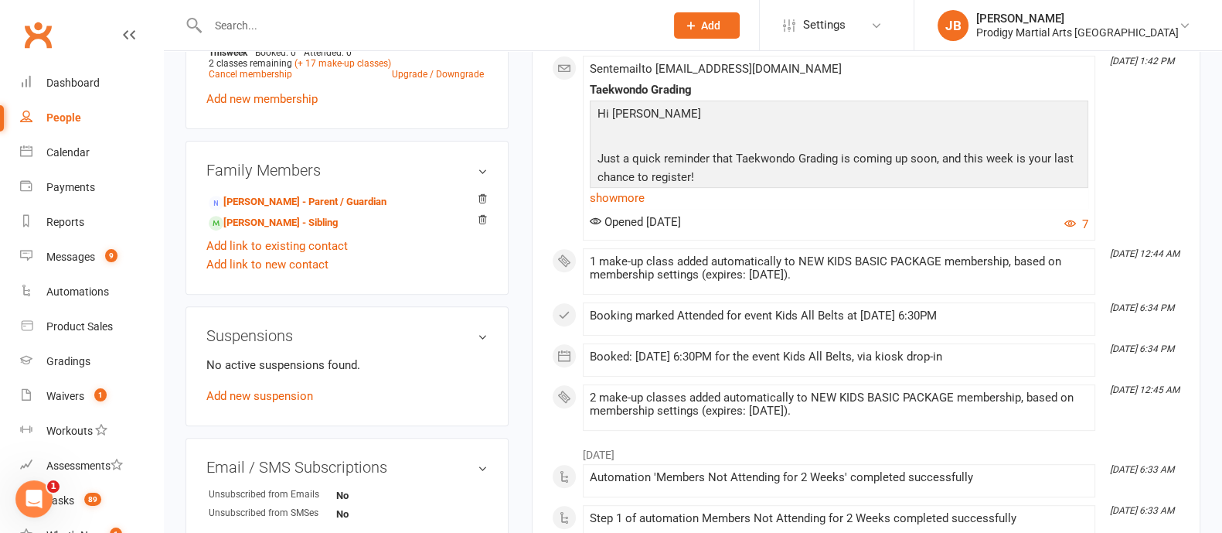
scroll to position [782, 0]
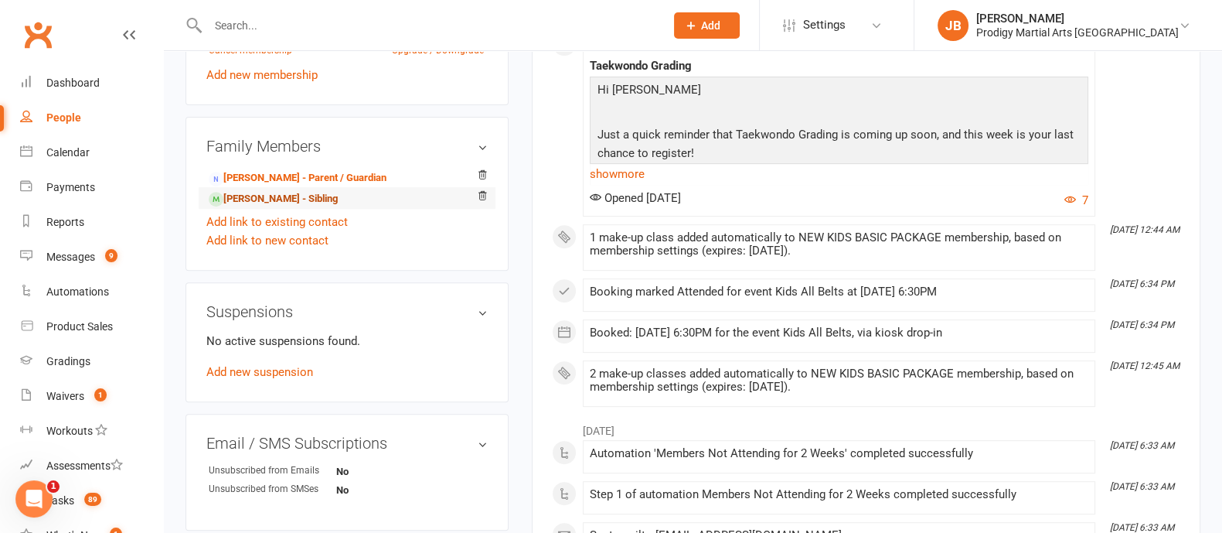
click at [279, 200] on link "[PERSON_NAME] - Sibling" at bounding box center [273, 199] width 129 height 16
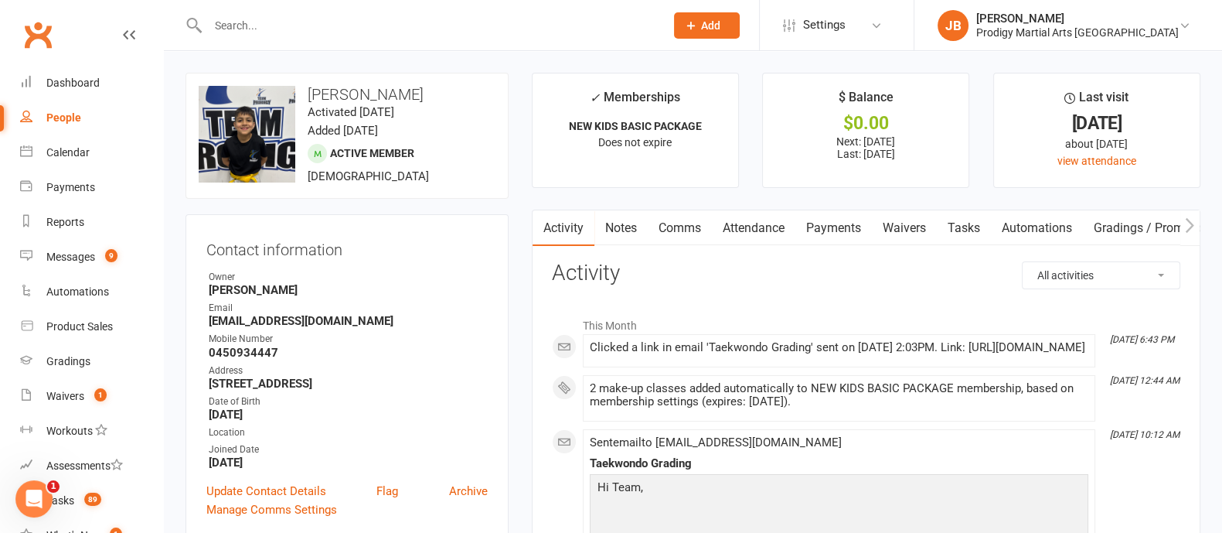
click at [251, 26] on input "text" at bounding box center [428, 26] width 451 height 22
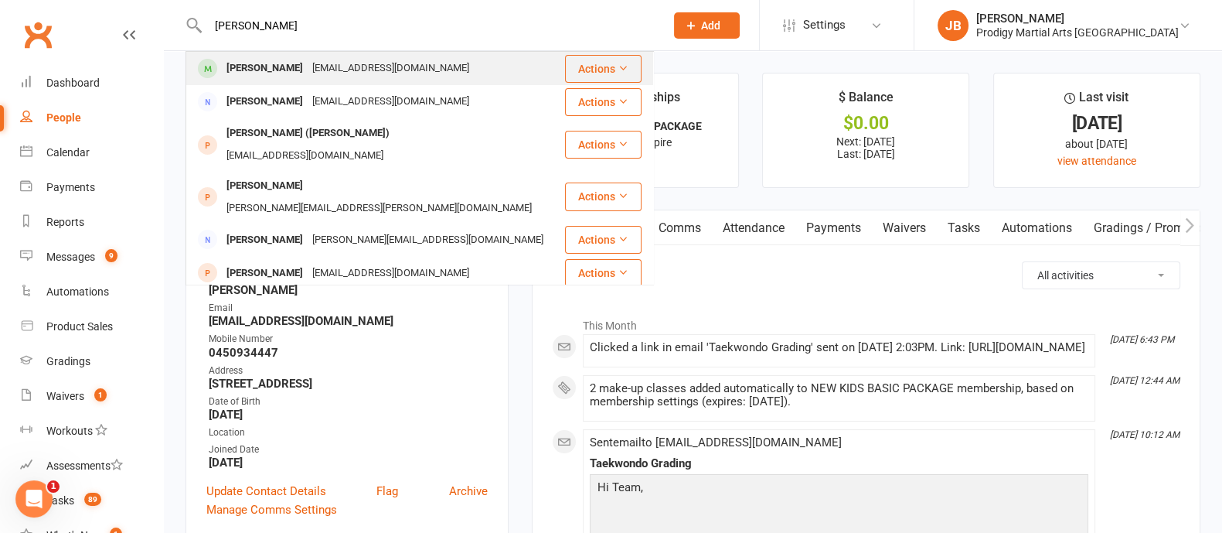
type input "[PERSON_NAME]"
click at [278, 77] on div "[PERSON_NAME]" at bounding box center [265, 68] width 86 height 22
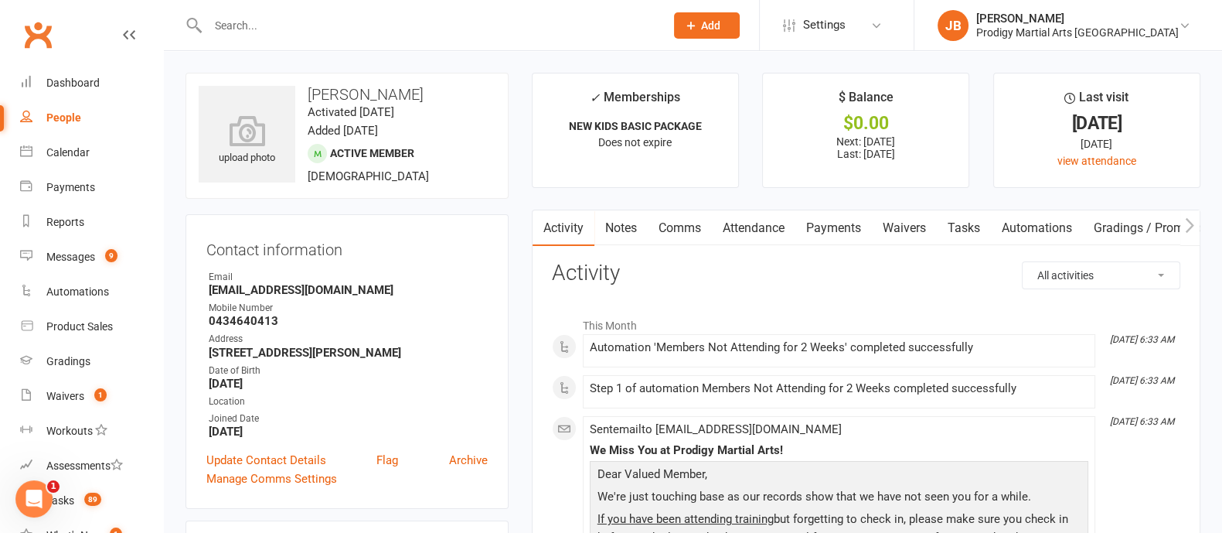
click at [296, 36] on input "text" at bounding box center [428, 26] width 451 height 22
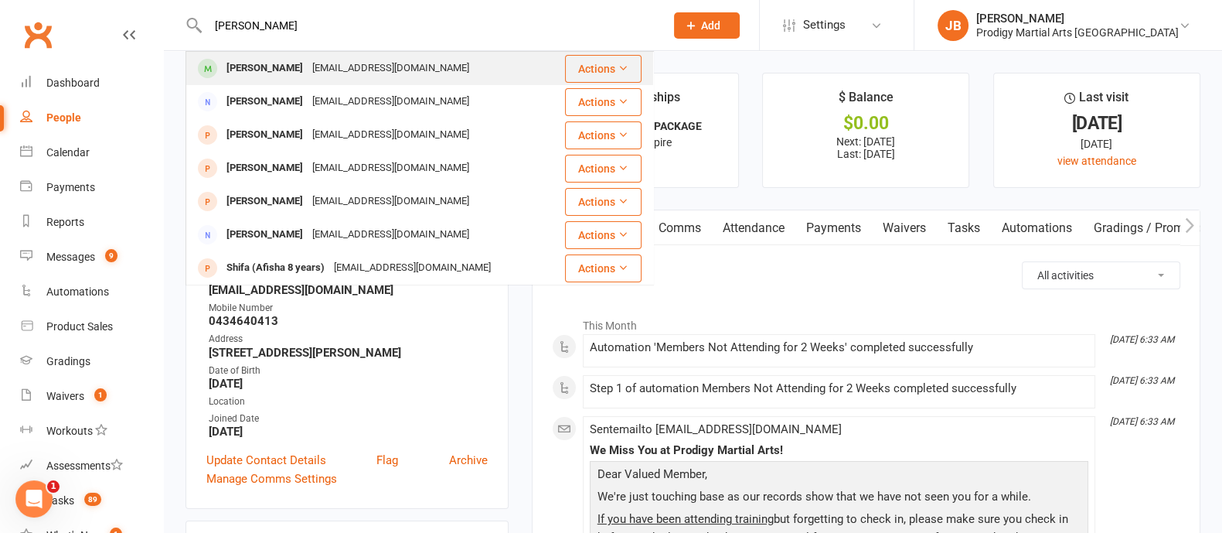
type input "[PERSON_NAME]"
click at [283, 65] on div "[PERSON_NAME]" at bounding box center [265, 68] width 86 height 22
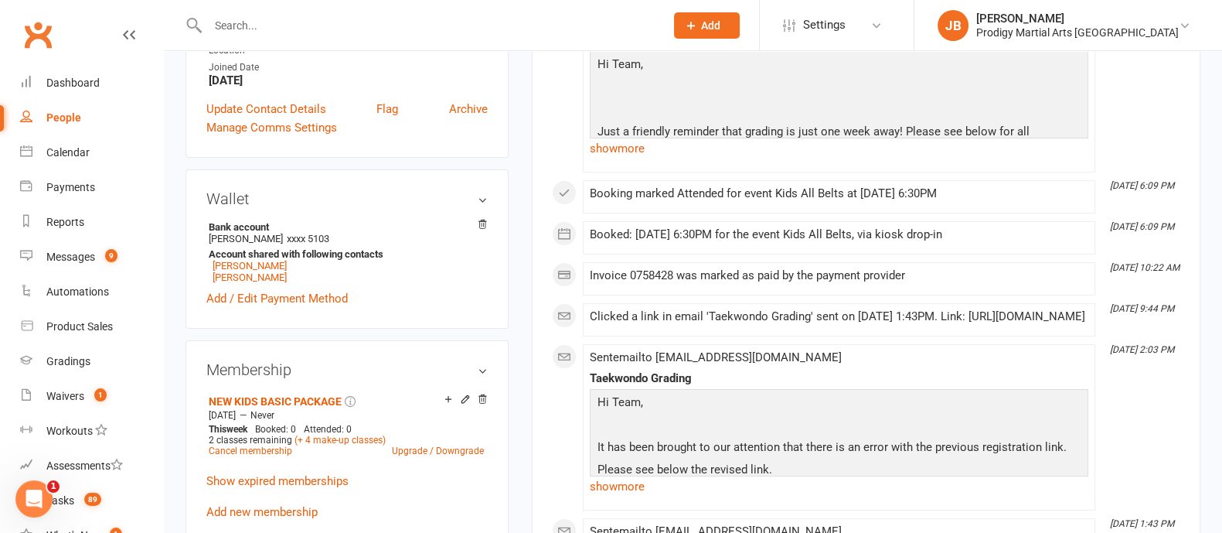
scroll to position [434, 0]
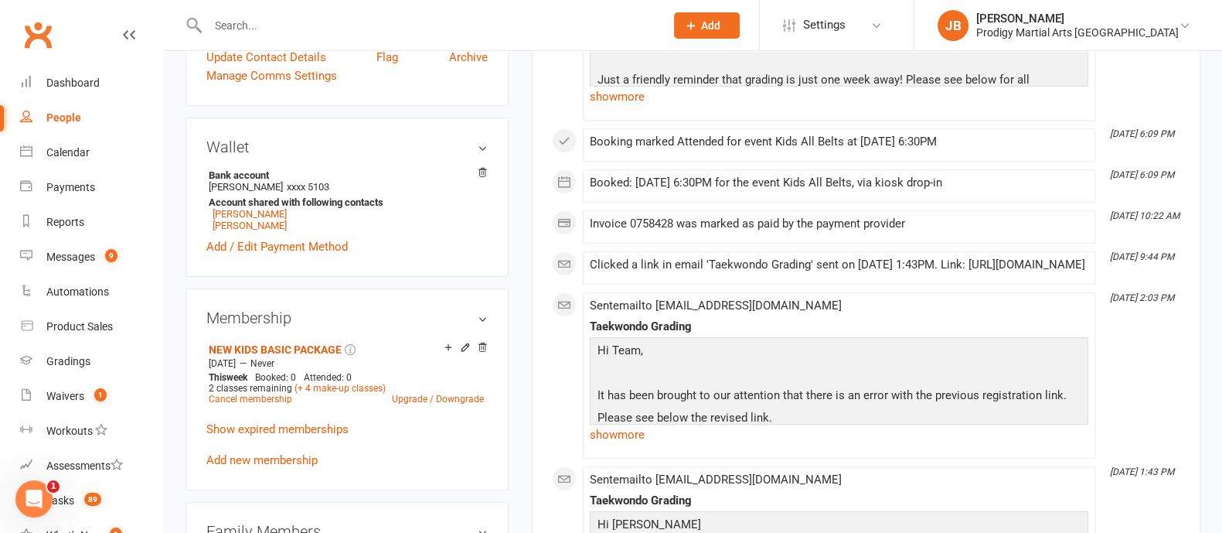
click at [258, 12] on div at bounding box center [420, 25] width 468 height 50
click at [259, 29] on input "text" at bounding box center [428, 26] width 451 height 22
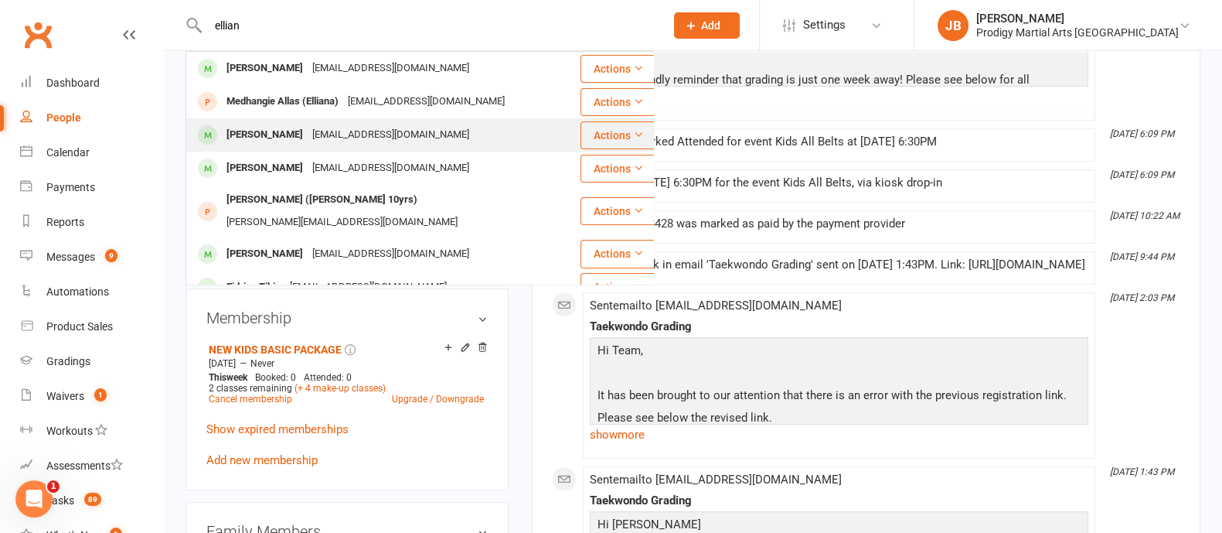
type input "ellian"
click at [319, 137] on div "[EMAIL_ADDRESS][DOMAIN_NAME]" at bounding box center [391, 135] width 166 height 22
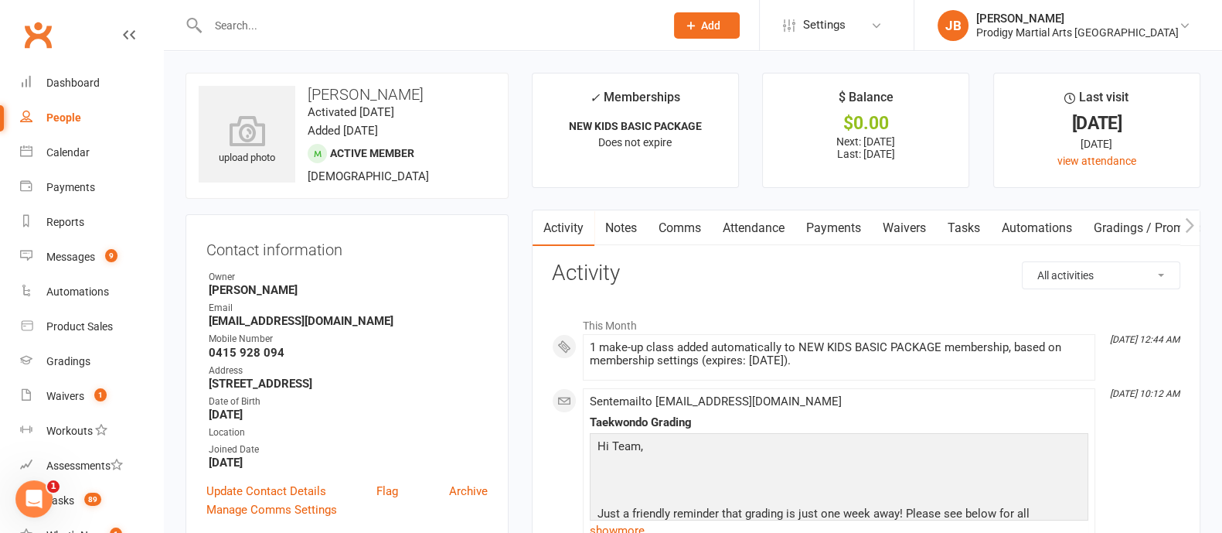
click at [672, 226] on link "Comms" at bounding box center [680, 228] width 64 height 36
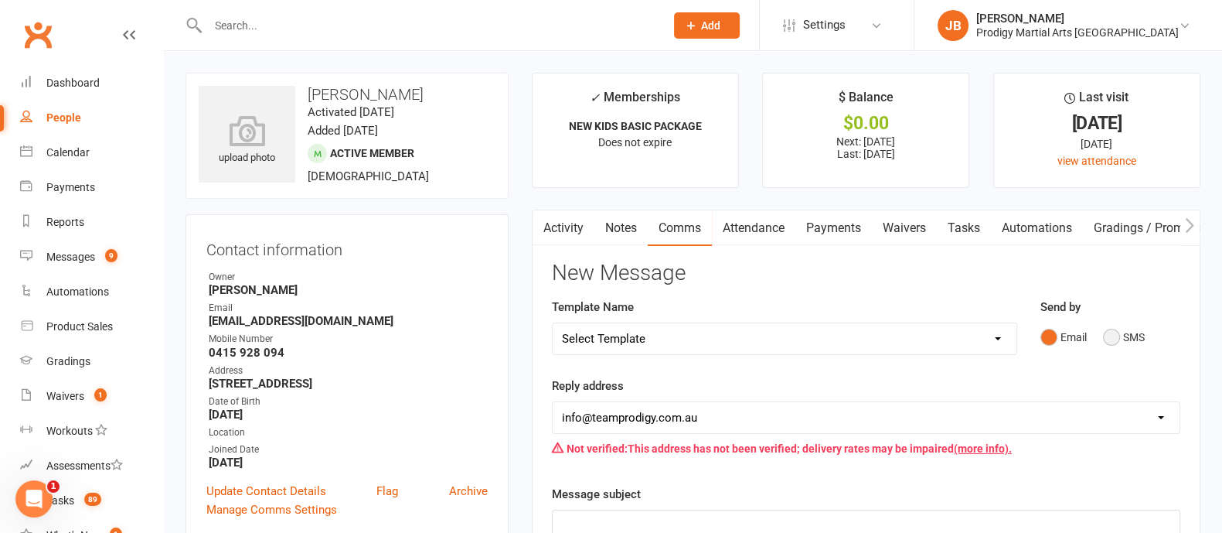
click at [1125, 327] on button "SMS" at bounding box center [1124, 336] width 42 height 29
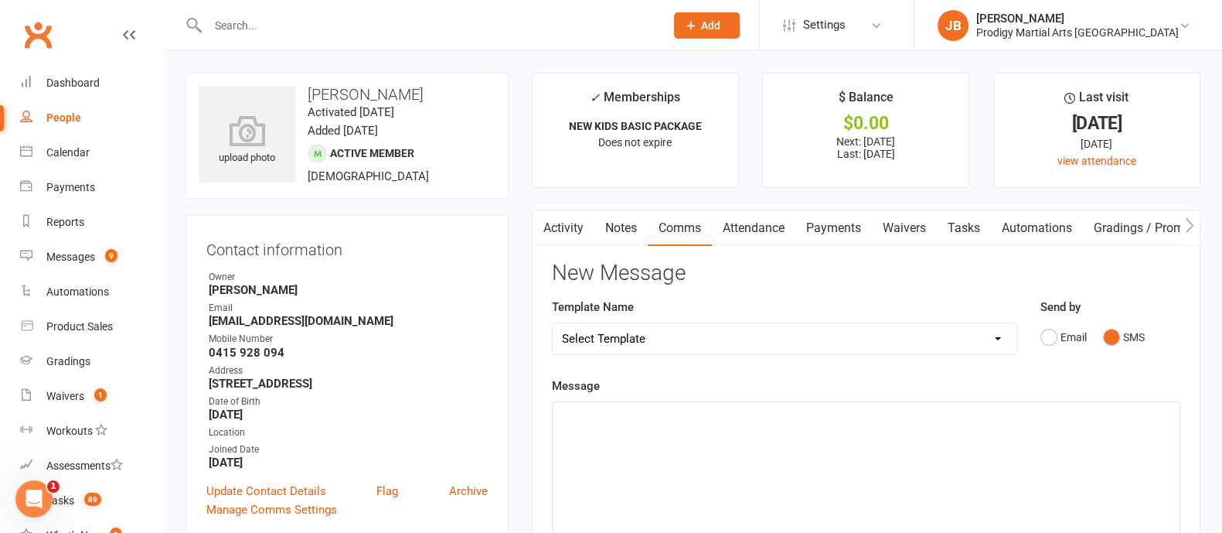
click at [611, 442] on div "﻿" at bounding box center [866, 518] width 627 height 232
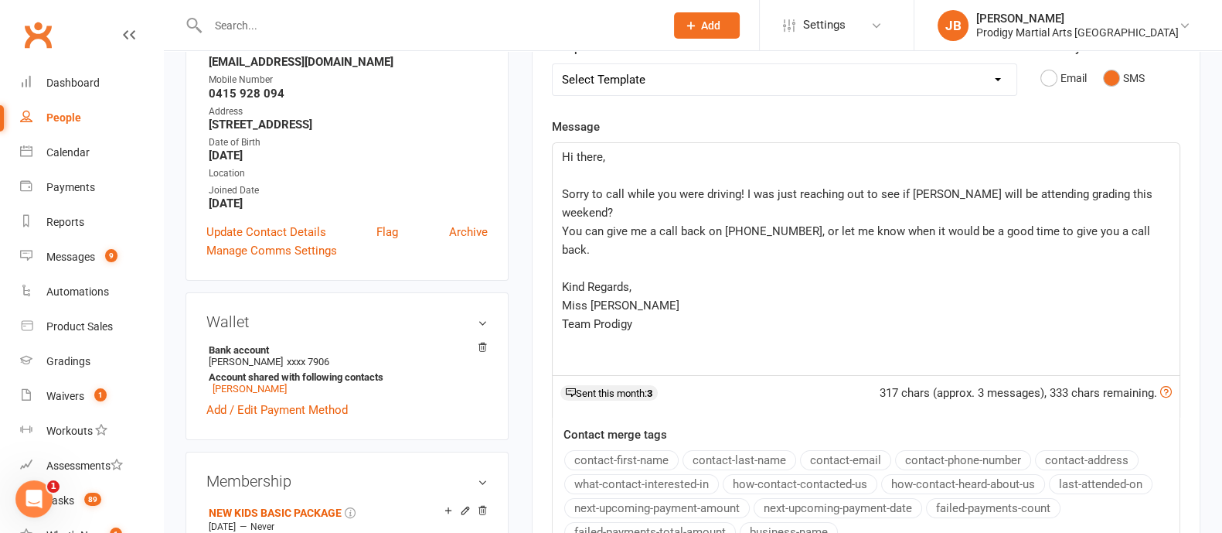
scroll to position [489, 0]
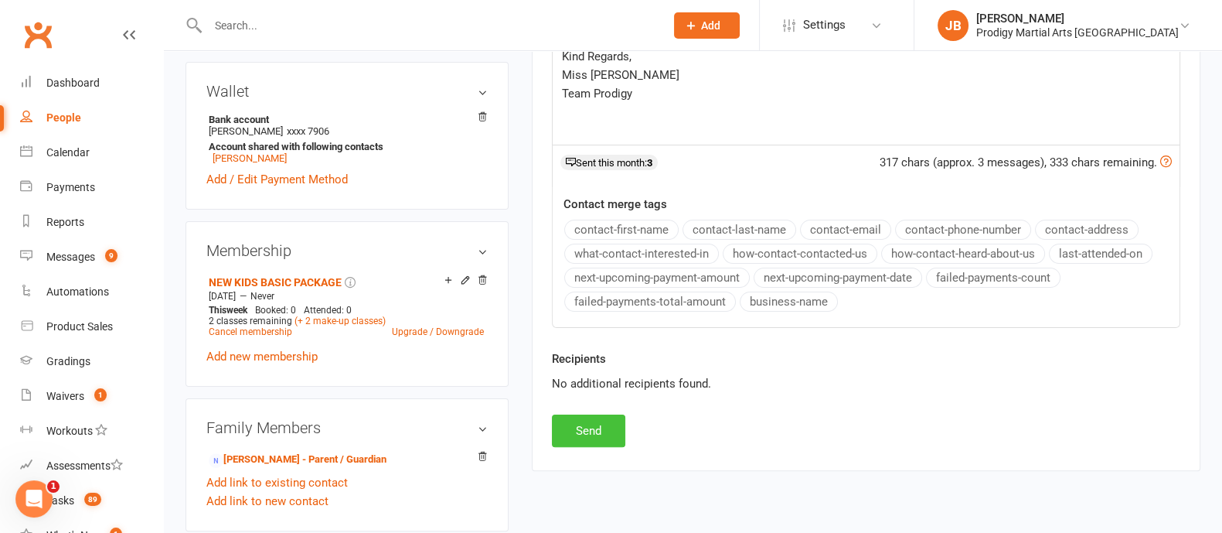
click at [587, 434] on button "Send" at bounding box center [588, 430] width 73 height 32
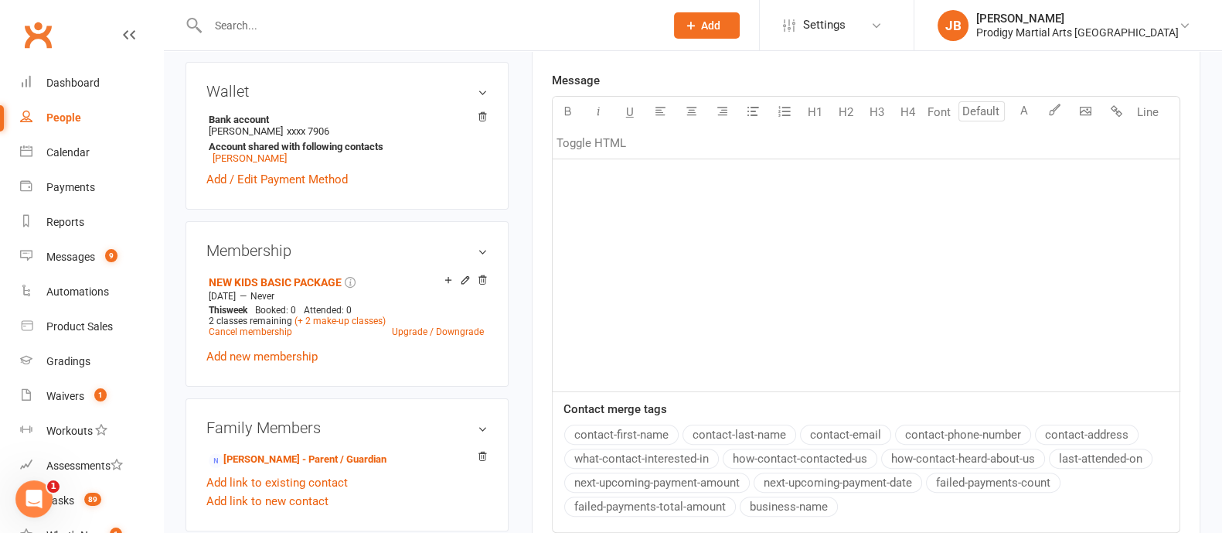
click at [840, 320] on div "﻿" at bounding box center [866, 275] width 627 height 232
click at [276, 39] on div at bounding box center [420, 25] width 468 height 50
click at [262, 31] on input "text" at bounding box center [428, 26] width 451 height 22
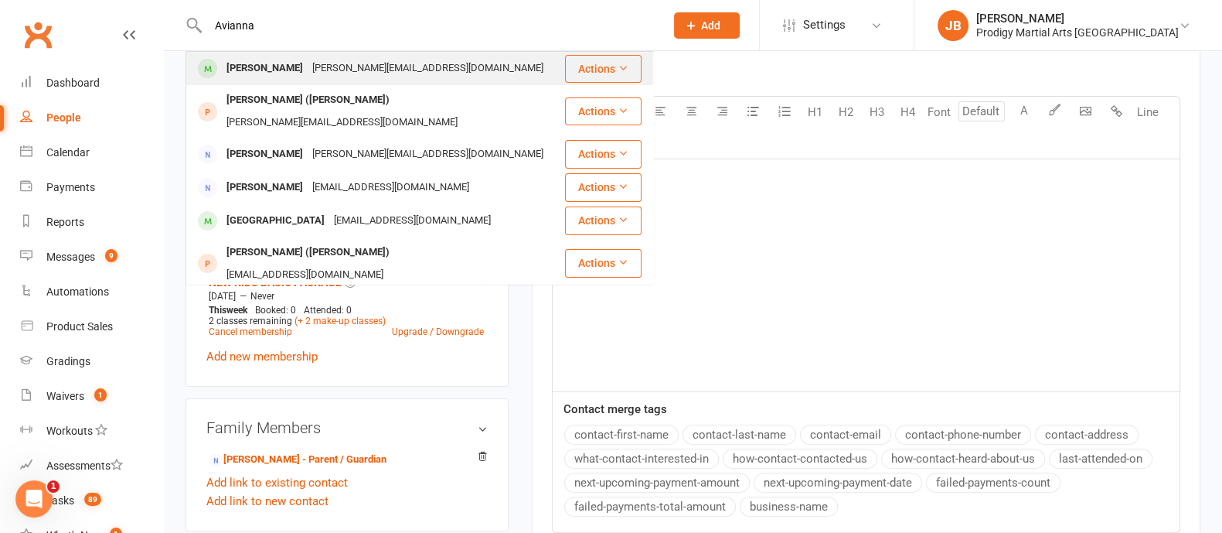
type input "Avianna"
click at [308, 70] on div "[PERSON_NAME][EMAIL_ADDRESS][DOMAIN_NAME]" at bounding box center [428, 68] width 240 height 22
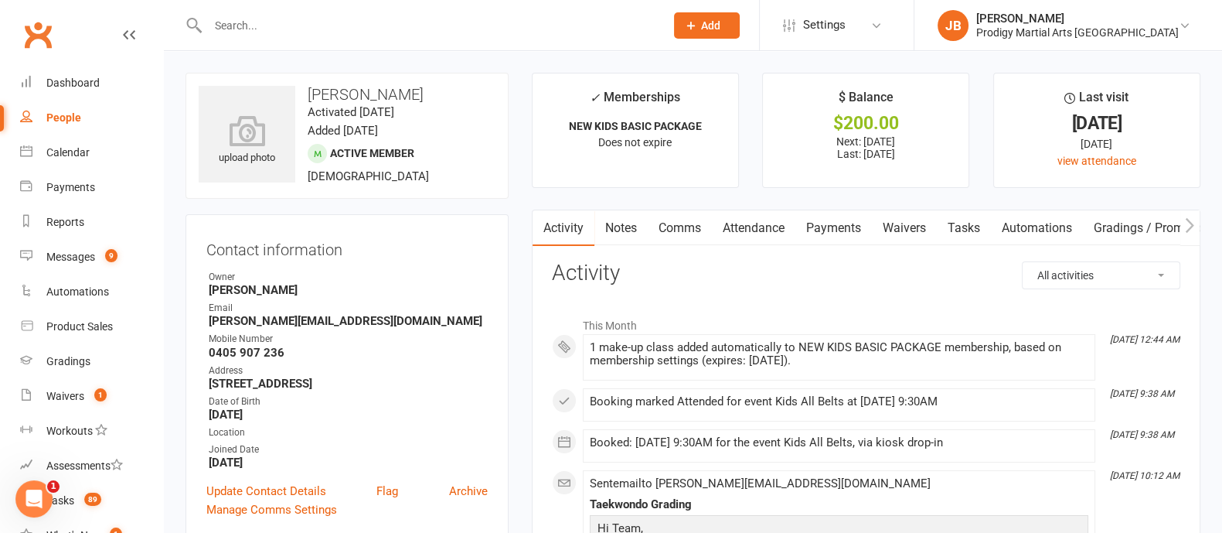
click at [247, 21] on input "text" at bounding box center [428, 26] width 451 height 22
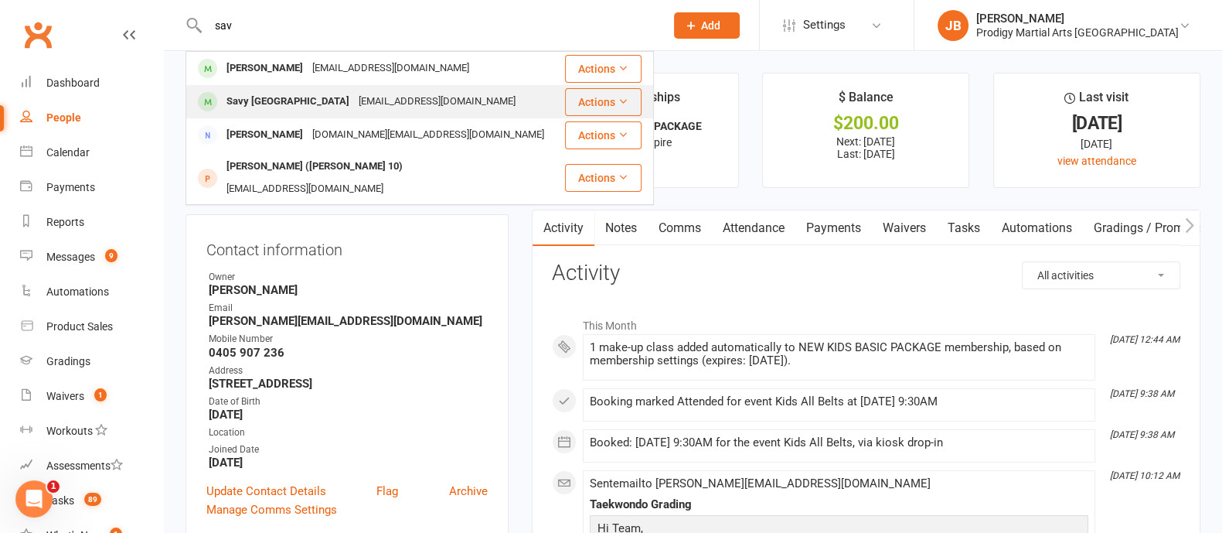
type input "sav"
click at [362, 103] on div "[EMAIL_ADDRESS][DOMAIN_NAME]" at bounding box center [437, 101] width 166 height 22
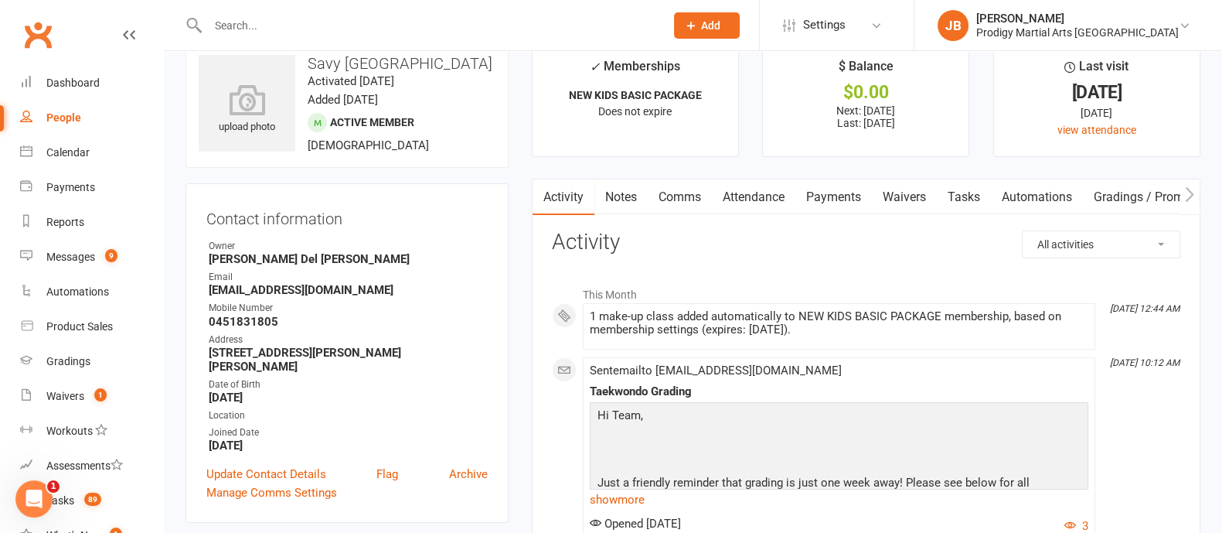
scroll to position [13, 0]
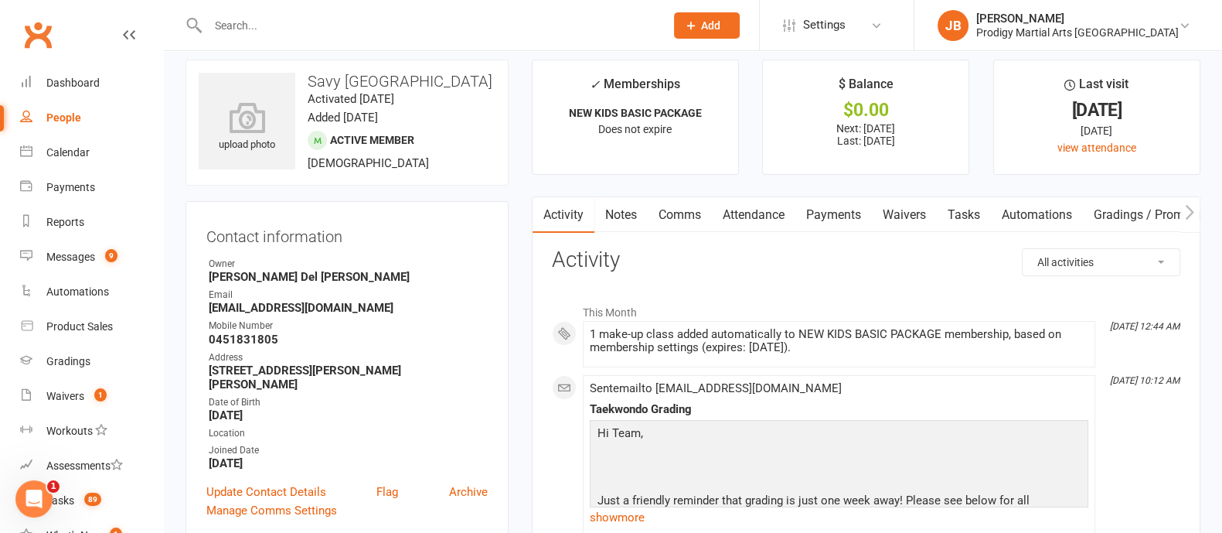
click at [242, 43] on div at bounding box center [420, 25] width 468 height 50
click at [239, 33] on input "text" at bounding box center [428, 26] width 451 height 22
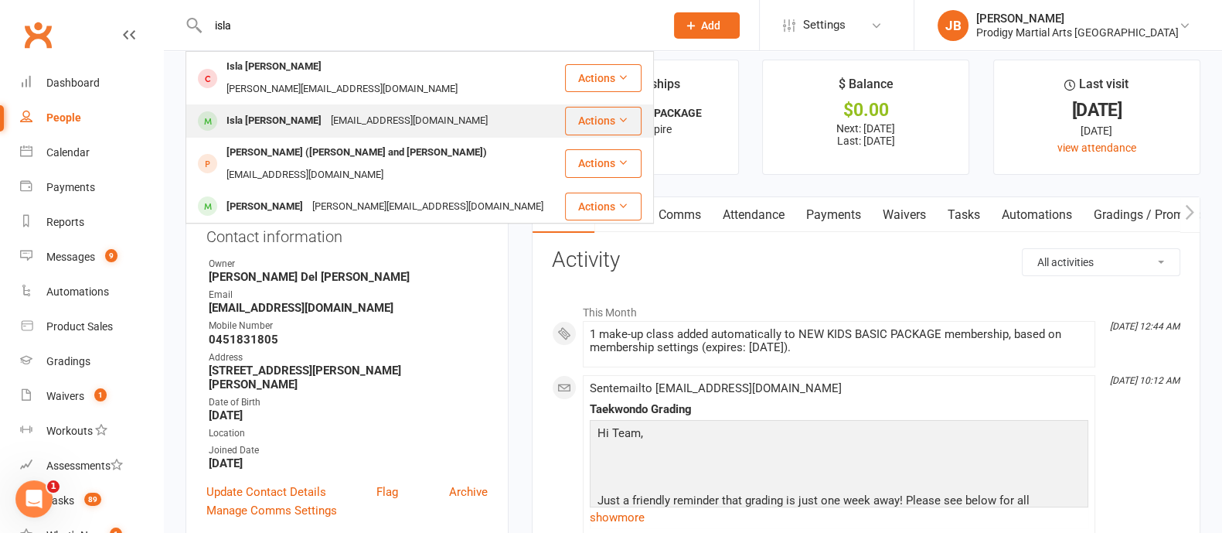
type input "isla"
click at [326, 110] on div "[EMAIL_ADDRESS][DOMAIN_NAME]" at bounding box center [409, 121] width 166 height 22
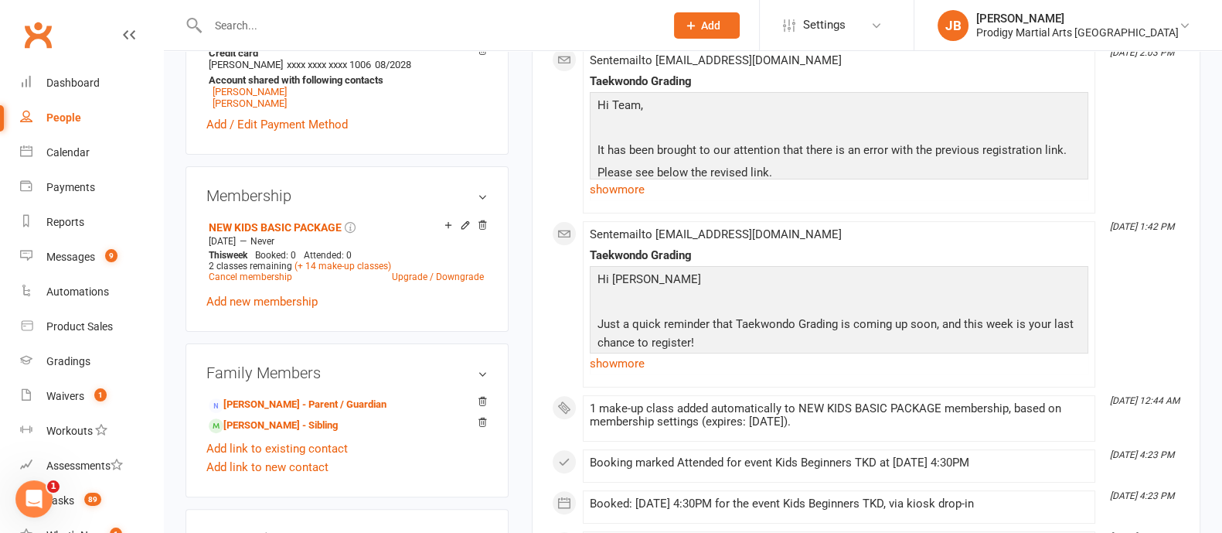
scroll to position [557, 0]
click at [267, 427] on link "[PERSON_NAME] - Sibling" at bounding box center [273, 425] width 129 height 16
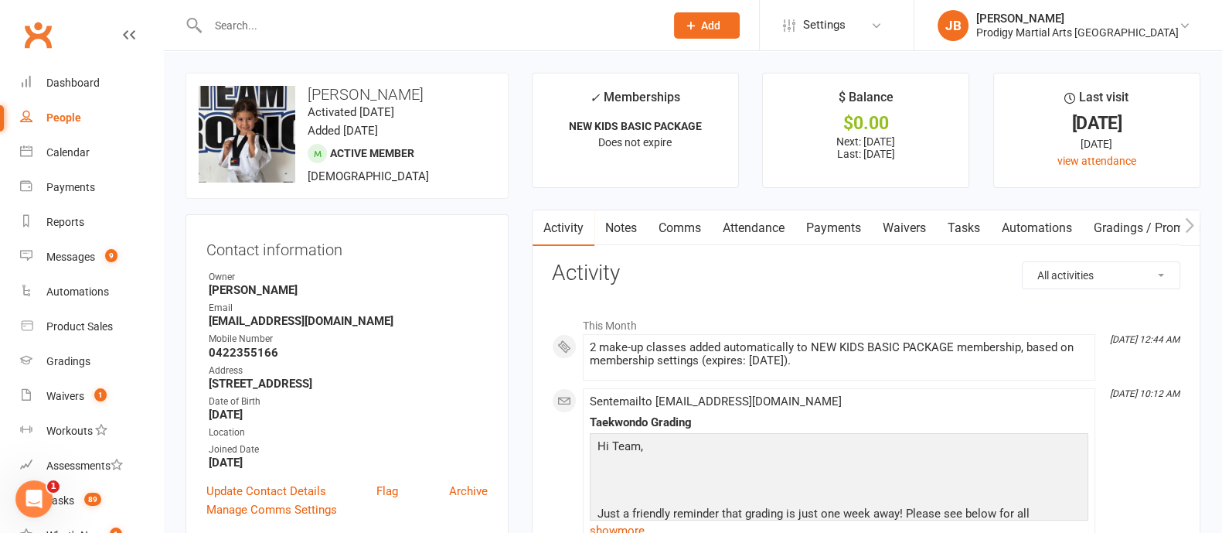
click at [245, 26] on input "text" at bounding box center [428, 26] width 451 height 22
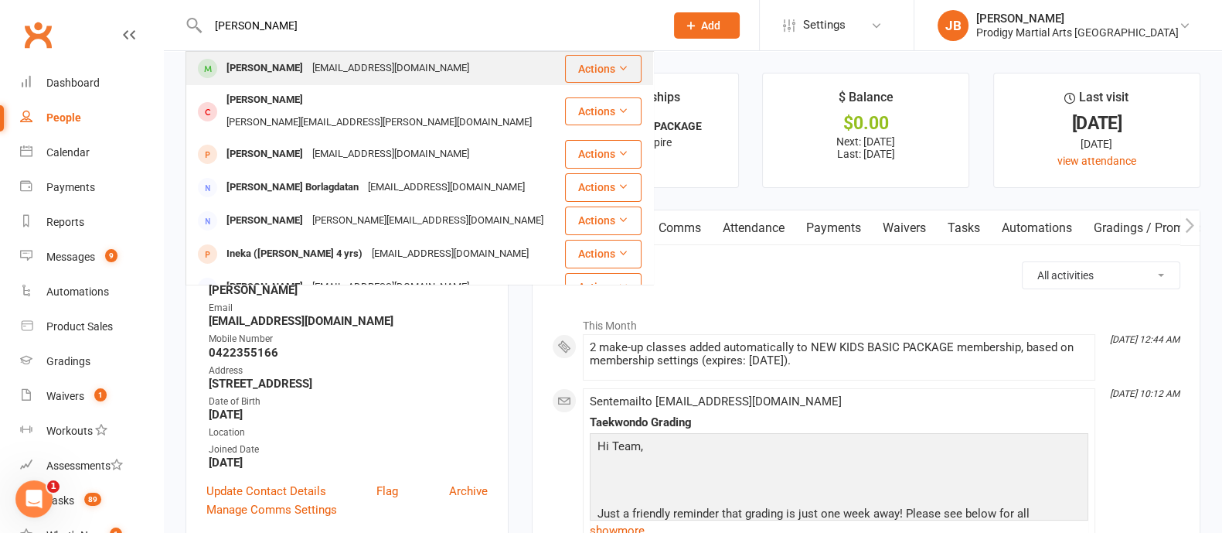
type input "[PERSON_NAME]"
click at [280, 73] on div "[PERSON_NAME]" at bounding box center [265, 68] width 86 height 22
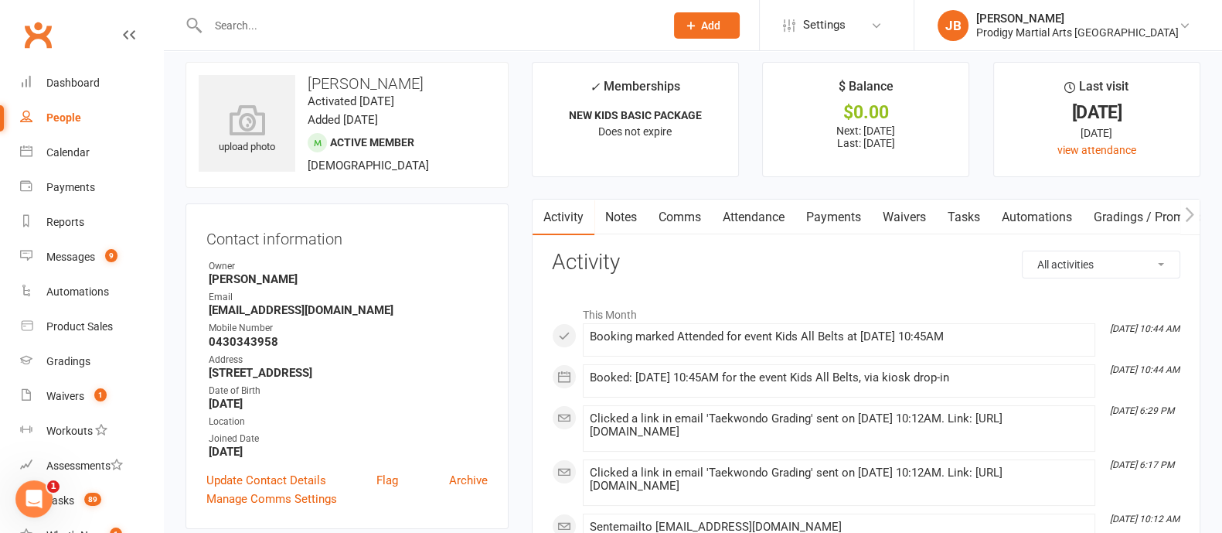
scroll to position [11, 0]
